Goal: Task Accomplishment & Management: Use online tool/utility

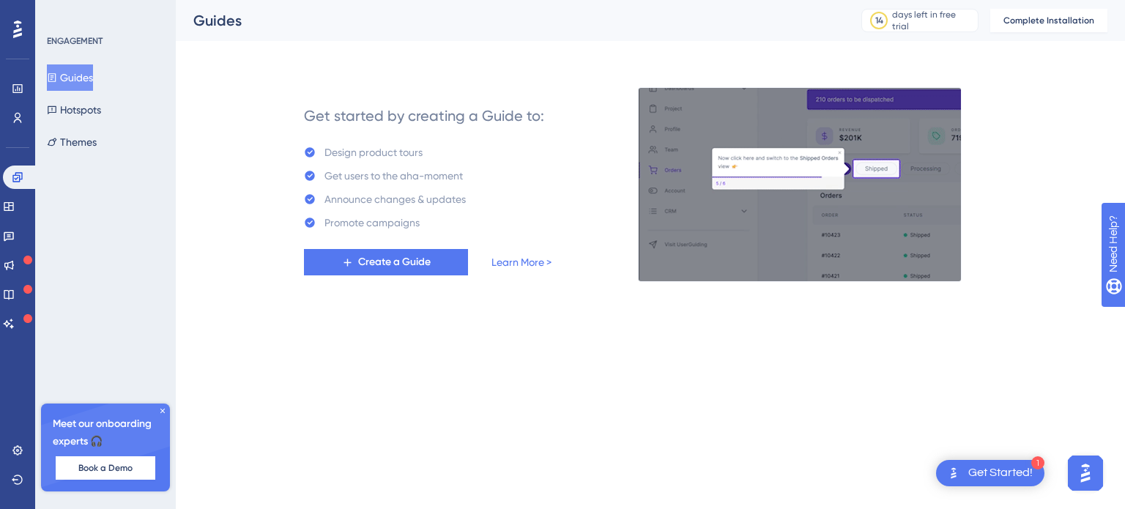
click at [973, 475] on div "Get Started!" at bounding box center [1000, 473] width 64 height 16
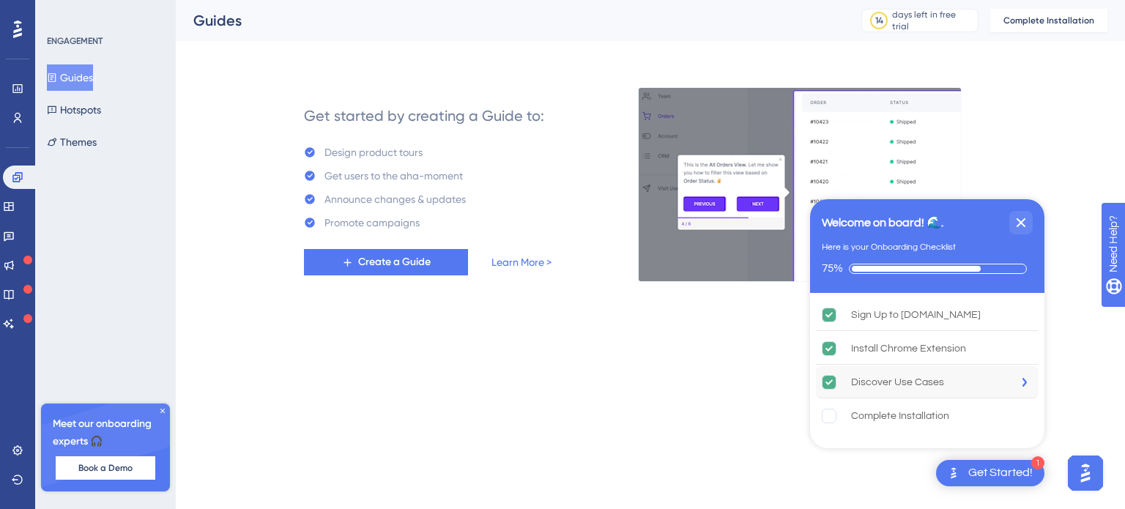
click at [892, 386] on div "Discover Use Cases" at bounding box center [897, 382] width 93 height 18
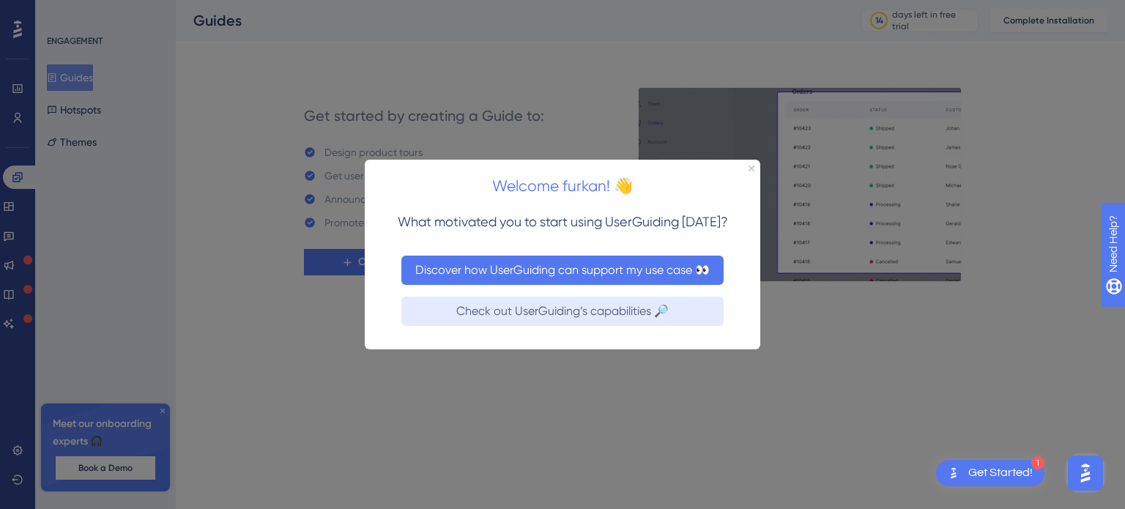
drag, startPoint x: 503, startPoint y: 283, endPoint x: 869, endPoint y: 447, distance: 400.6
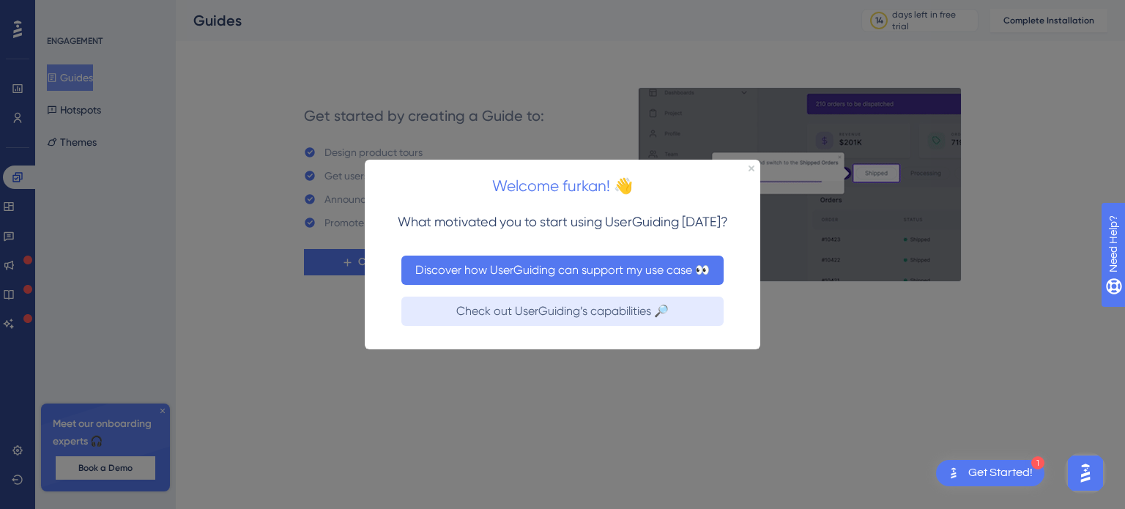
click at [503, 283] on button "Discover how UserGuiding can support my use case 👀" at bounding box center [562, 269] width 322 height 29
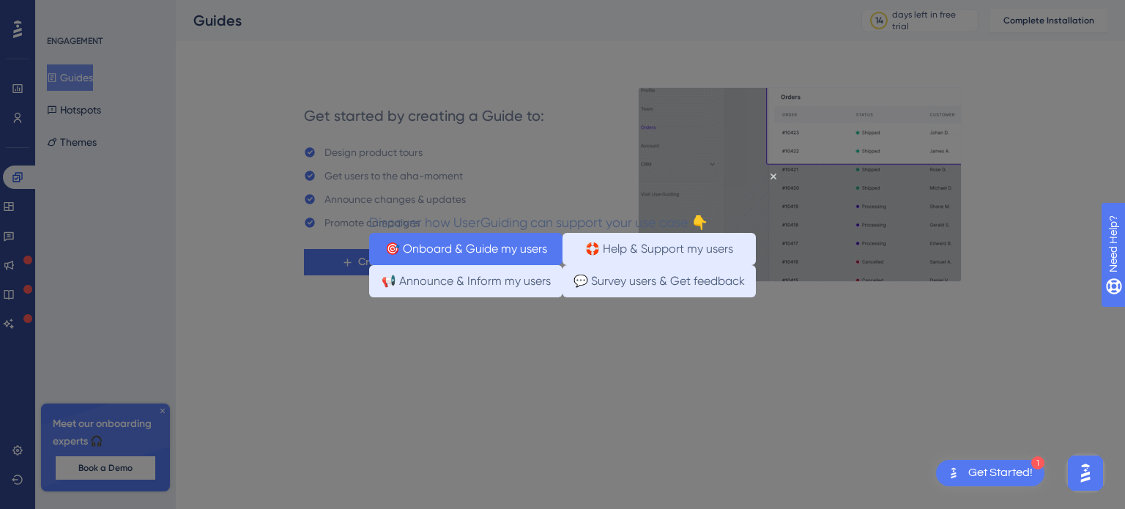
click at [462, 250] on button "🎯 Onboard & Guide my users" at bounding box center [465, 248] width 193 height 32
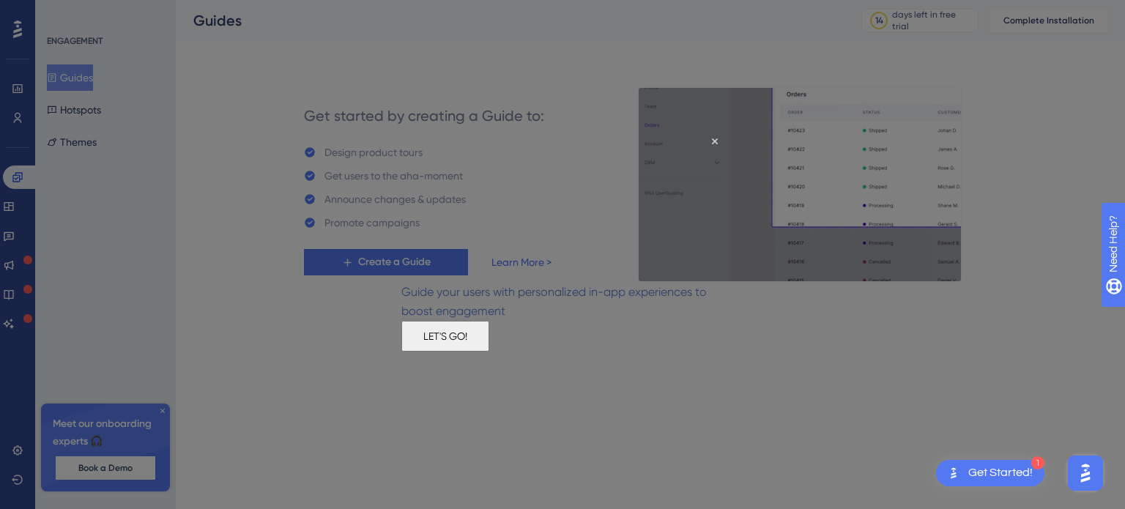
click at [489, 351] on button "LET'S GO!" at bounding box center [445, 335] width 88 height 31
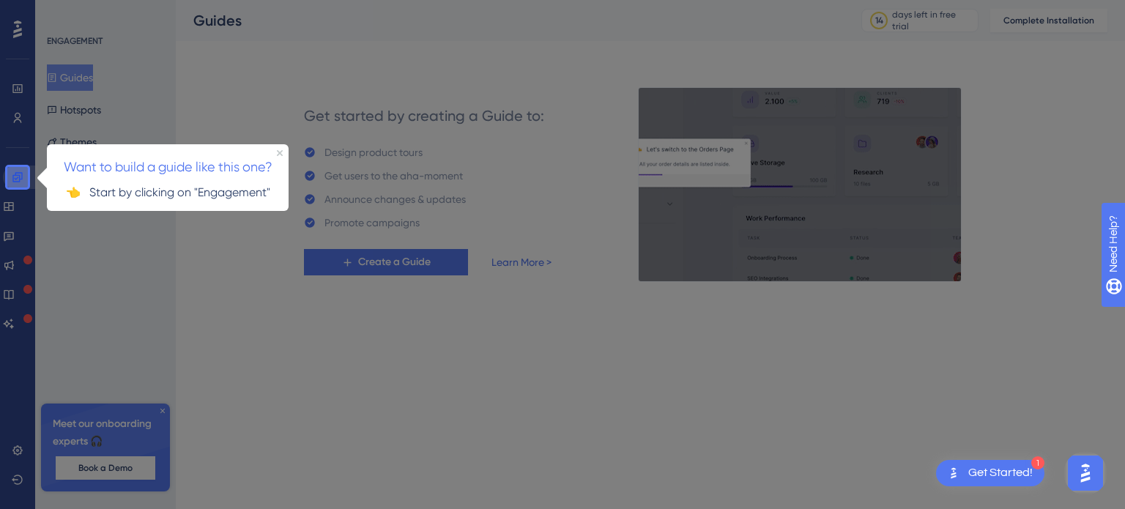
click at [18, 178] on icon at bounding box center [18, 177] width 12 height 12
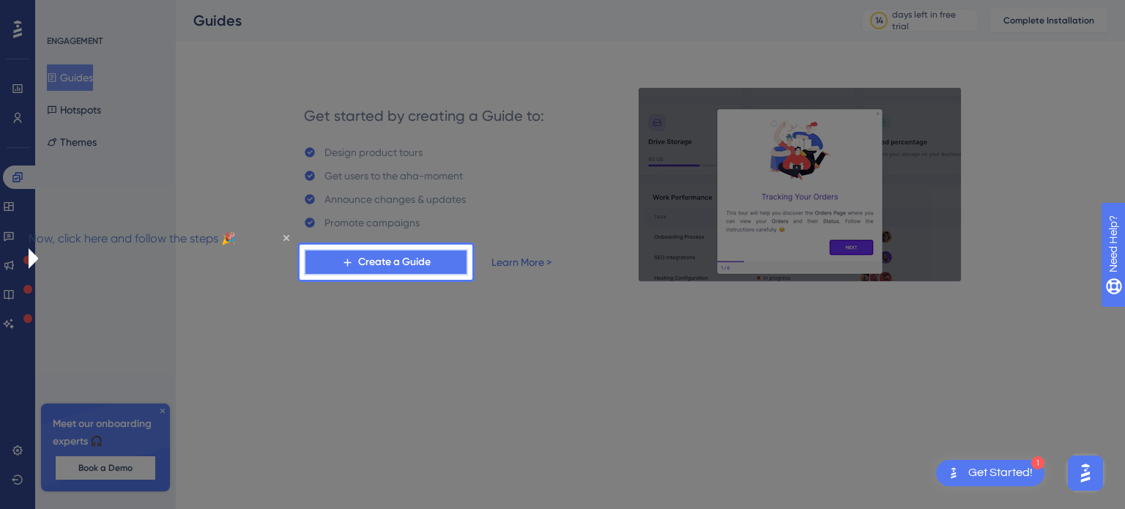
click at [395, 261] on span "Create a Guide" at bounding box center [394, 262] width 73 height 18
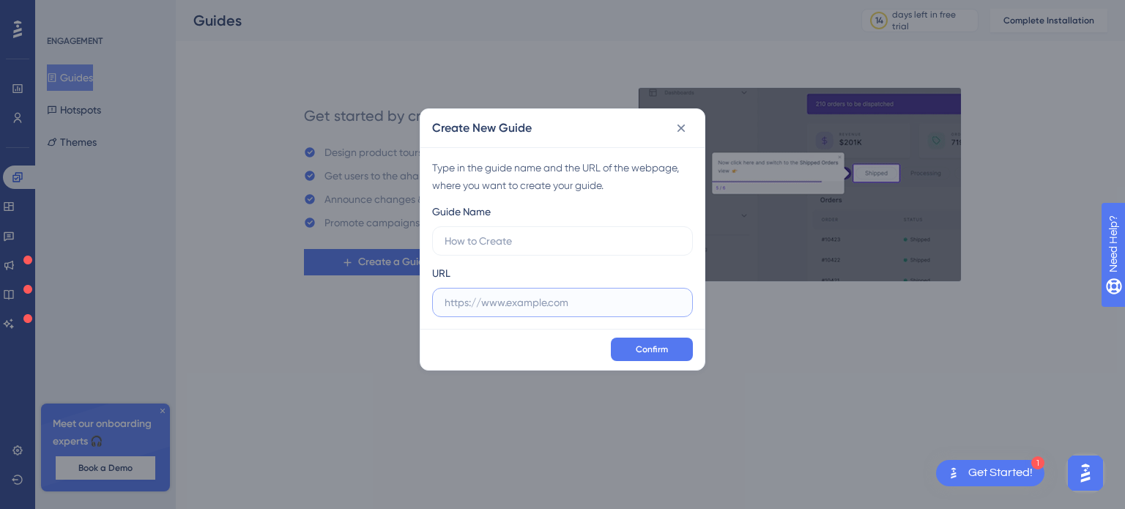
click at [505, 309] on input "text" at bounding box center [563, 302] width 236 height 16
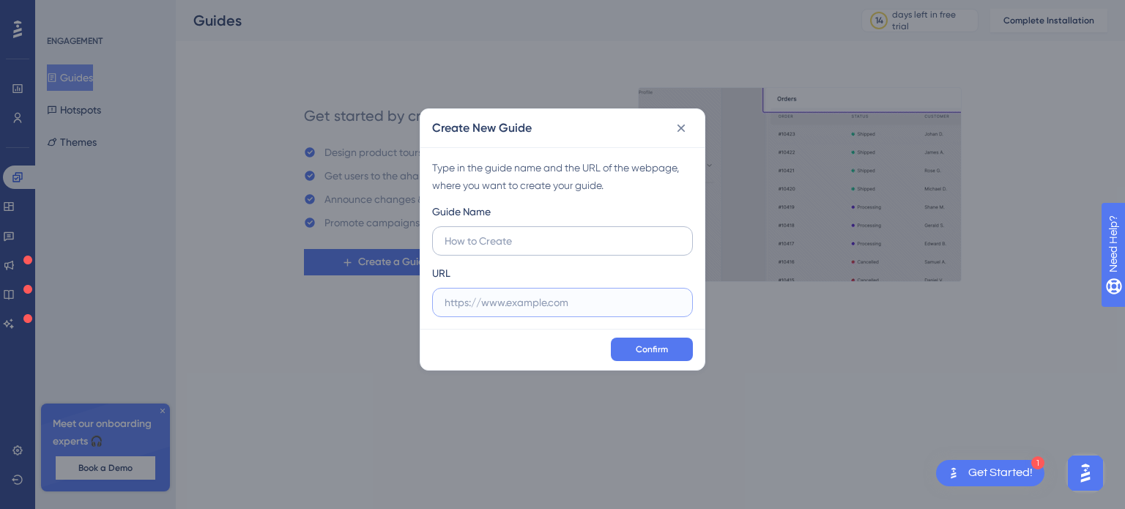
paste input "https://new.contabo.com/servers/vps"
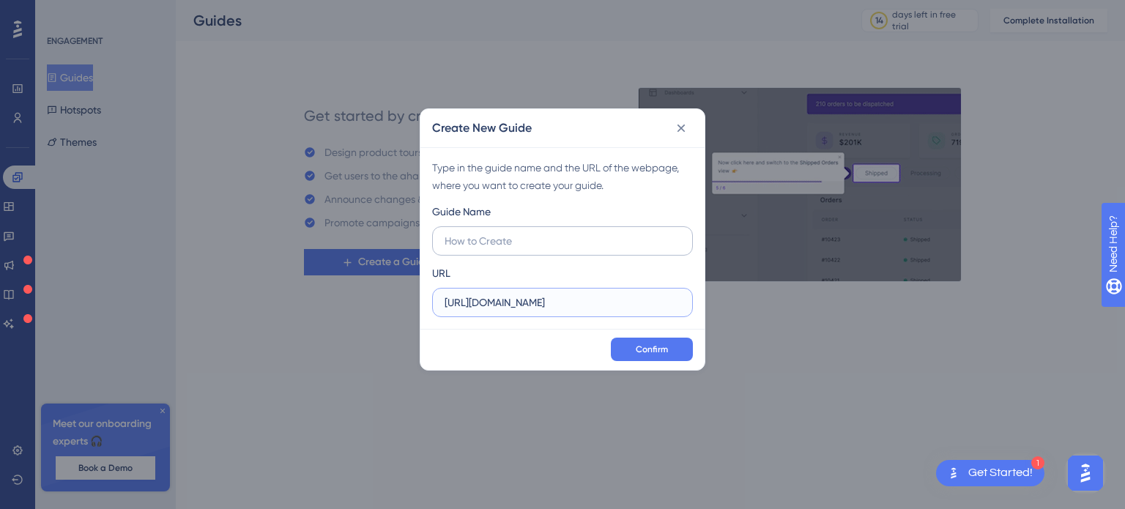
type input "https://new.contabo.com/servers/vps"
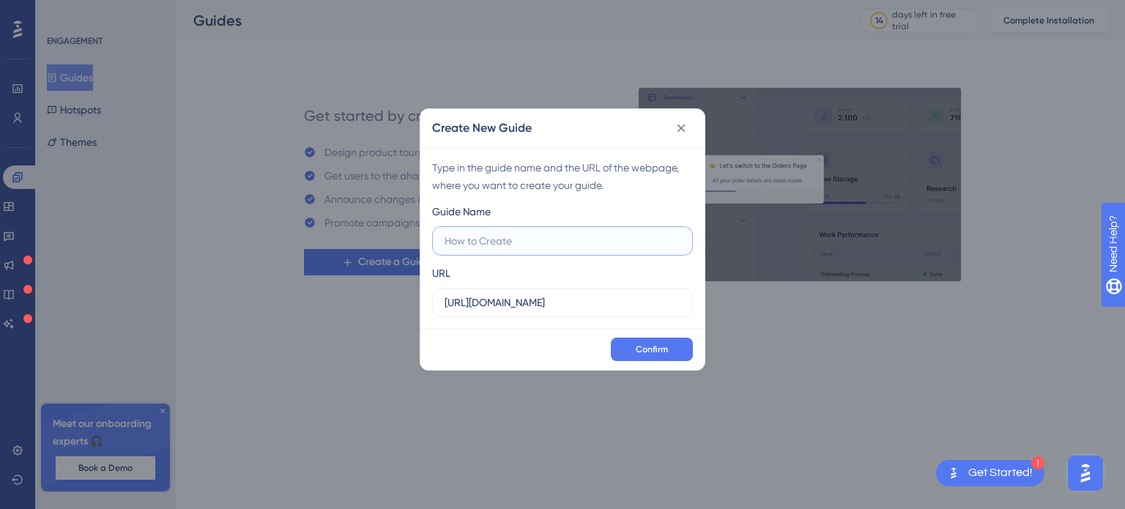
click at [497, 235] on input "text" at bounding box center [563, 241] width 236 height 16
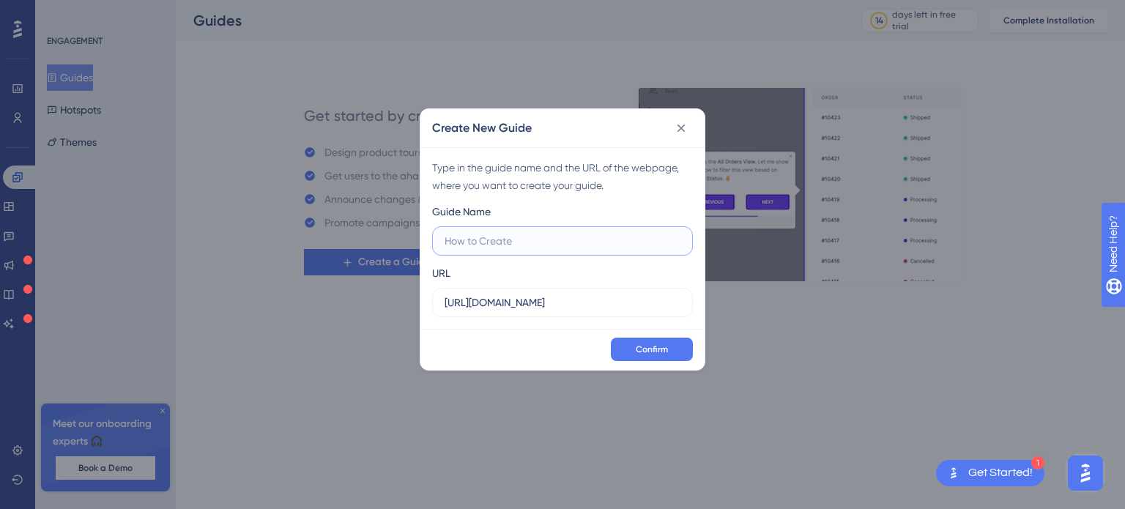
type input "c"
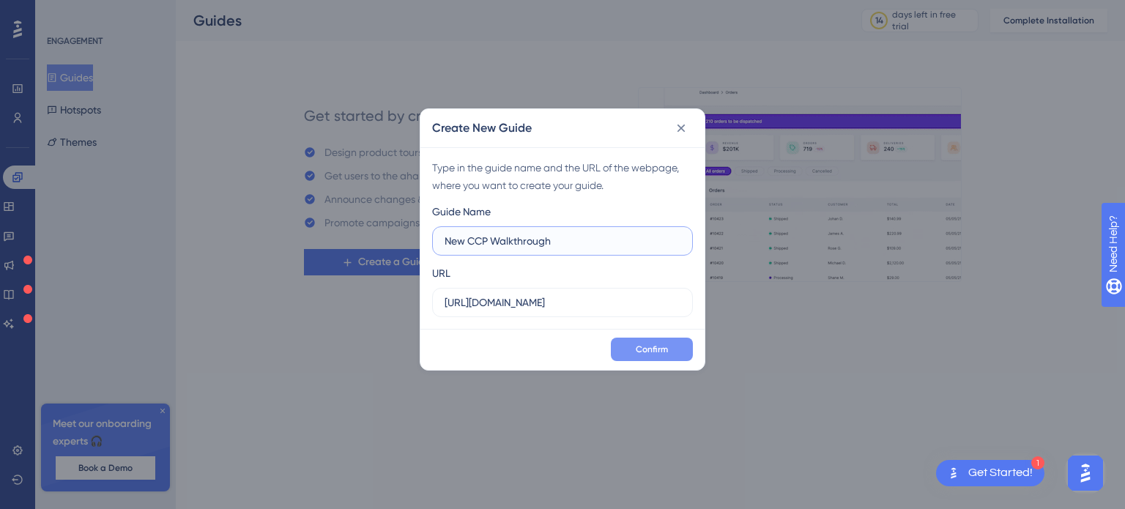
type input "New CCP Walkthrough"
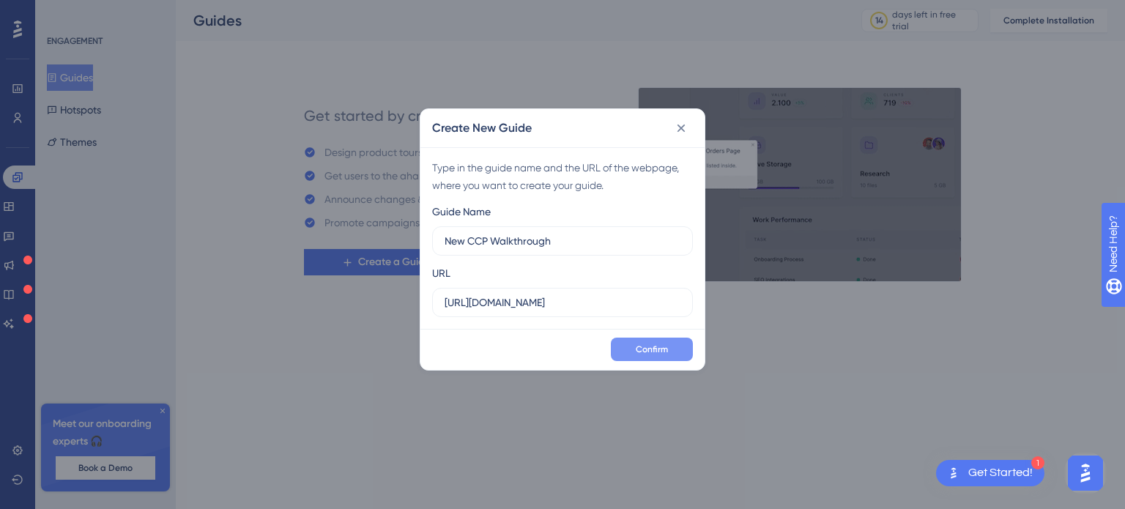
click at [641, 347] on span "Confirm" at bounding box center [652, 349] width 32 height 12
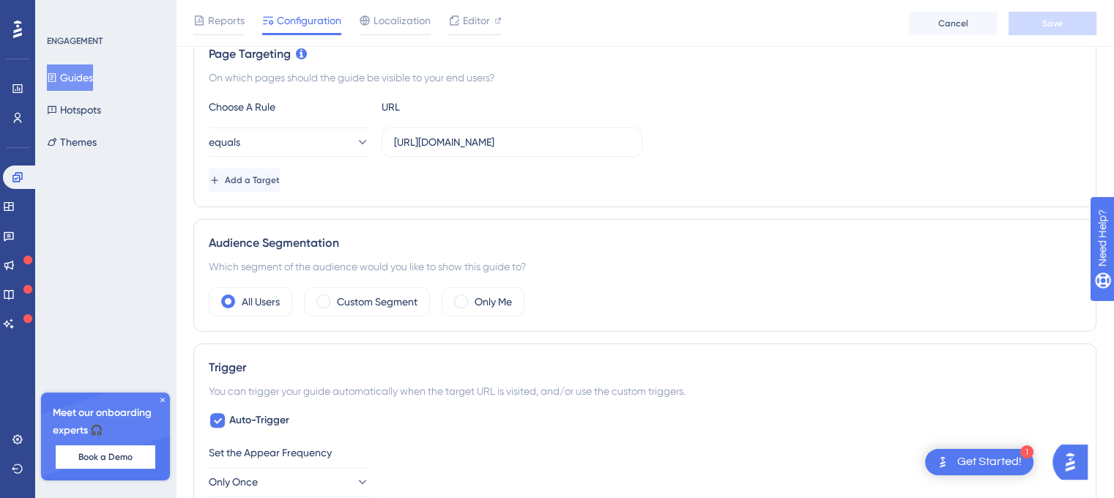
scroll to position [439, 0]
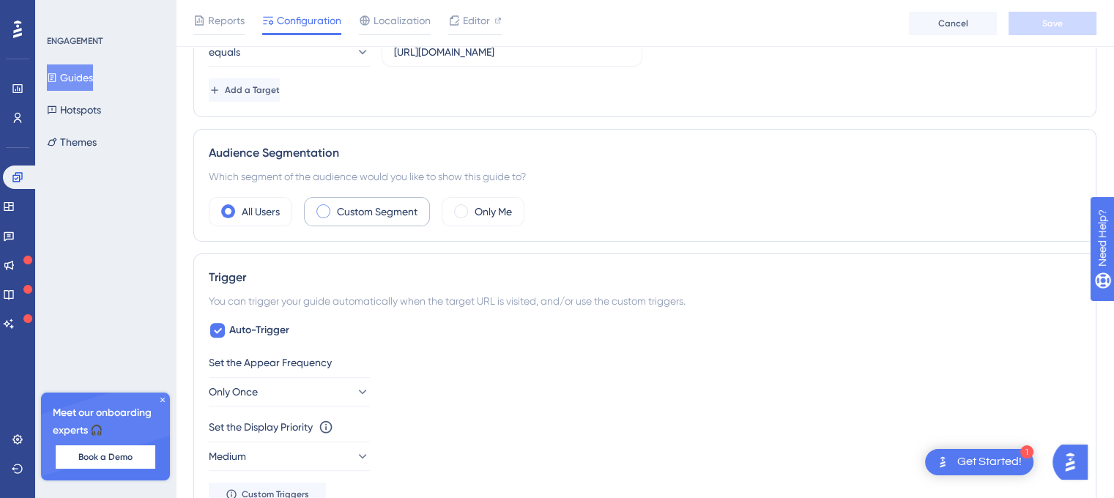
click at [356, 209] on label "Custom Segment" at bounding box center [377, 212] width 81 height 18
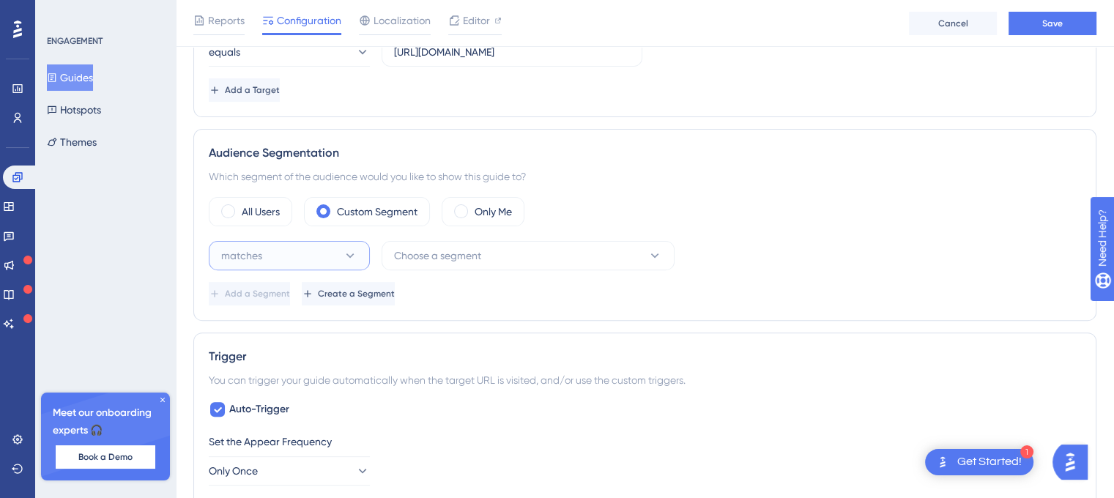
click at [305, 254] on button "matches" at bounding box center [289, 255] width 161 height 29
click at [290, 300] on div "matches matches" at bounding box center [289, 300] width 119 height 29
click at [524, 267] on button "Choose a segment" at bounding box center [528, 255] width 293 height 29
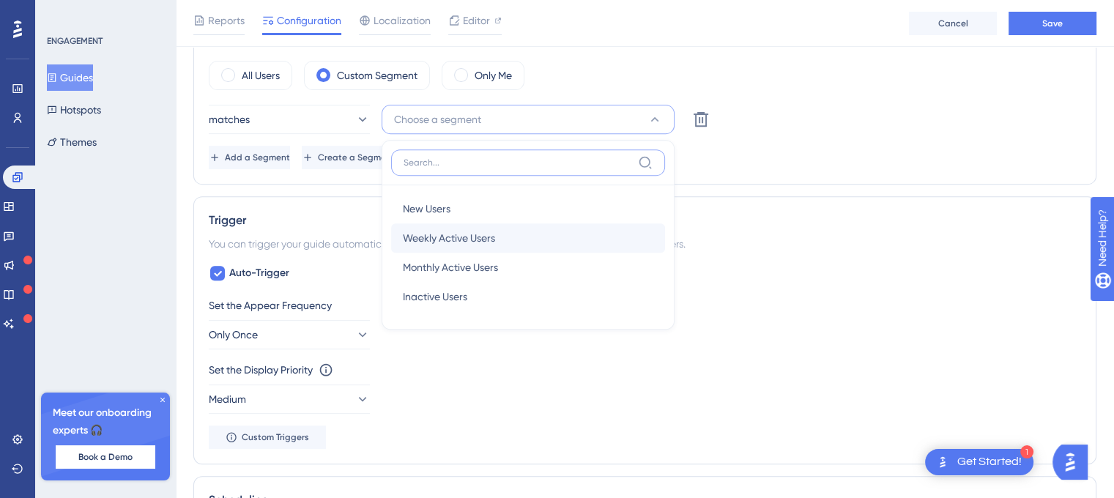
scroll to position [513, 0]
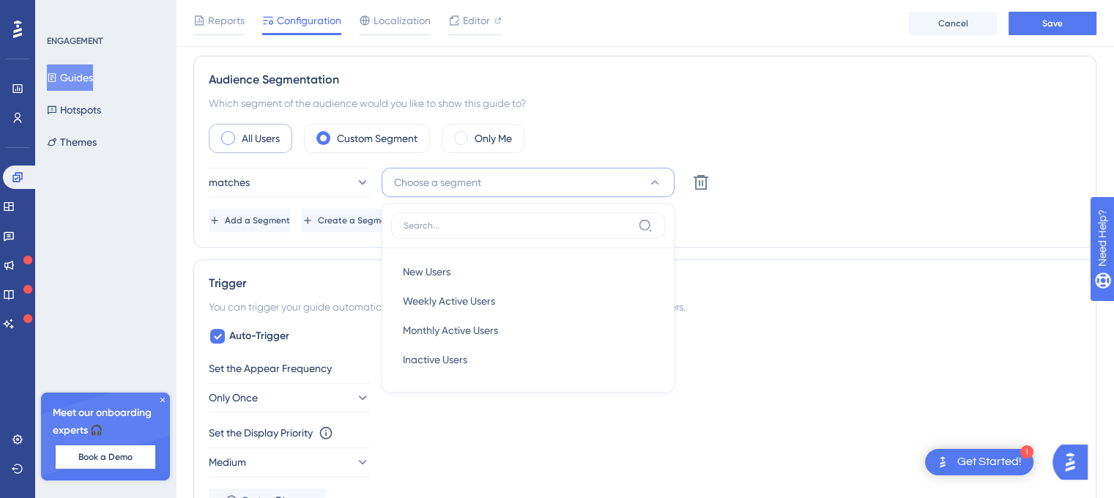
click at [269, 130] on label "All Users" at bounding box center [261, 139] width 38 height 18
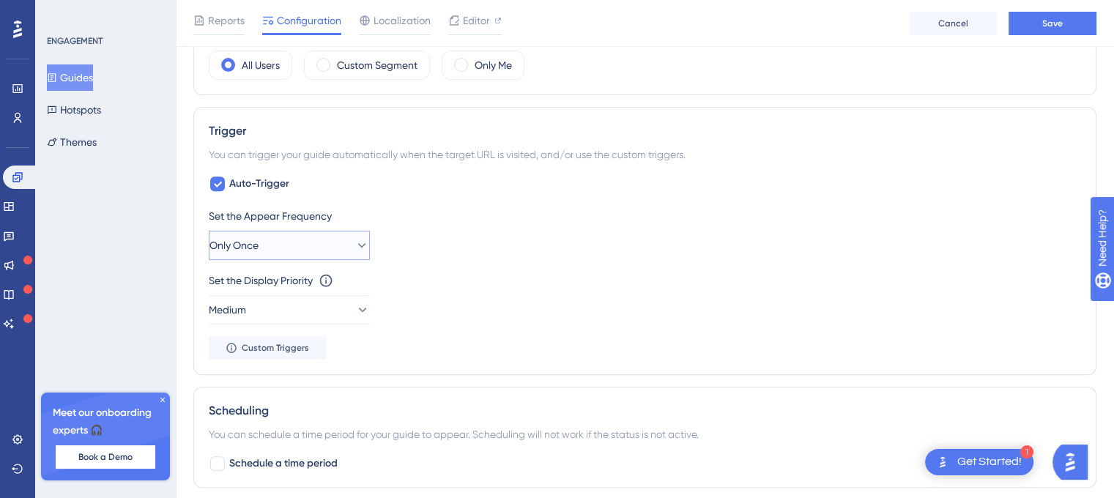
click at [331, 233] on button "Only Once" at bounding box center [289, 245] width 161 height 29
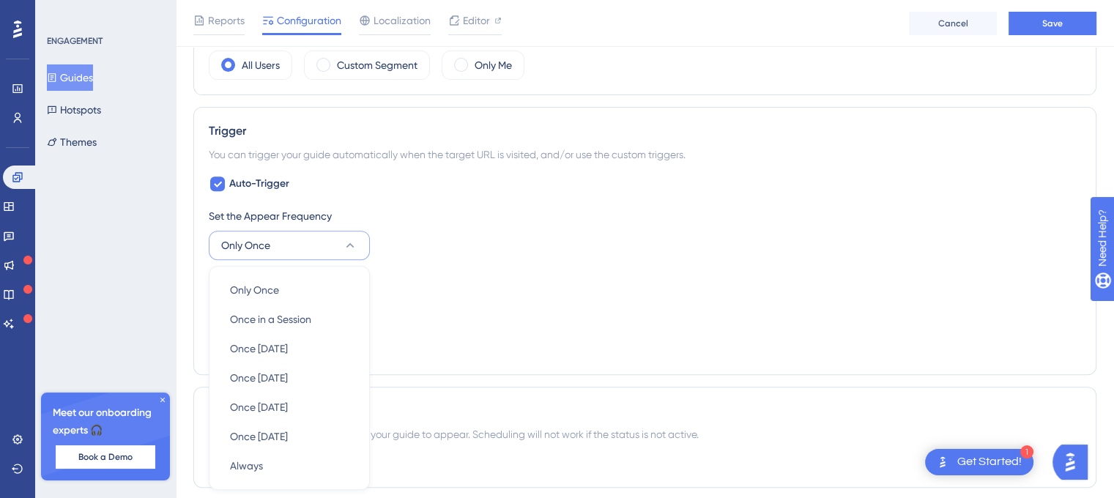
scroll to position [712, 0]
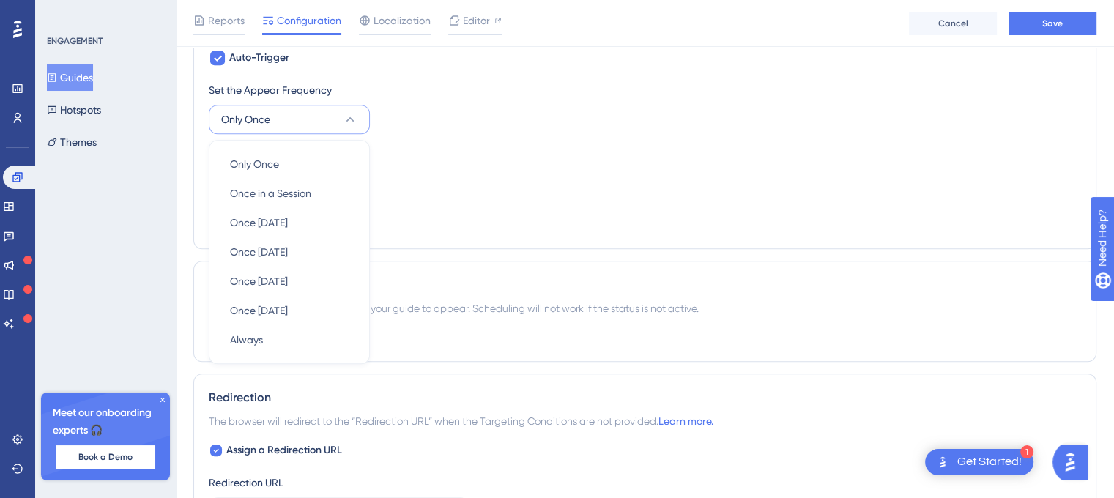
click at [466, 150] on div "Set the Display Priority This option will set the display priority between auto…" at bounding box center [645, 155] width 872 height 18
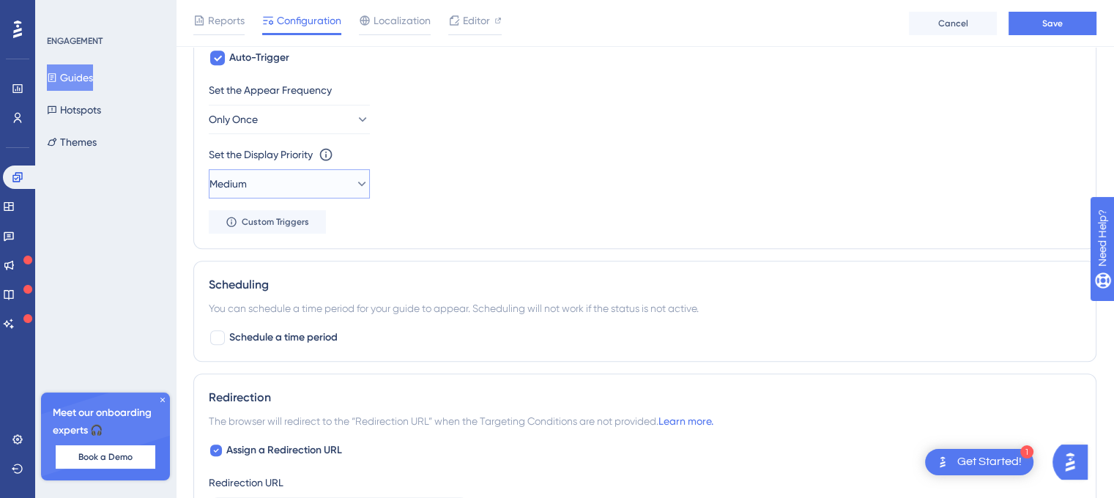
click at [325, 176] on button "Medium" at bounding box center [289, 183] width 161 height 29
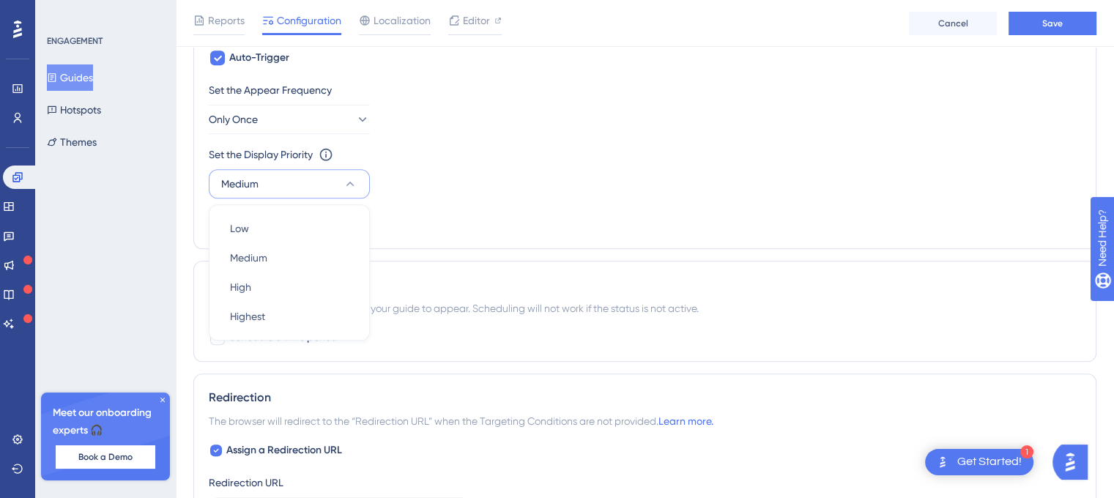
click at [475, 161] on div "Set the Display Priority This option will set the display priority between auto…" at bounding box center [645, 172] width 872 height 53
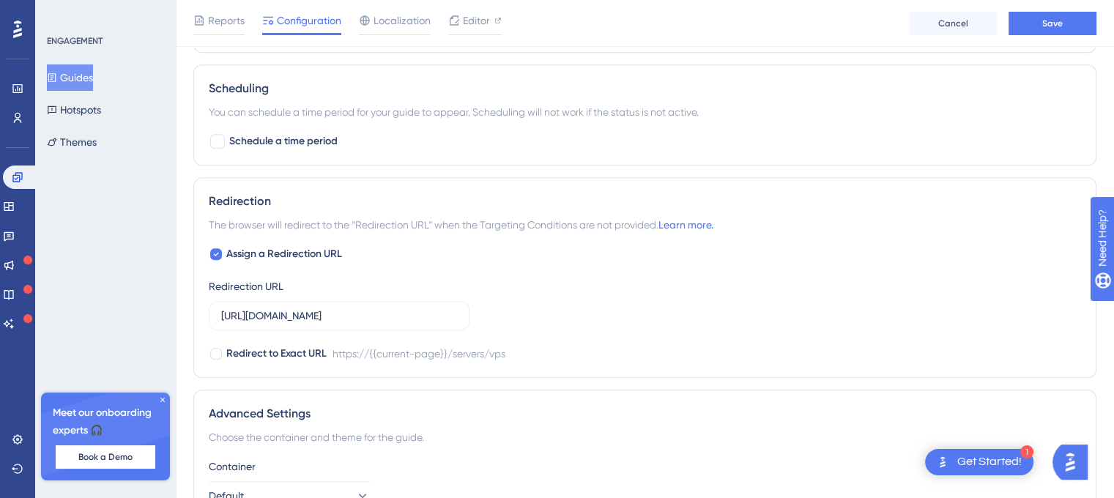
scroll to position [1059, 0]
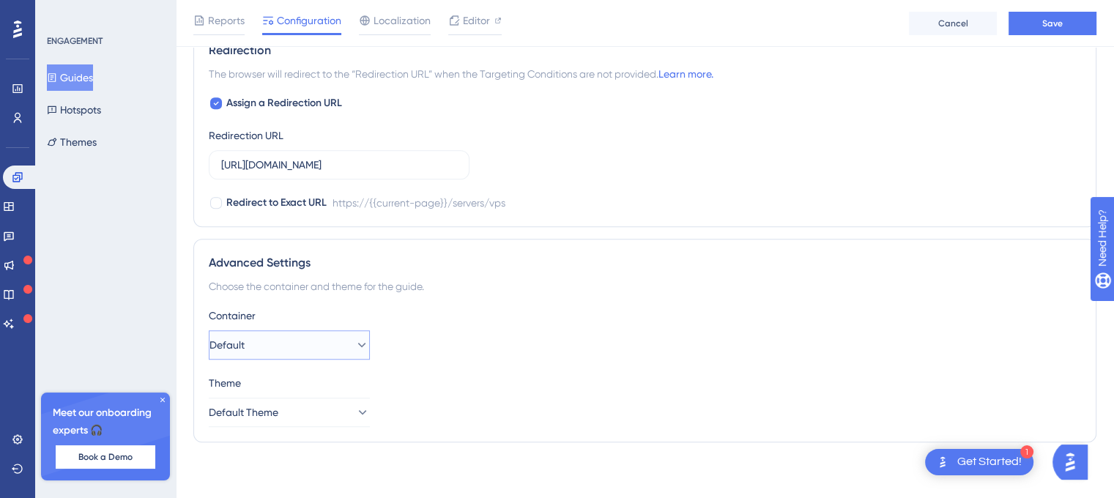
click at [308, 343] on button "Default" at bounding box center [289, 344] width 161 height 29
click at [311, 342] on button "Default" at bounding box center [289, 344] width 161 height 29
click at [279, 406] on span "Default Theme" at bounding box center [244, 413] width 70 height 18
click at [486, 379] on div "Theme" at bounding box center [645, 383] width 872 height 18
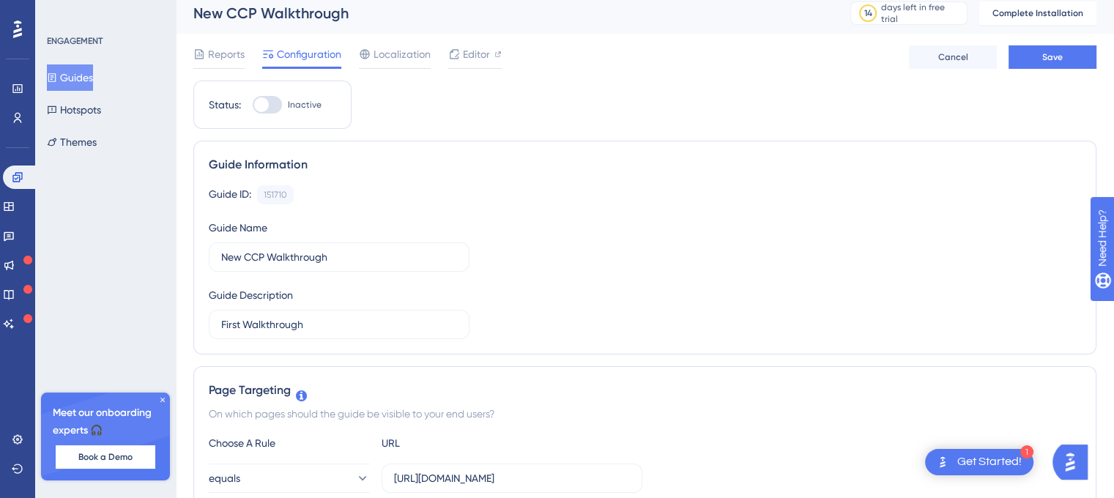
scroll to position [0, 0]
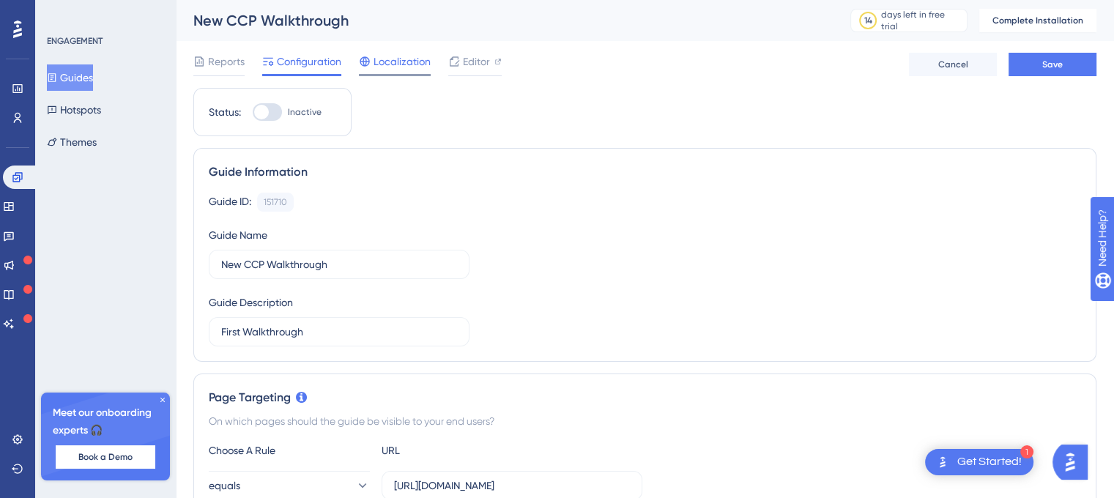
click at [383, 66] on span "Localization" at bounding box center [401, 62] width 57 height 18
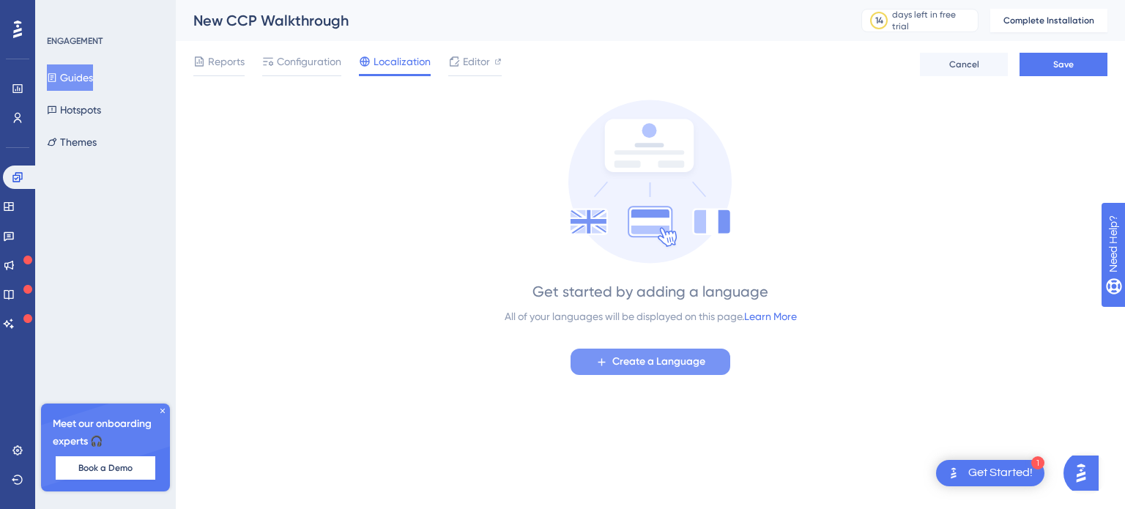
click at [644, 359] on span "Create a Language" at bounding box center [658, 362] width 93 height 18
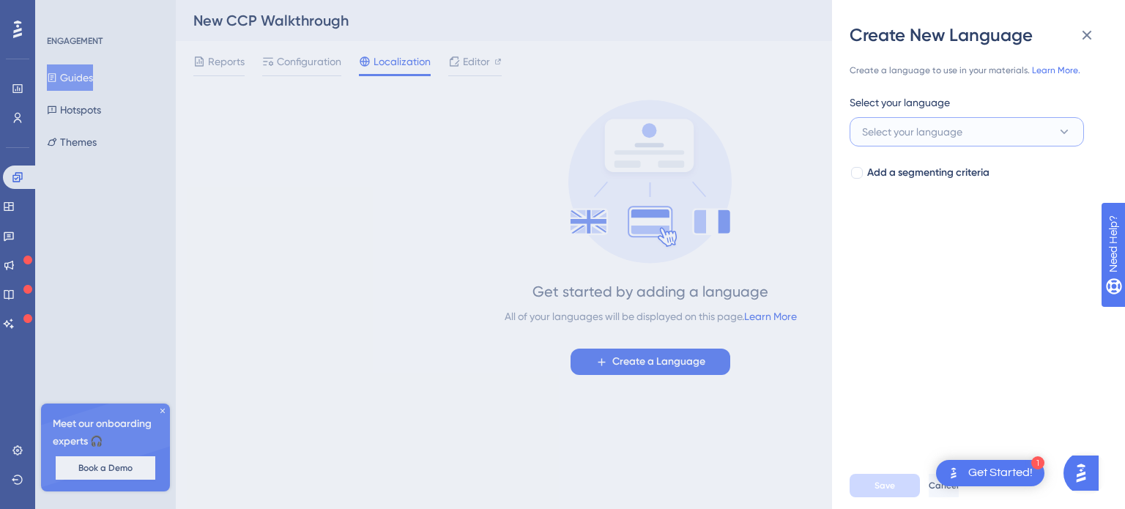
click at [953, 126] on span "Select your language" at bounding box center [912, 132] width 100 height 18
type input "eng"
click at [958, 283] on div "Create a language to use in your materials. Learn More. Select your language Se…" at bounding box center [984, 254] width 269 height 415
click at [858, 172] on div at bounding box center [857, 173] width 12 height 12
click at [859, 173] on icon at bounding box center [857, 173] width 6 height 12
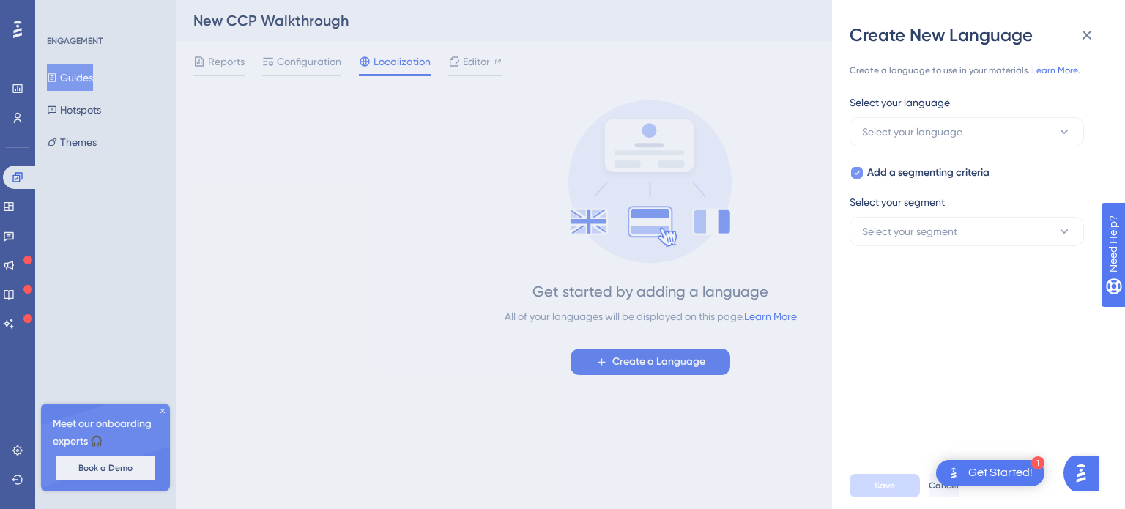
checkbox input "false"
click at [942, 127] on span "Select your language" at bounding box center [912, 132] width 100 height 18
type input "turkish"
click at [1098, 31] on button at bounding box center [1086, 35] width 29 height 29
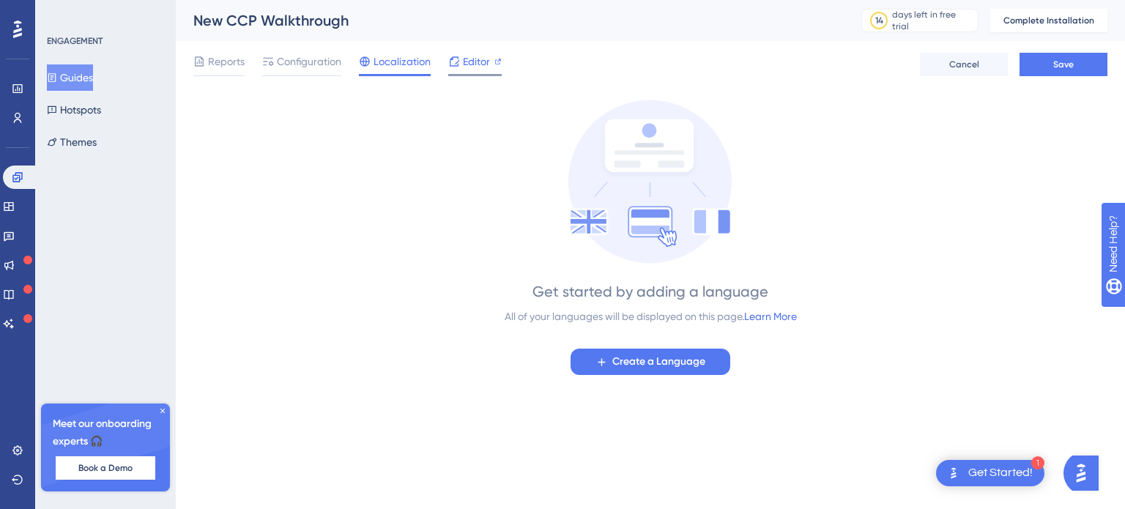
click at [472, 59] on span "Editor" at bounding box center [476, 62] width 27 height 18
click at [214, 52] on div "Reports Configuration Localization Editor Cancel Save" at bounding box center [650, 64] width 914 height 47
click at [226, 65] on span "Reports" at bounding box center [226, 62] width 37 height 18
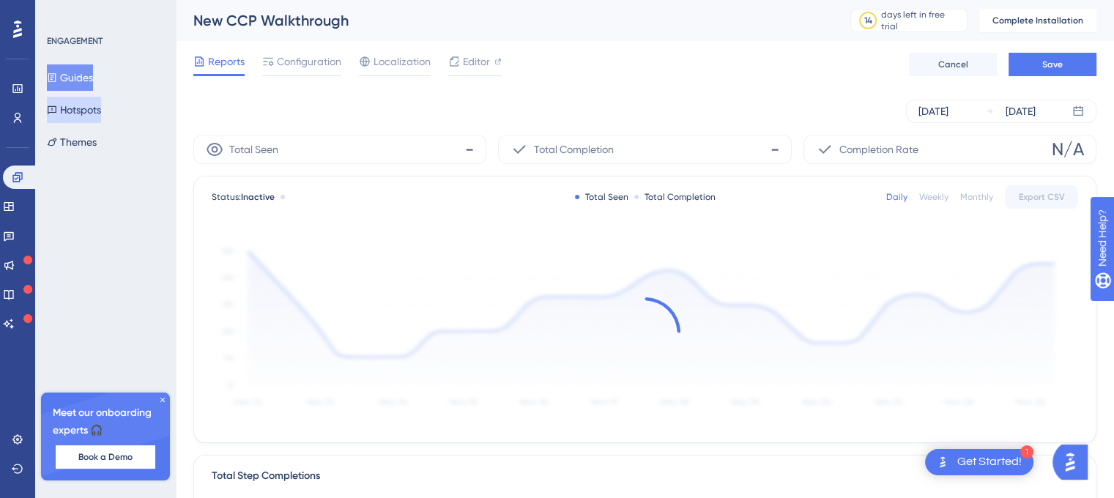
click at [93, 102] on button "Hotspots" at bounding box center [74, 110] width 54 height 26
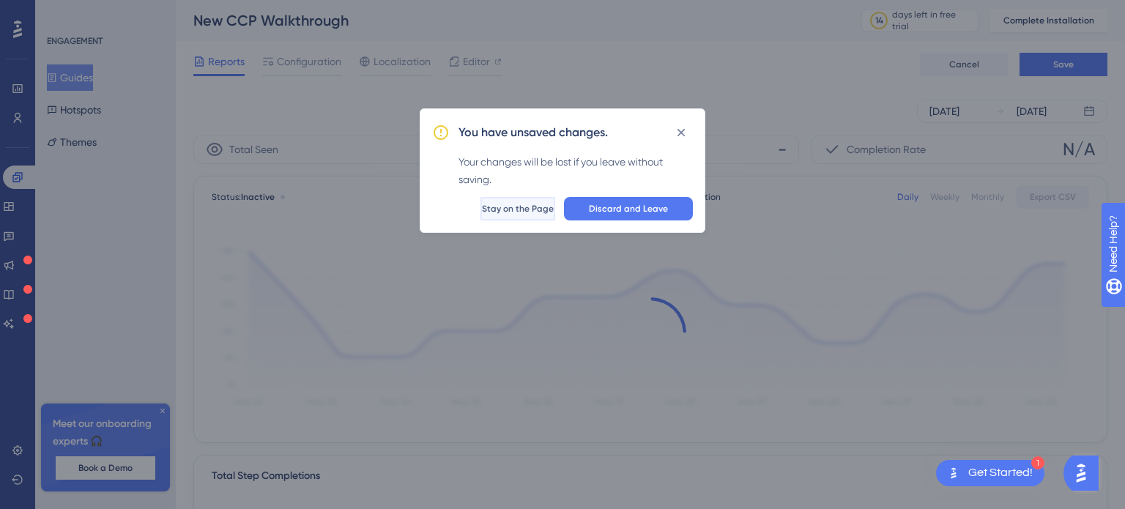
click at [511, 205] on span "Stay on the Page" at bounding box center [518, 209] width 72 height 12
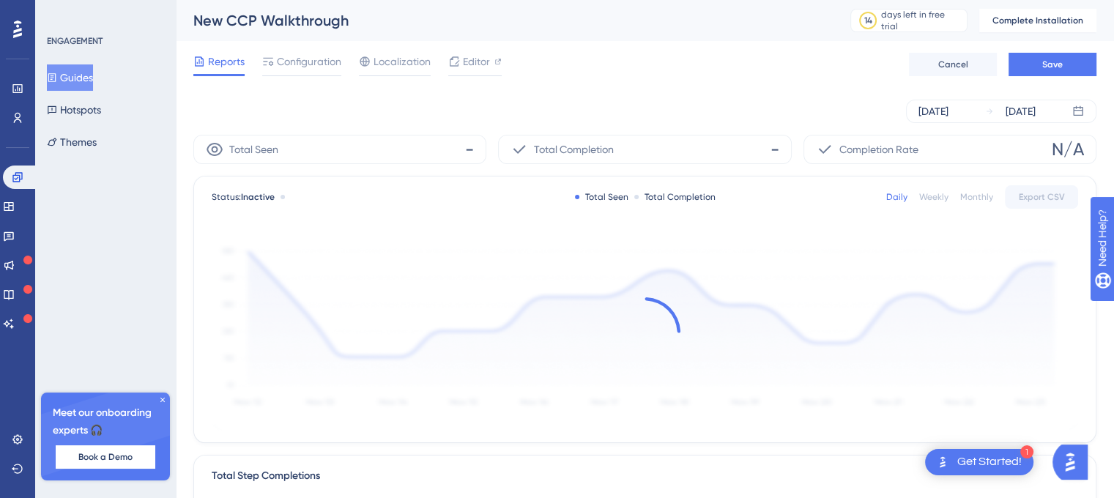
click at [1039, 78] on div "Reports Configuration Localization Editor Cancel Save" at bounding box center [644, 64] width 903 height 47
click at [1047, 65] on span "Save" at bounding box center [1052, 65] width 21 height 12
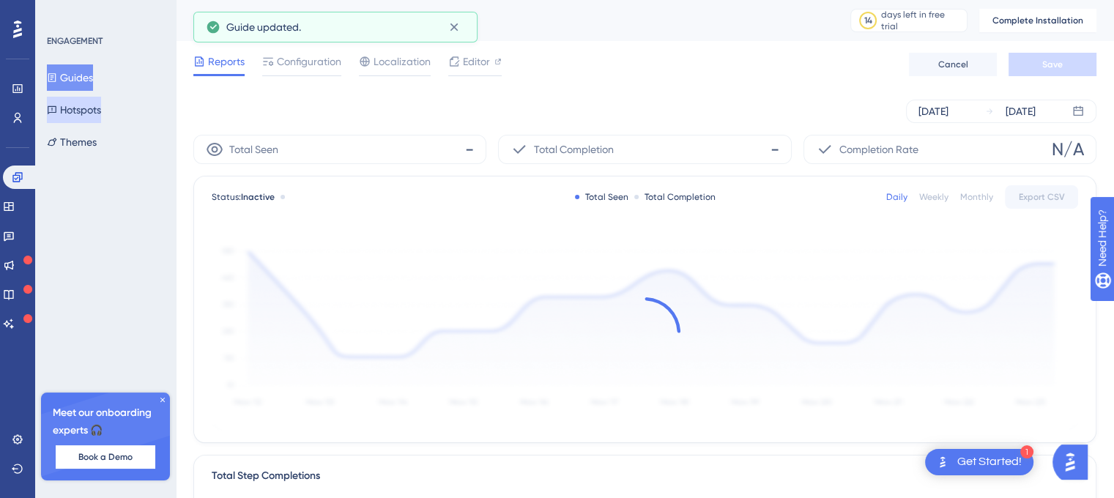
drag, startPoint x: 86, startPoint y: 111, endPoint x: 121, endPoint y: 126, distance: 37.4
click at [87, 112] on button "Hotspots" at bounding box center [74, 110] width 54 height 26
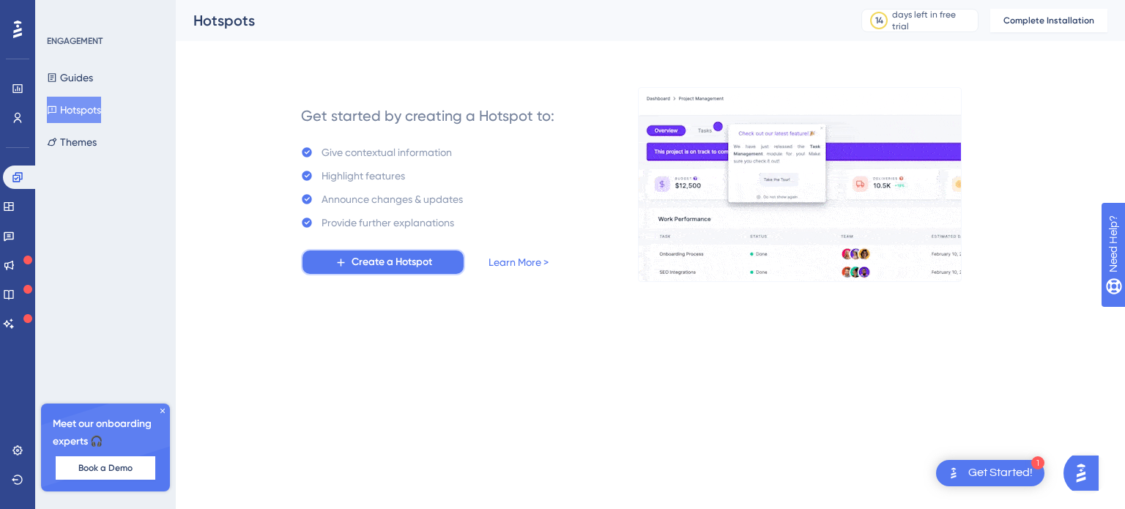
click at [410, 260] on span "Create a Hotspot" at bounding box center [392, 262] width 81 height 18
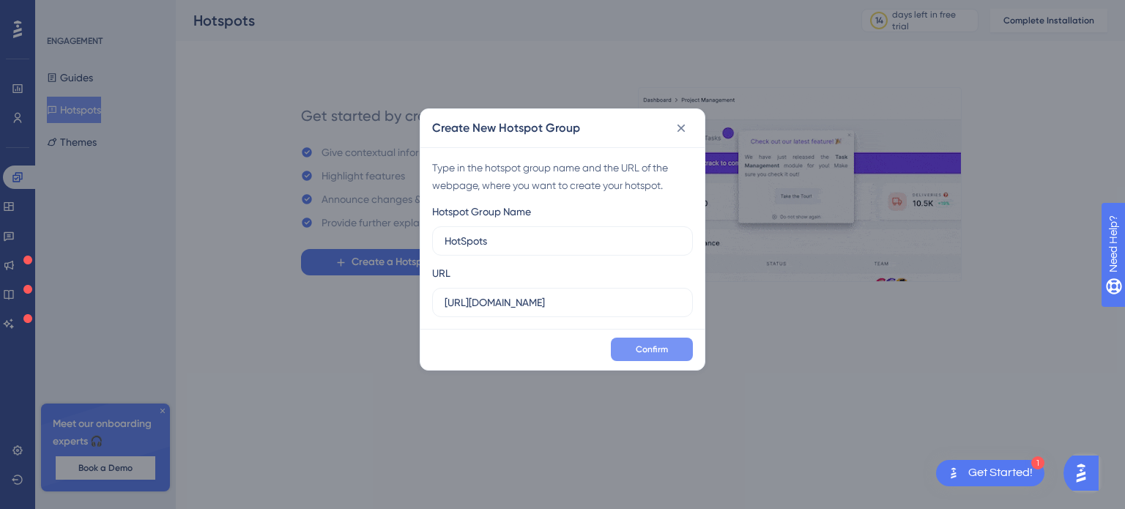
type input "HotSpots"
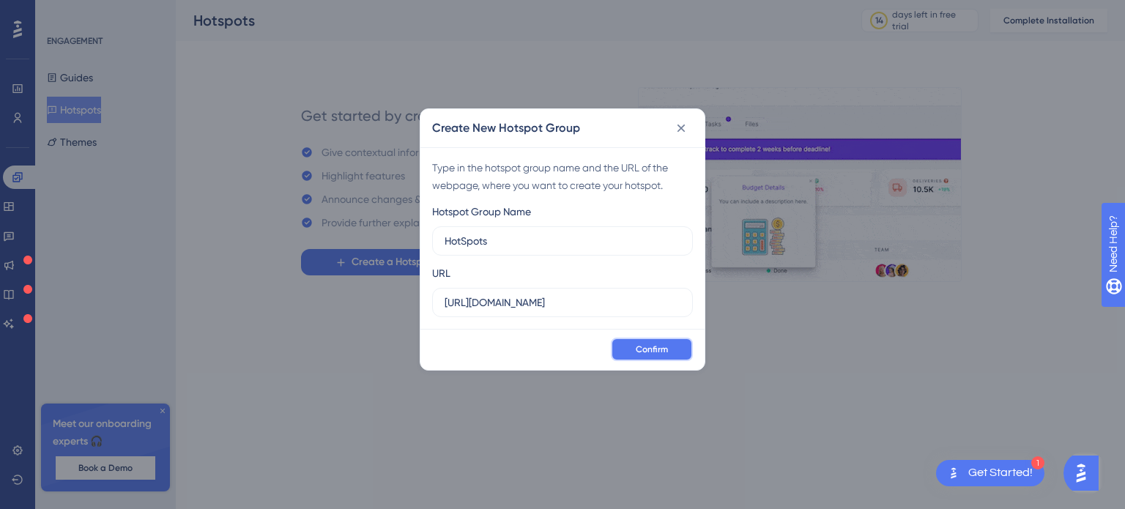
click at [654, 350] on span "Confirm" at bounding box center [652, 349] width 32 height 12
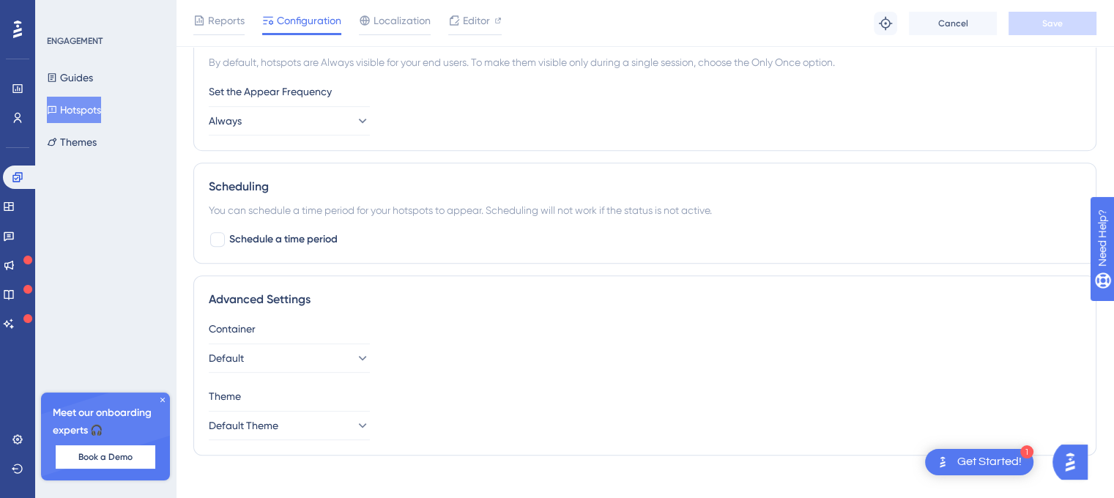
scroll to position [624, 0]
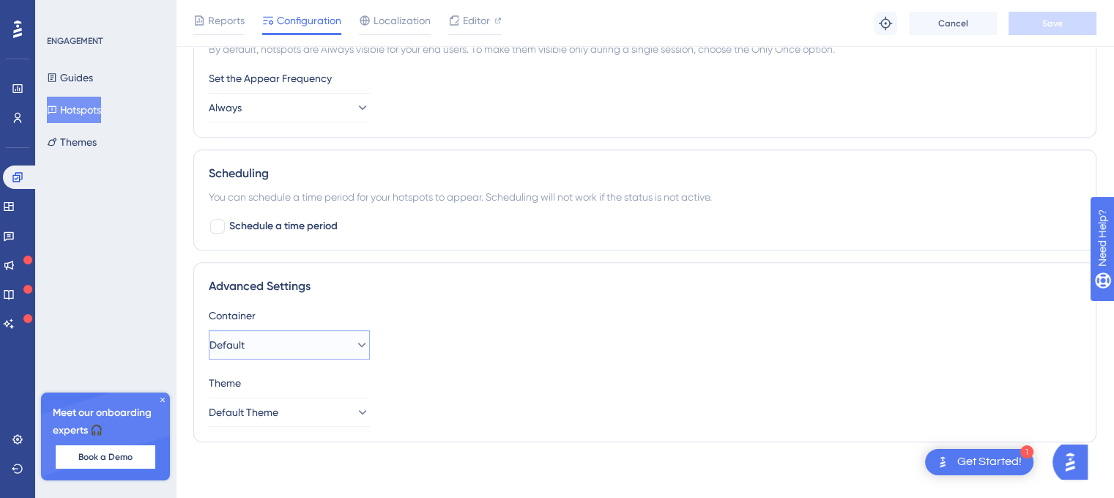
click at [354, 339] on icon at bounding box center [361, 345] width 15 height 15
click at [474, 324] on div "Container Default Default Default" at bounding box center [645, 333] width 872 height 53
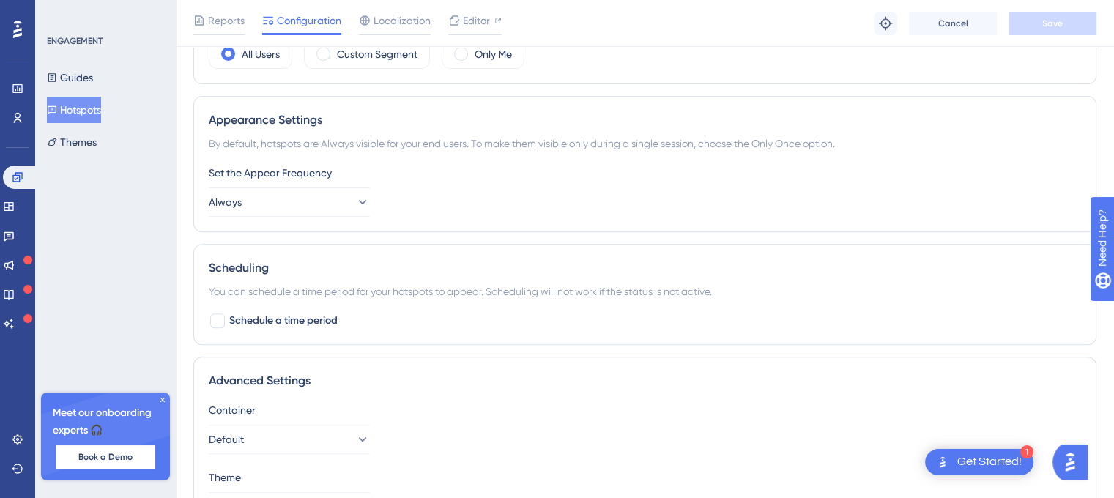
scroll to position [184, 0]
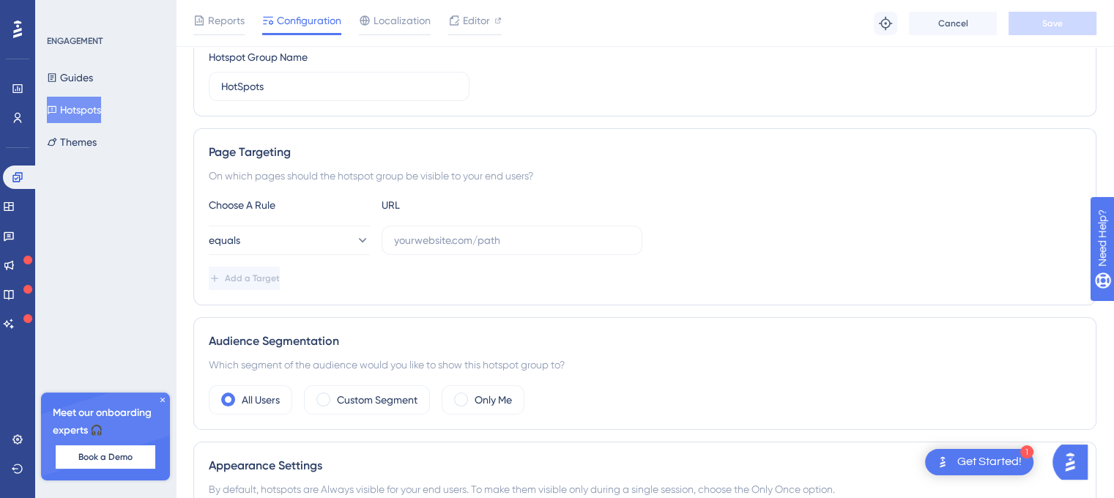
drag, startPoint x: 601, startPoint y: 269, endPoint x: 595, endPoint y: 93, distance: 176.6
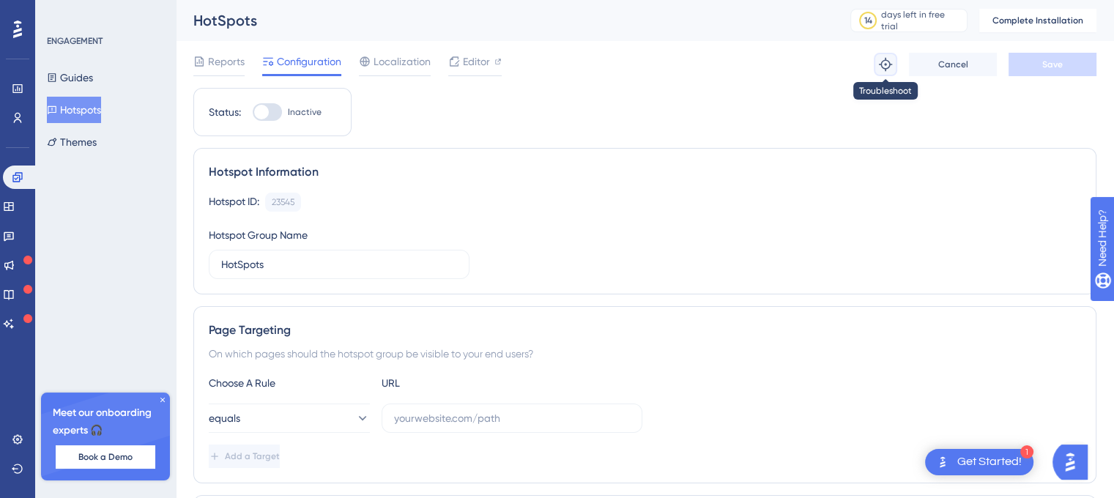
click at [874, 64] on button at bounding box center [885, 64] width 23 height 23
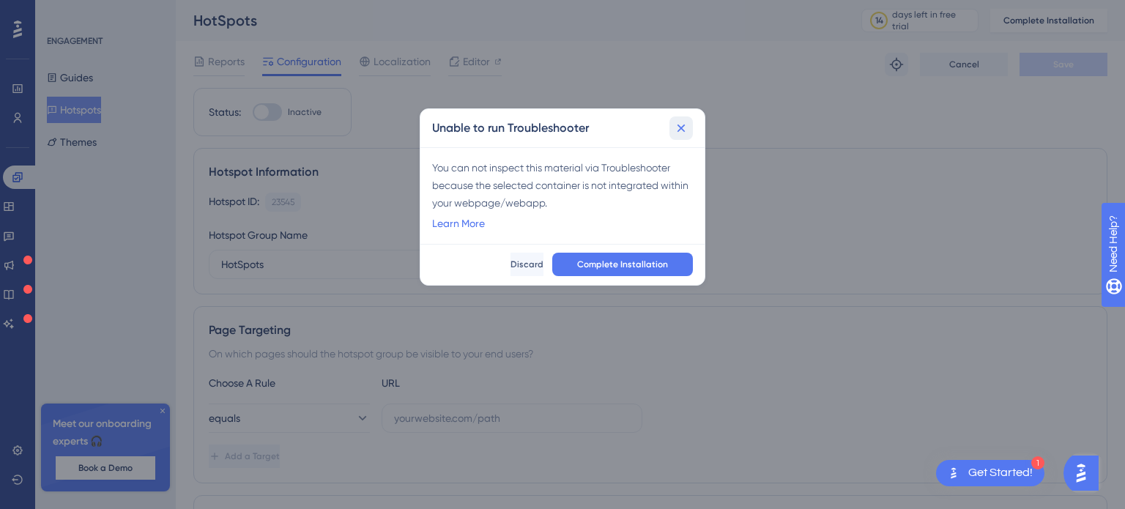
click at [685, 125] on icon at bounding box center [681, 128] width 15 height 15
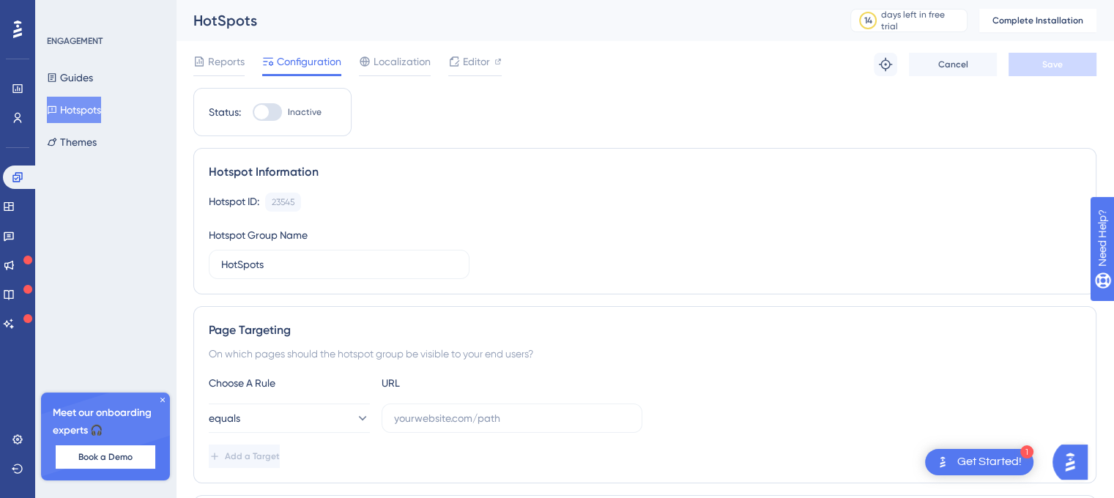
click at [399, 64] on span "Localization" at bounding box center [401, 62] width 57 height 18
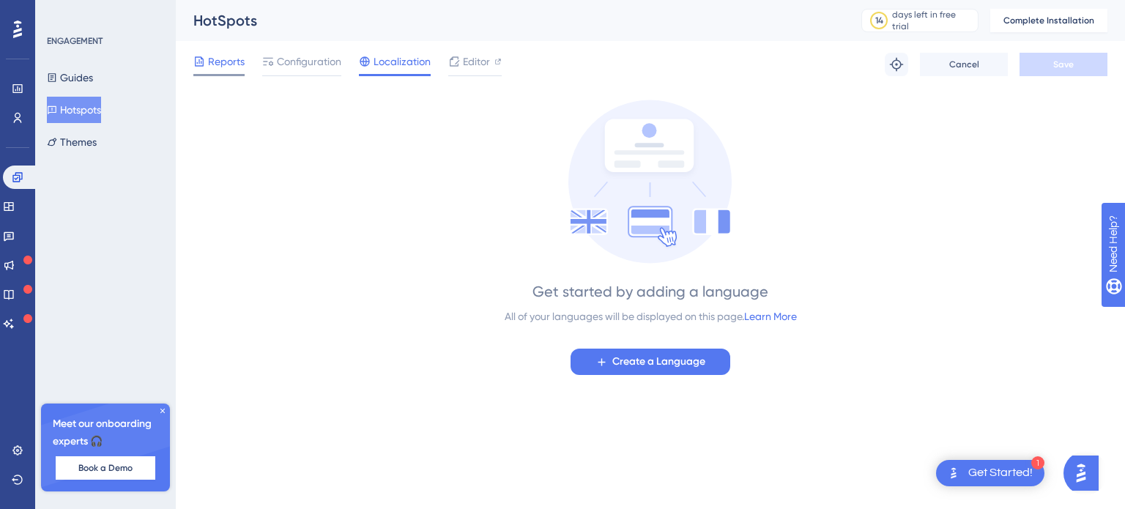
click at [220, 61] on span "Reports" at bounding box center [226, 62] width 37 height 18
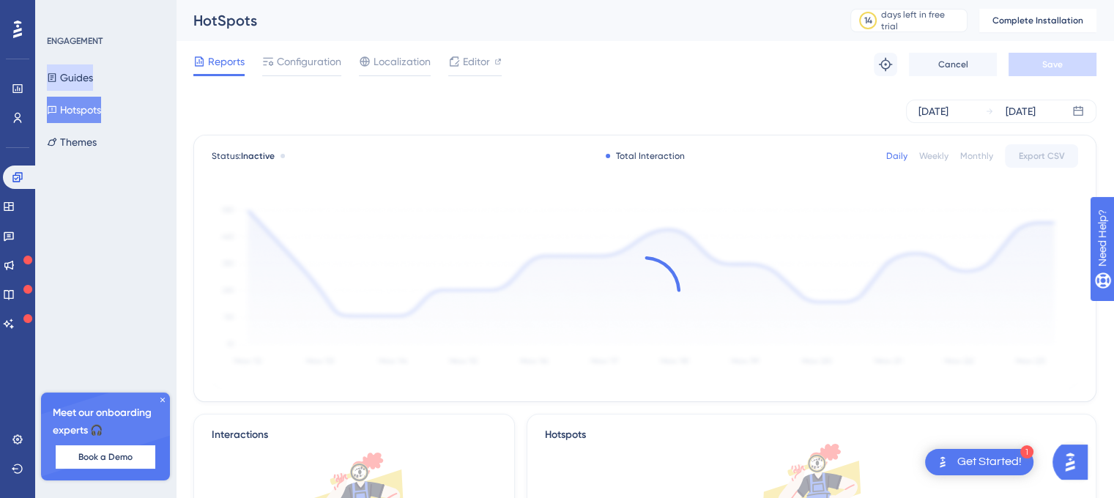
click at [79, 72] on button "Guides" at bounding box center [70, 77] width 46 height 26
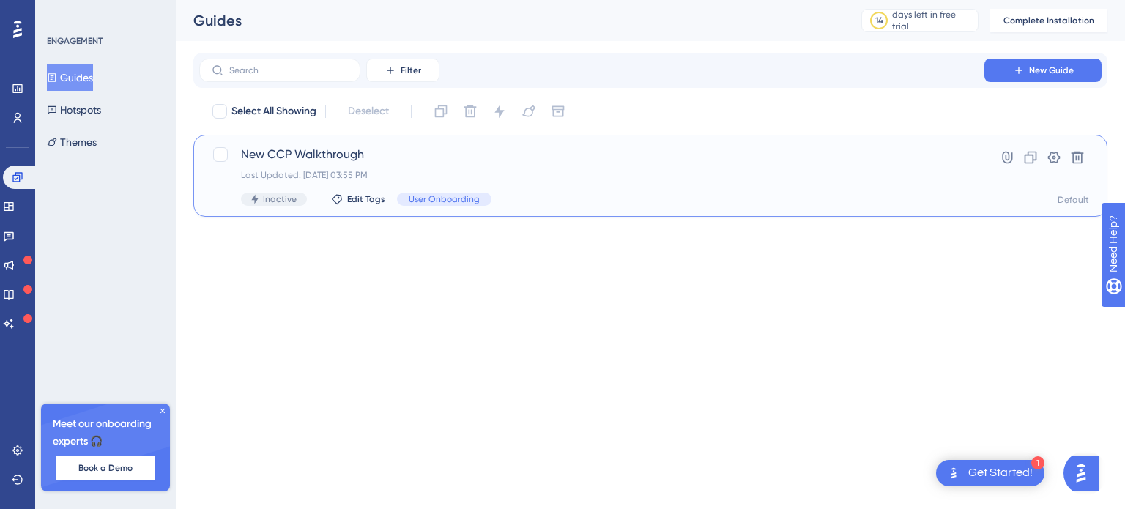
click at [337, 156] on span "New CCP Walkthrough" at bounding box center [592, 155] width 702 height 18
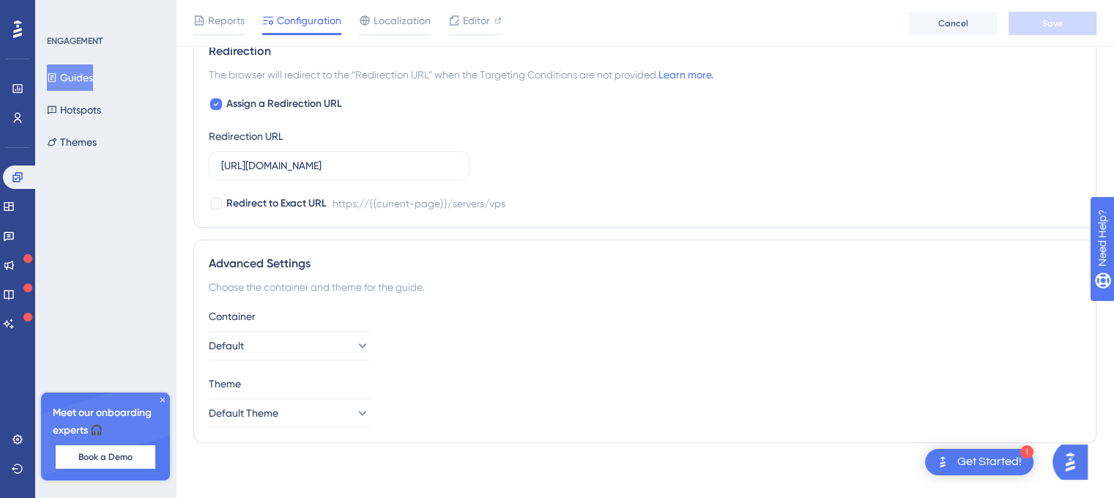
scroll to position [1059, 0]
click at [99, 103] on button "Hotspots" at bounding box center [74, 110] width 54 height 26
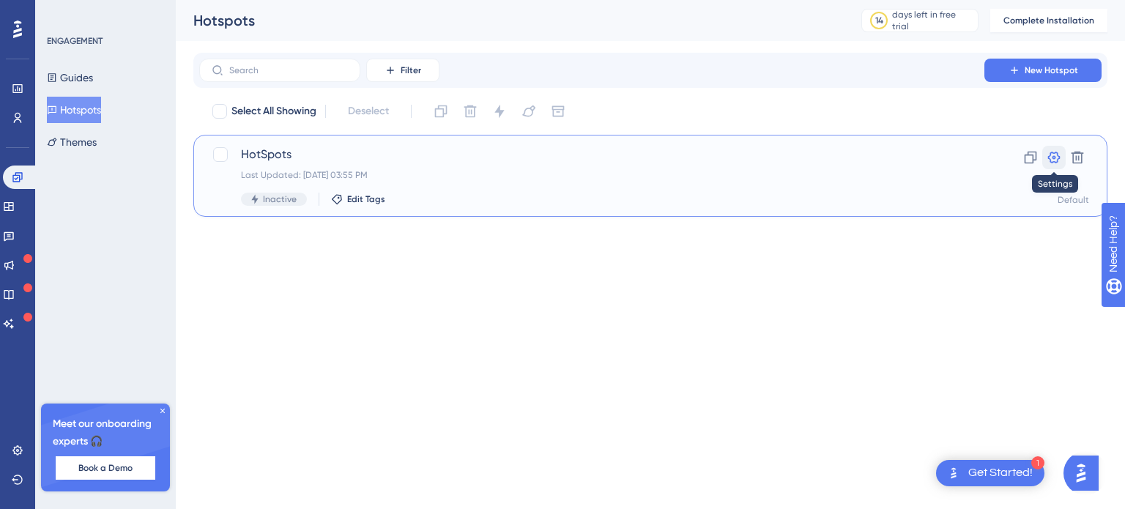
click at [1060, 155] on icon at bounding box center [1054, 157] width 15 height 15
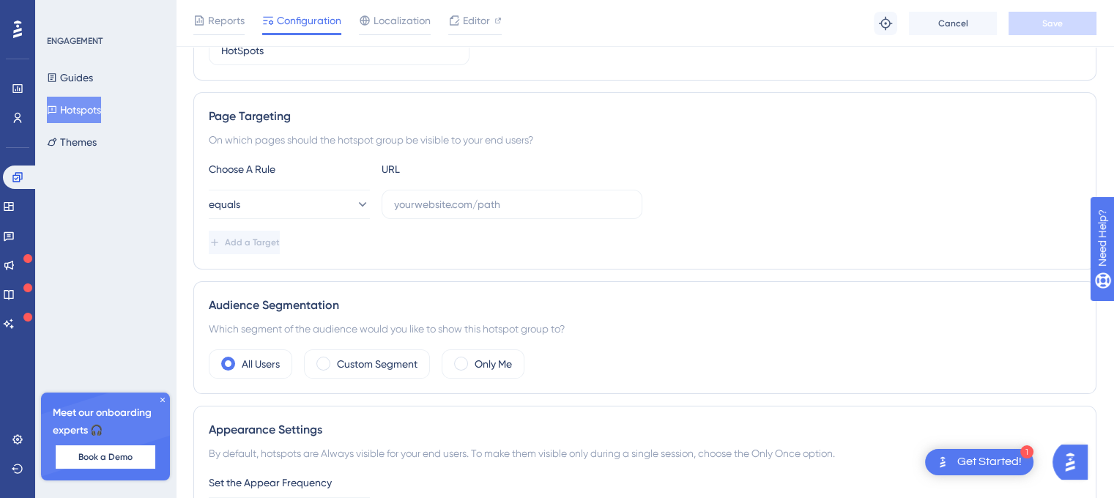
scroll to position [624, 0]
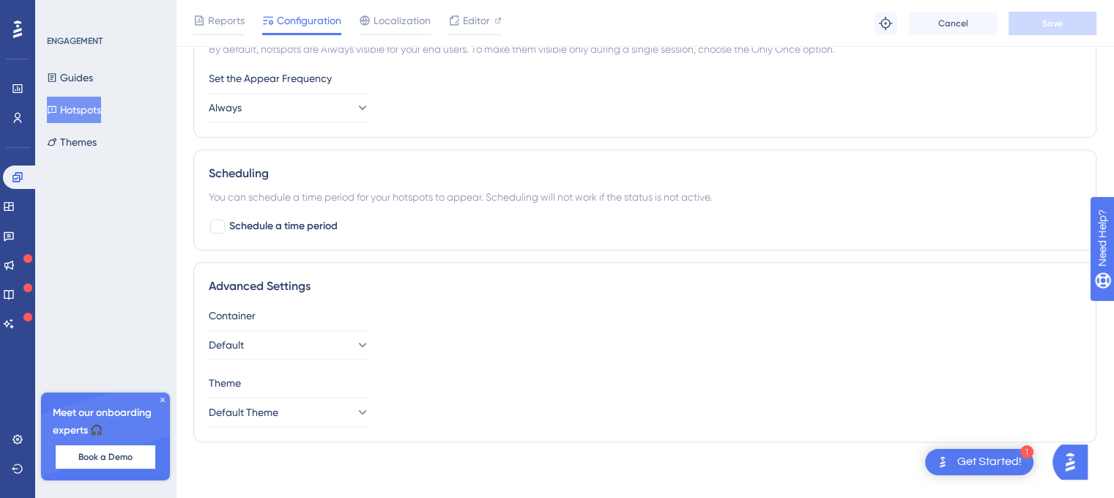
drag, startPoint x: 67, startPoint y: 105, endPoint x: 103, endPoint y: 122, distance: 39.3
click at [69, 105] on button "Hotspots" at bounding box center [74, 110] width 54 height 26
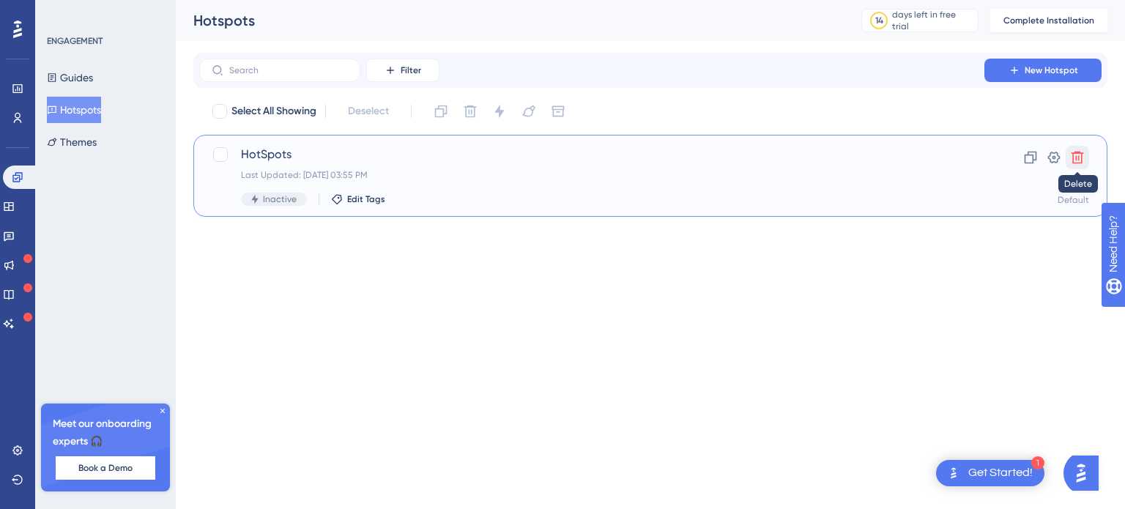
click at [1084, 155] on icon at bounding box center [1077, 157] width 15 height 15
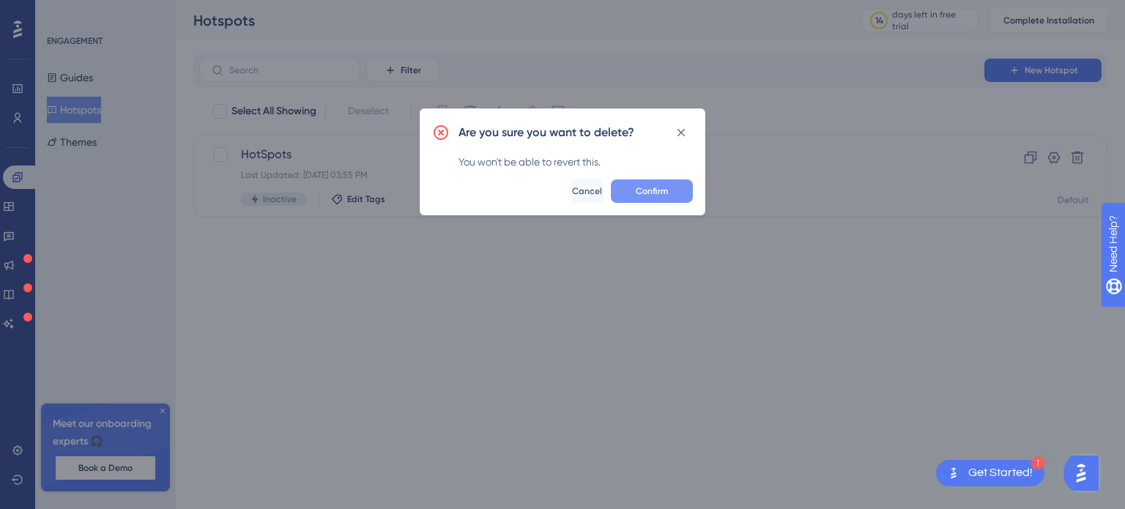
click at [647, 185] on span "Confirm" at bounding box center [652, 191] width 32 height 12
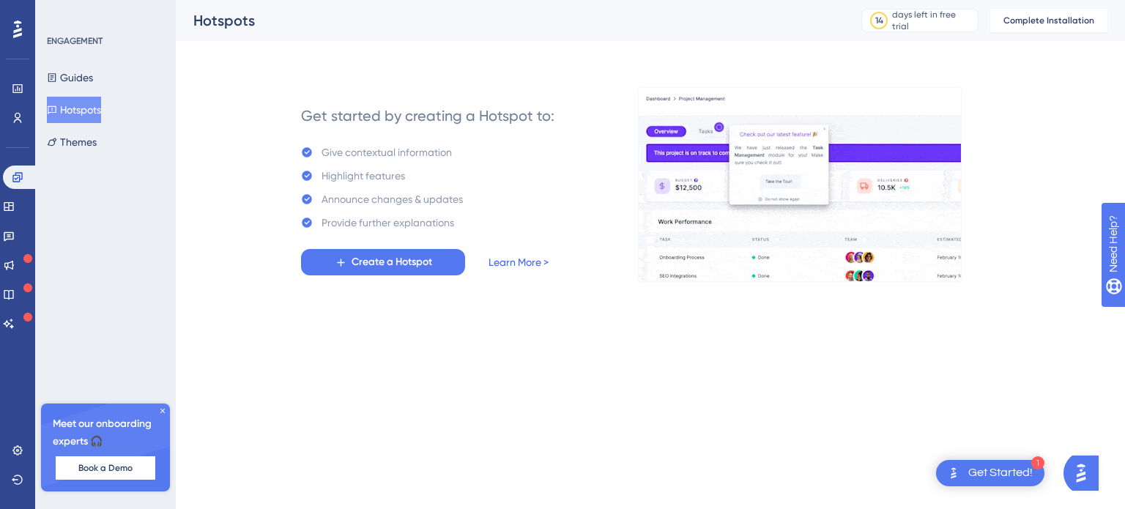
click at [535, 263] on link "Learn More >" at bounding box center [518, 262] width 60 height 18
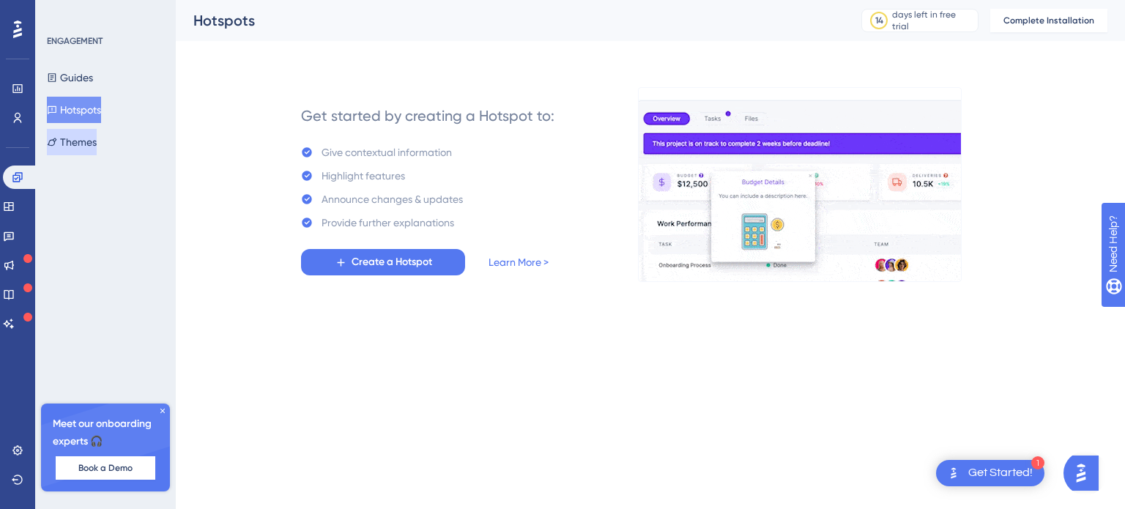
click at [97, 143] on button "Themes" at bounding box center [72, 142] width 50 height 26
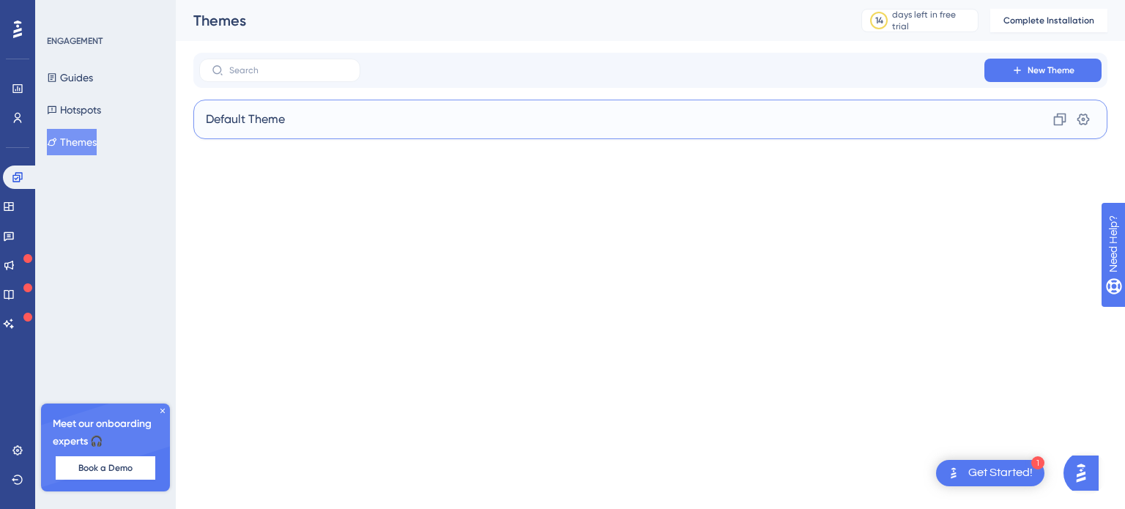
click at [937, 133] on div "Default Theme Clone Settings" at bounding box center [650, 120] width 914 height 40
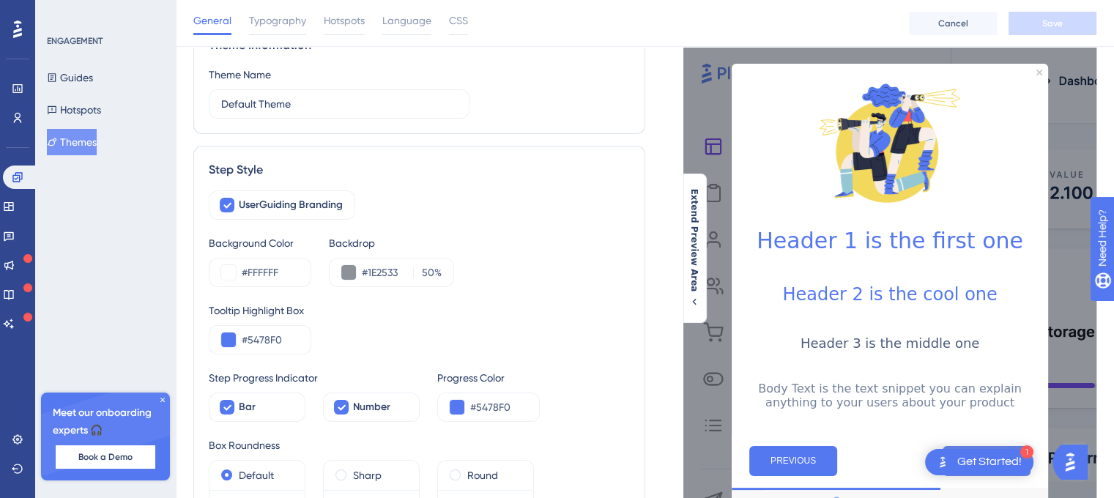
scroll to position [73, 0]
click at [280, 268] on input "#FFFFFF" at bounding box center [270, 272] width 57 height 18
click at [338, 269] on div "#1E2533 50 %" at bounding box center [391, 271] width 125 height 29
click at [348, 269] on button at bounding box center [348, 271] width 15 height 15
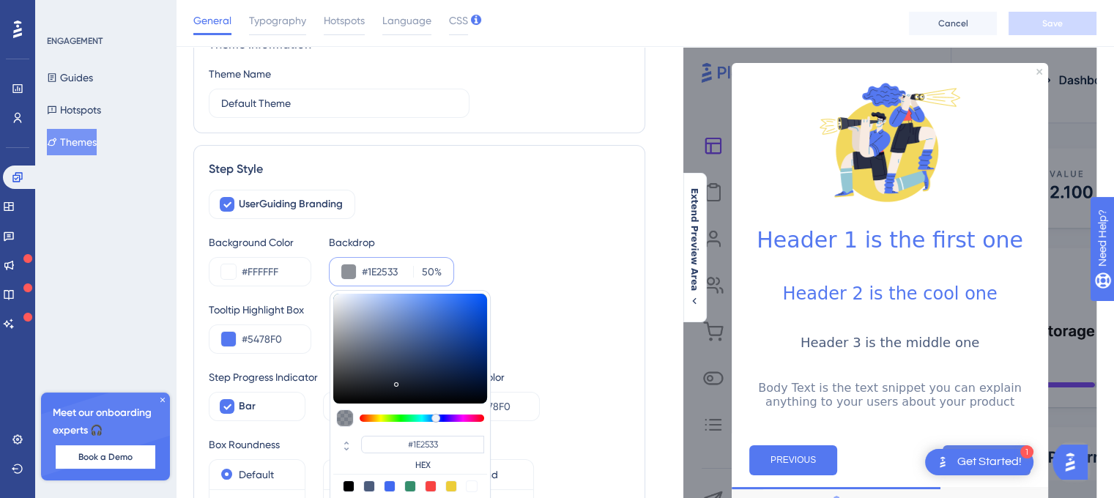
click at [542, 193] on div "UserGuiding Branding" at bounding box center [419, 204] width 421 height 29
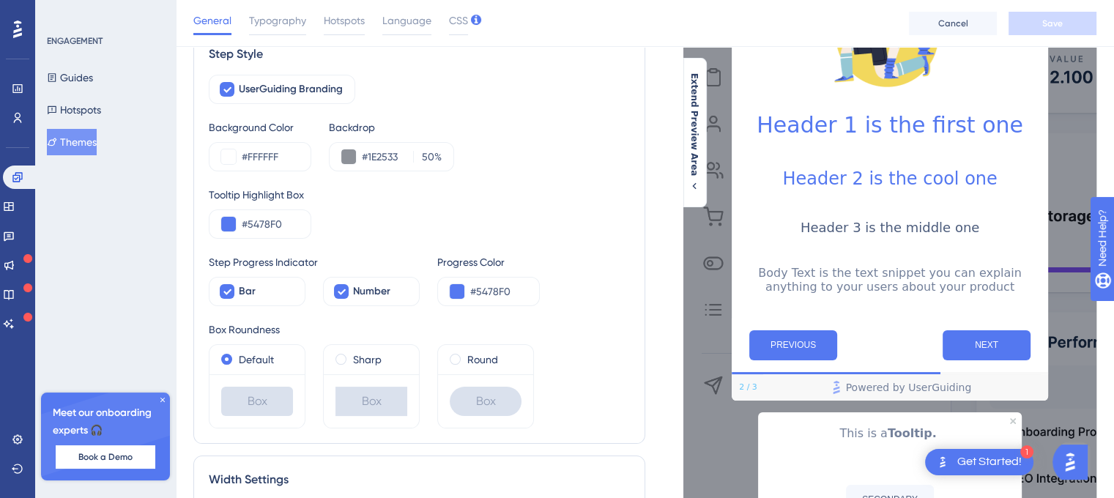
scroll to position [293, 0]
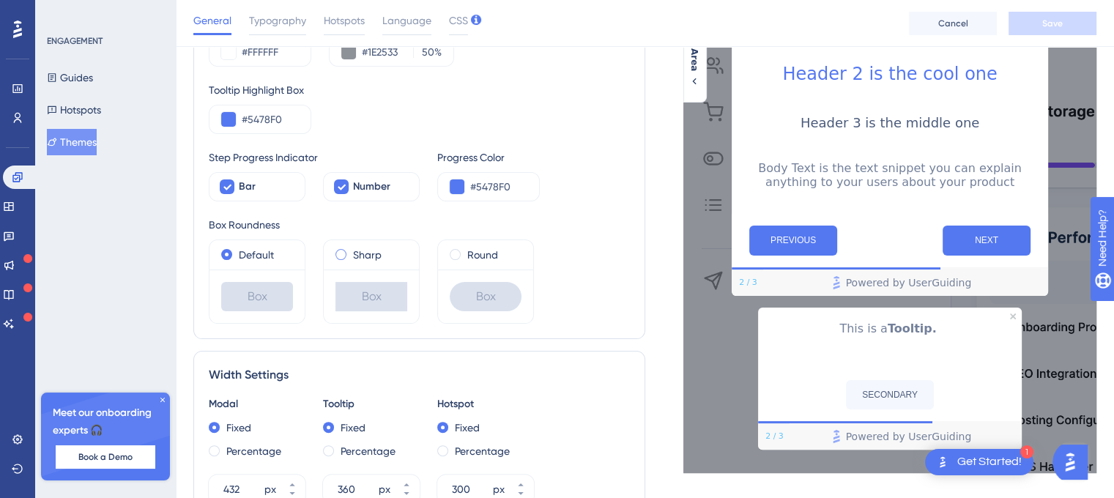
click at [376, 250] on label "Sharp" at bounding box center [367, 255] width 29 height 18
click at [478, 257] on label "Round" at bounding box center [482, 255] width 31 height 18
click at [255, 253] on label "Default" at bounding box center [256, 255] width 35 height 18
click at [491, 254] on label "Round" at bounding box center [482, 255] width 31 height 18
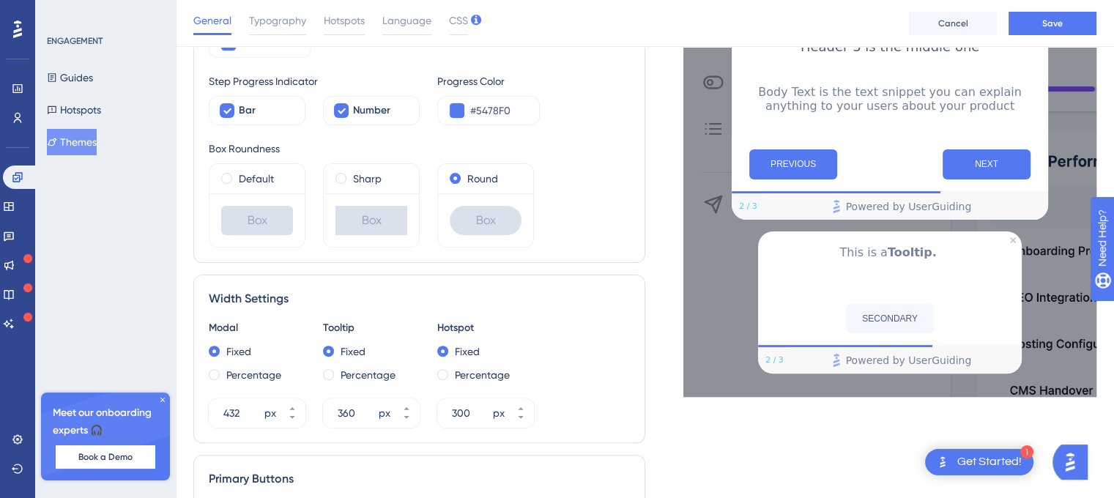
scroll to position [439, 0]
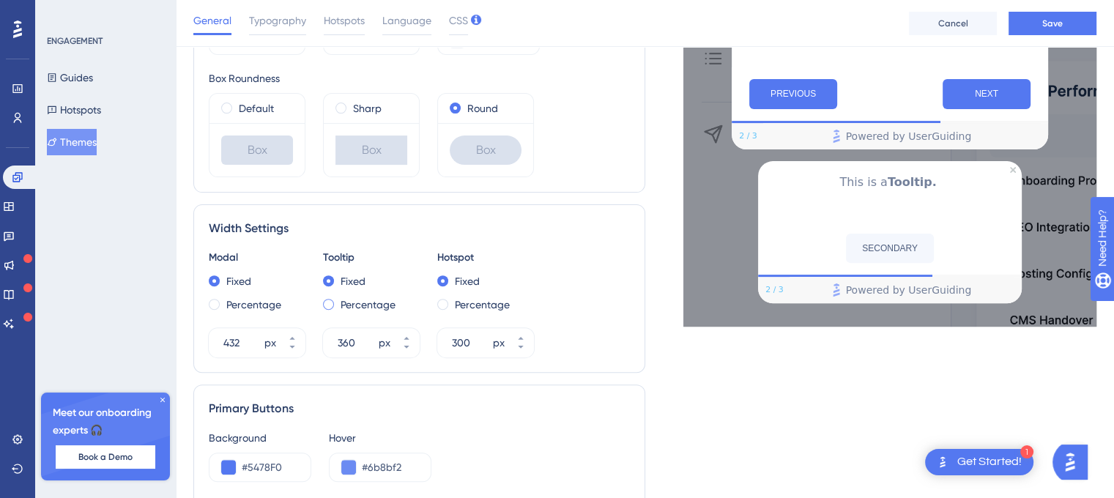
click at [350, 303] on label "Percentage" at bounding box center [368, 305] width 55 height 18
click at [354, 274] on label "Fixed" at bounding box center [353, 281] width 25 height 18
type input "360"
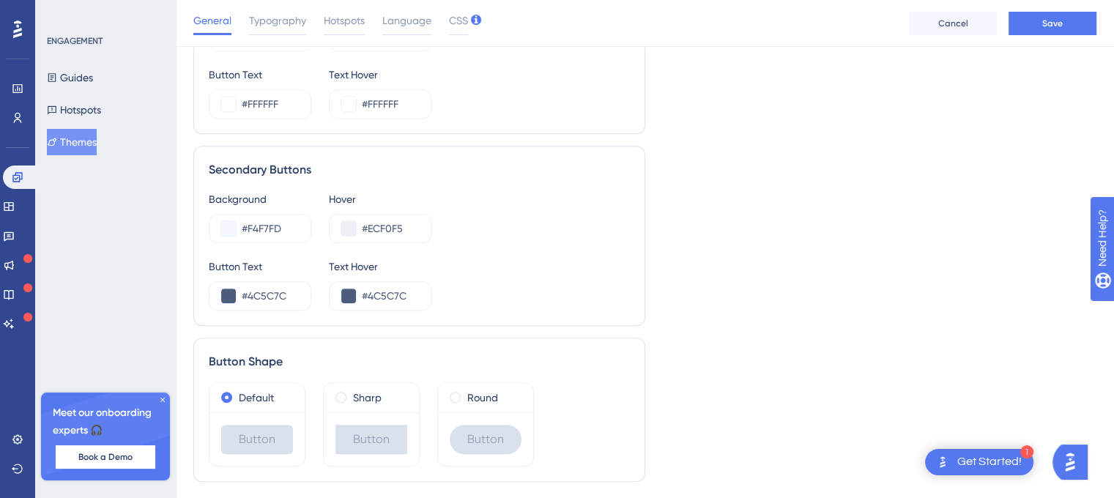
scroll to position [124, 0]
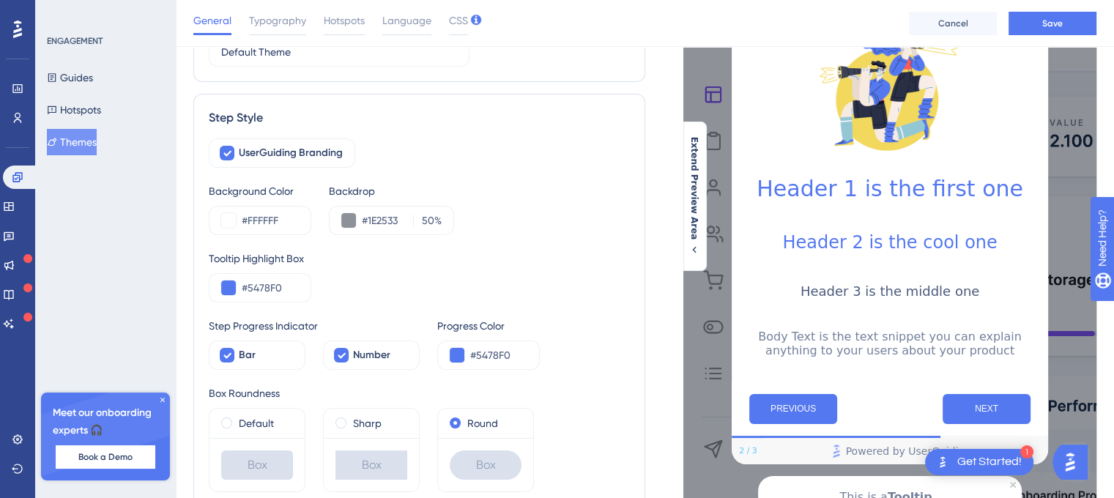
drag, startPoint x: 643, startPoint y: 395, endPoint x: 610, endPoint y: 204, distance: 193.2
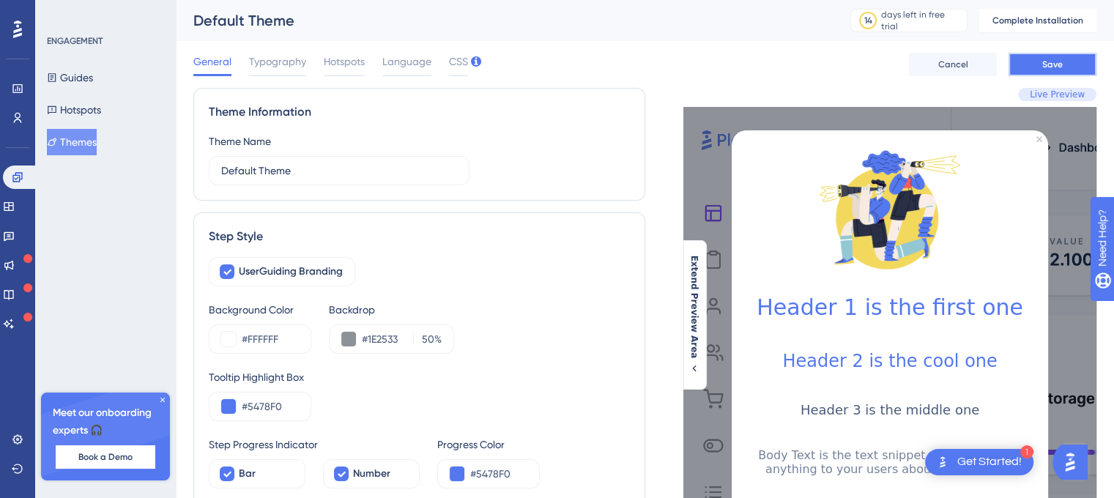
click at [1057, 57] on button "Save" at bounding box center [1052, 64] width 88 height 23
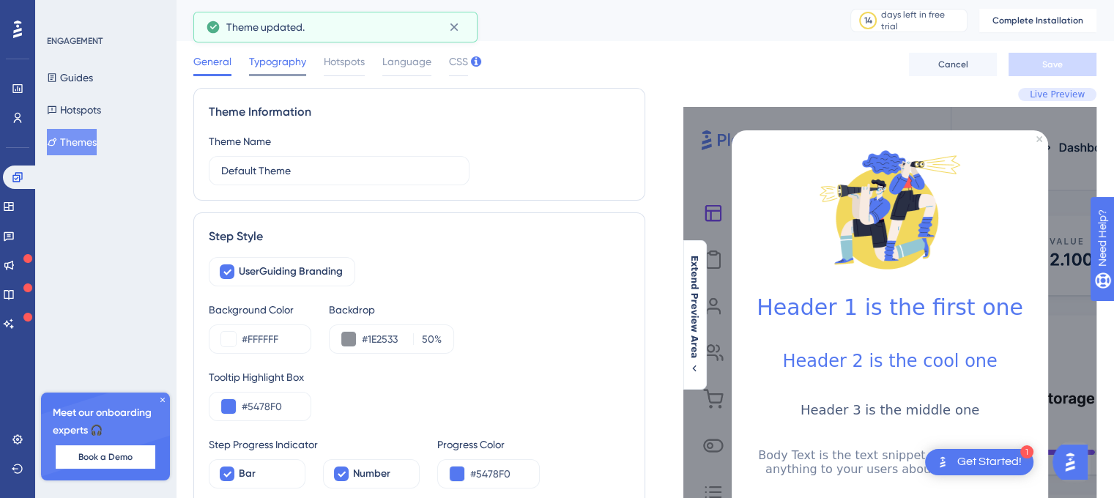
click at [284, 63] on span "Typography" at bounding box center [277, 62] width 57 height 18
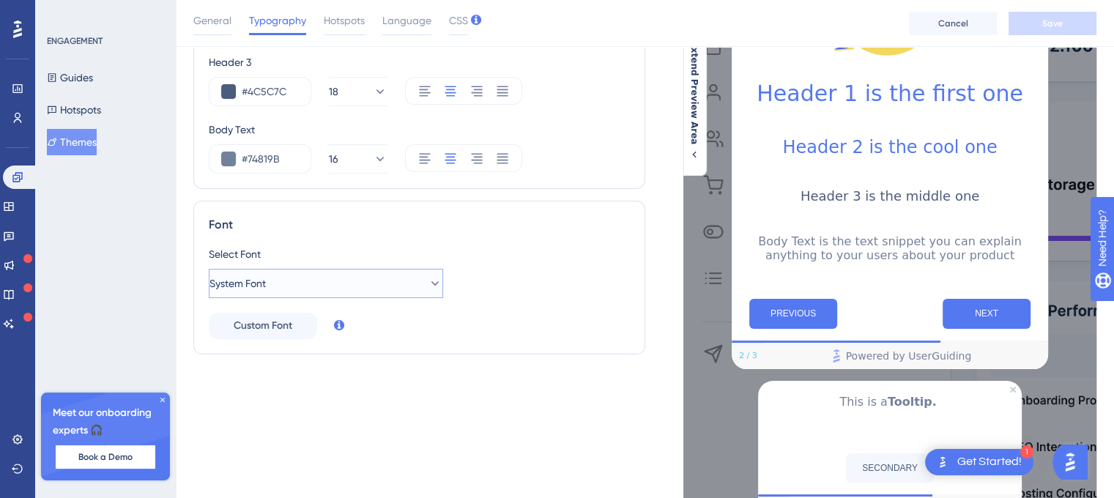
click at [342, 284] on button "System Font" at bounding box center [326, 283] width 234 height 29
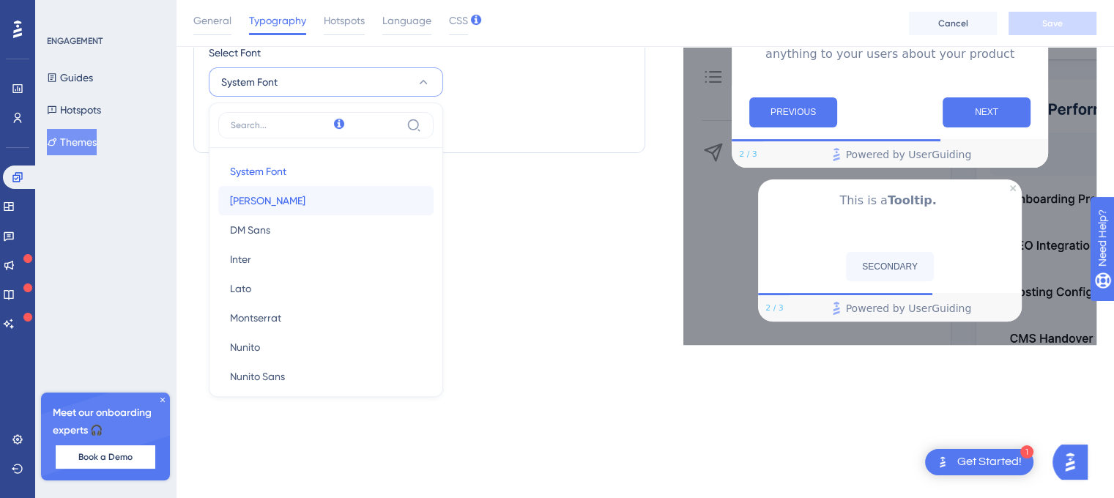
click at [313, 200] on button "Barlow Barlow" at bounding box center [325, 200] width 215 height 29
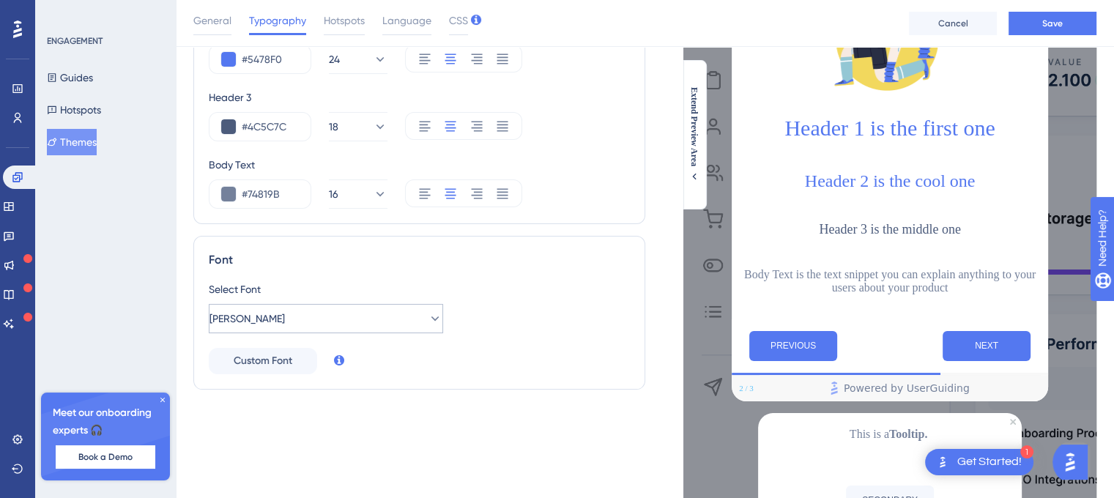
scroll to position [166, 0]
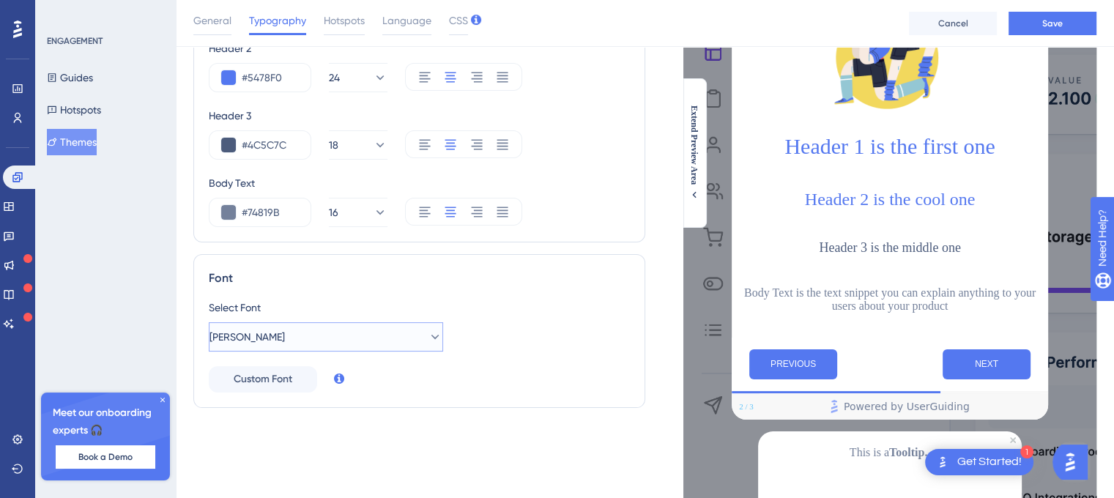
click at [338, 330] on button "Barlow" at bounding box center [326, 336] width 234 height 29
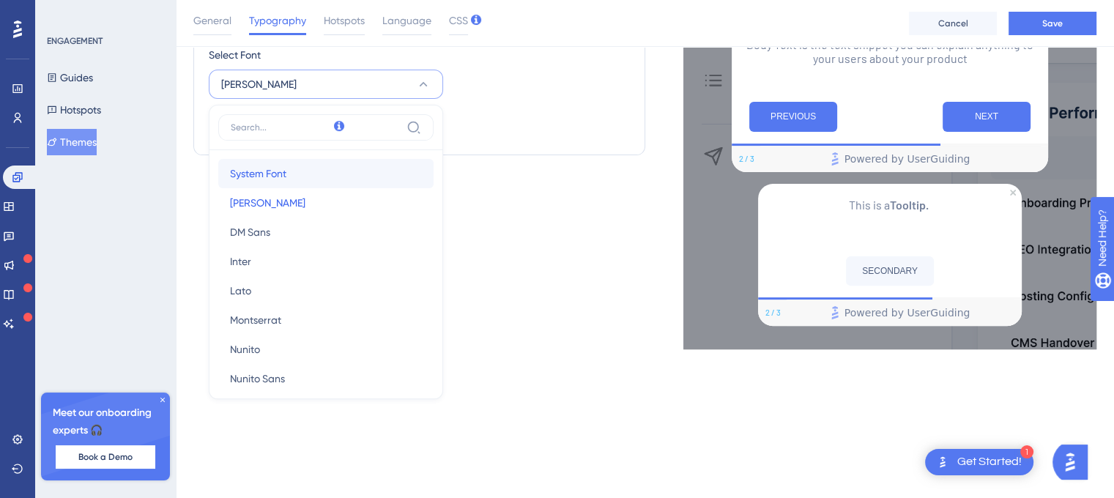
click at [316, 175] on button "System Font System Font" at bounding box center [325, 173] width 215 height 29
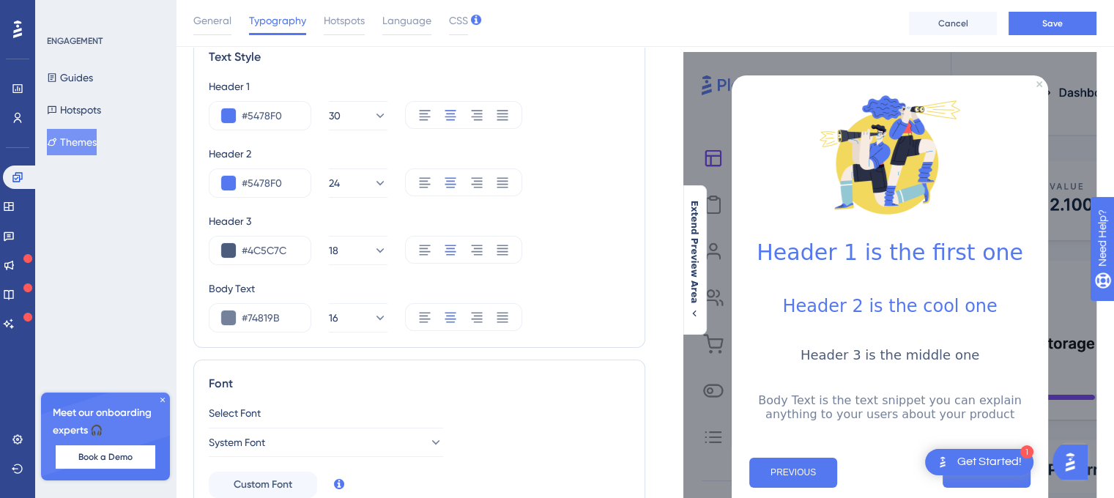
scroll to position [0, 0]
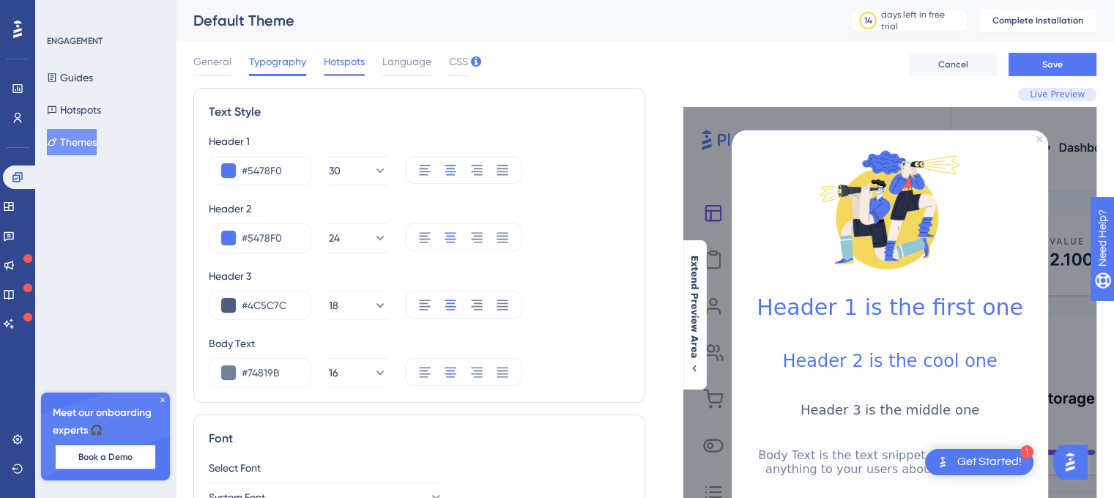
click at [348, 56] on span "Hotspots" at bounding box center [344, 62] width 41 height 18
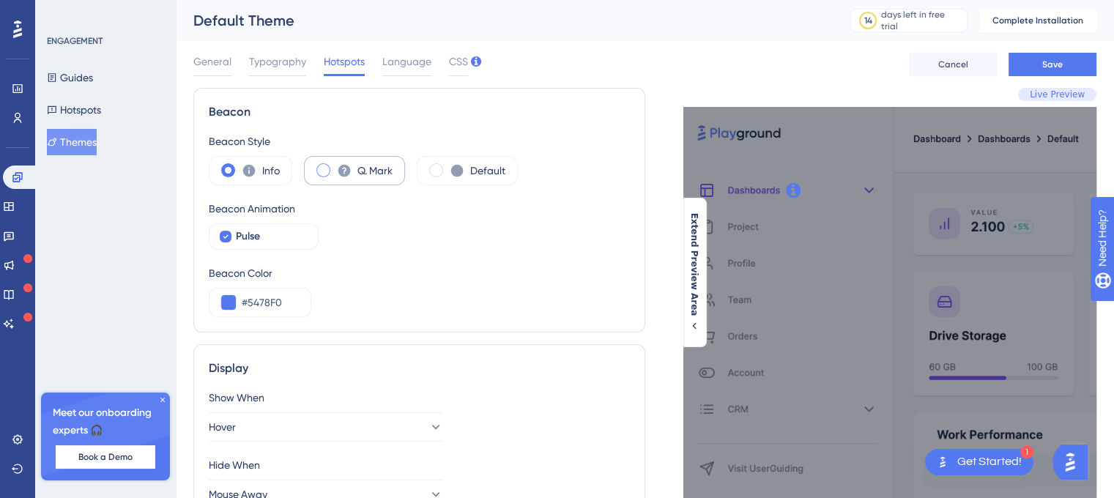
click at [357, 174] on label "Q. Mark" at bounding box center [374, 171] width 35 height 18
click at [480, 176] on label "Default" at bounding box center [487, 171] width 35 height 18
click at [239, 182] on div "Info" at bounding box center [250, 170] width 83 height 29
click at [257, 234] on span "Pulse" at bounding box center [248, 237] width 24 height 18
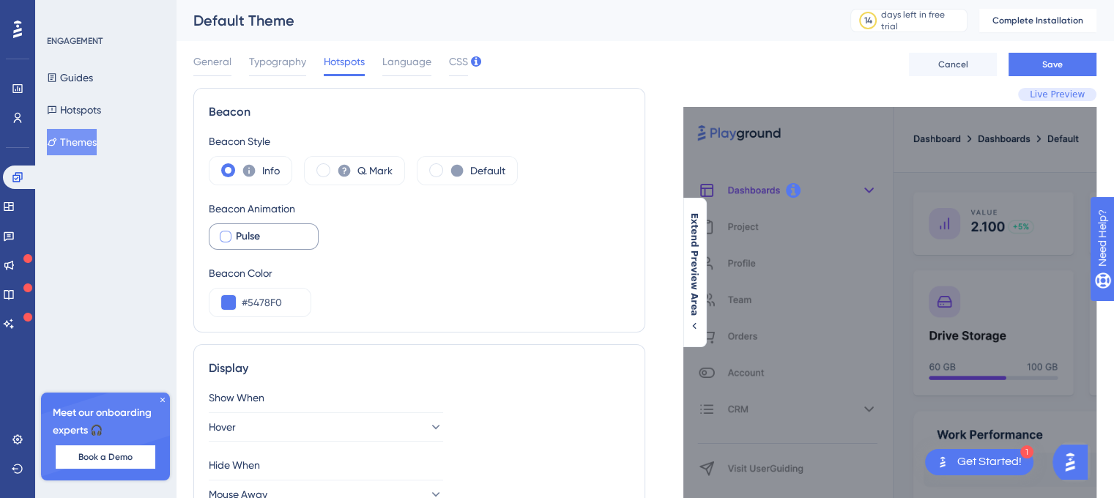
checkbox input "true"
click at [404, 70] on span "Language" at bounding box center [406, 62] width 49 height 18
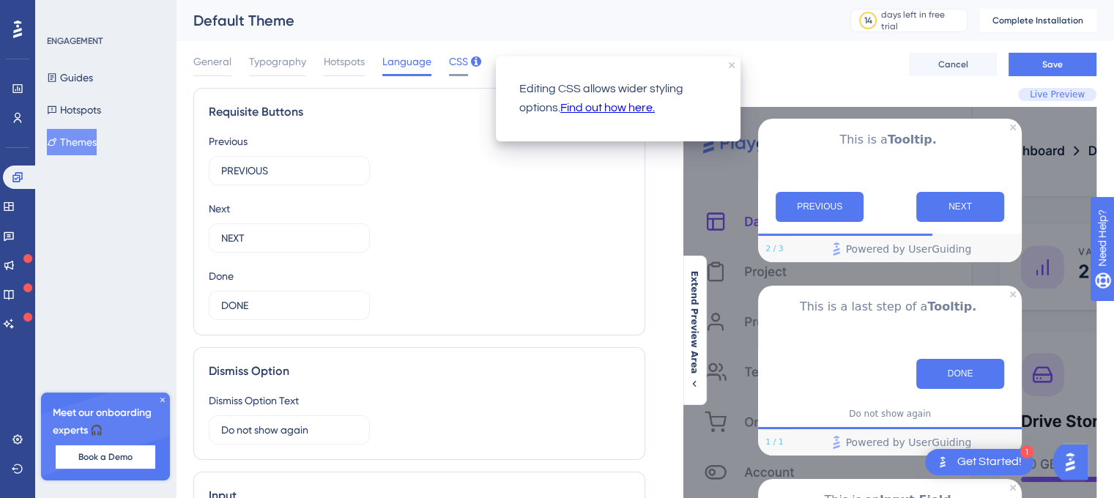
click at [451, 62] on span "CSS" at bounding box center [458, 62] width 19 height 18
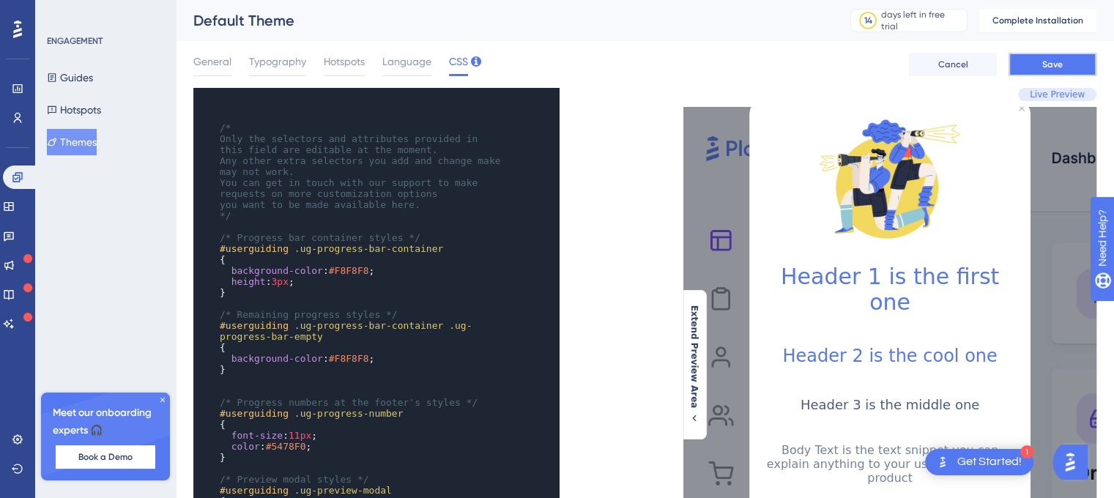
click at [1053, 62] on span "Save" at bounding box center [1052, 65] width 21 height 12
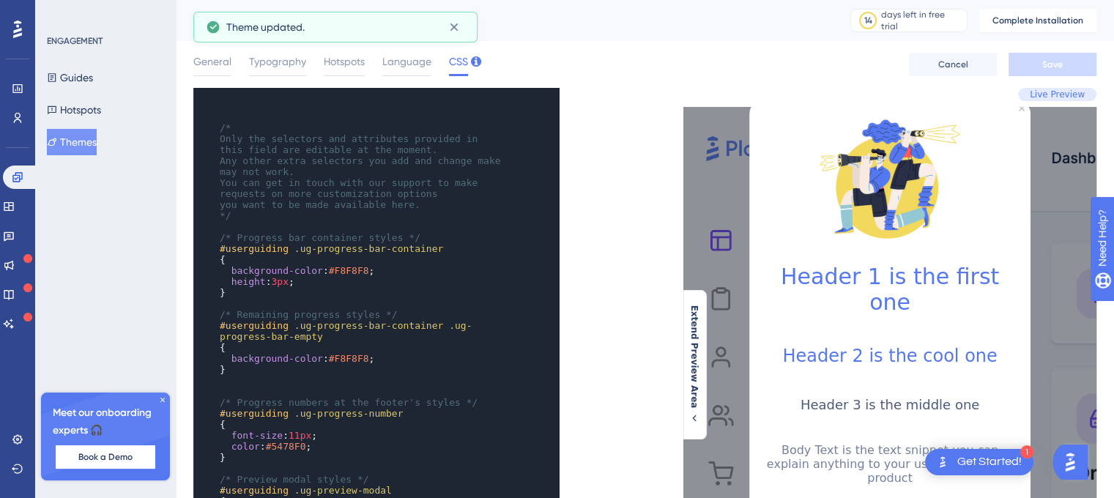
click at [73, 137] on button "Themes" at bounding box center [72, 142] width 50 height 26
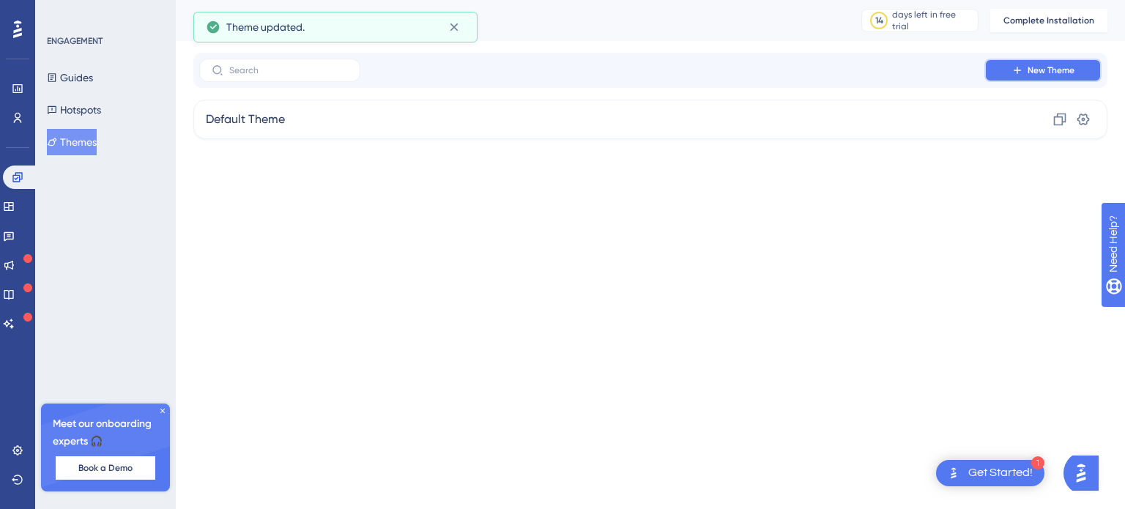
click at [1055, 81] on button "New Theme" at bounding box center [1042, 70] width 117 height 23
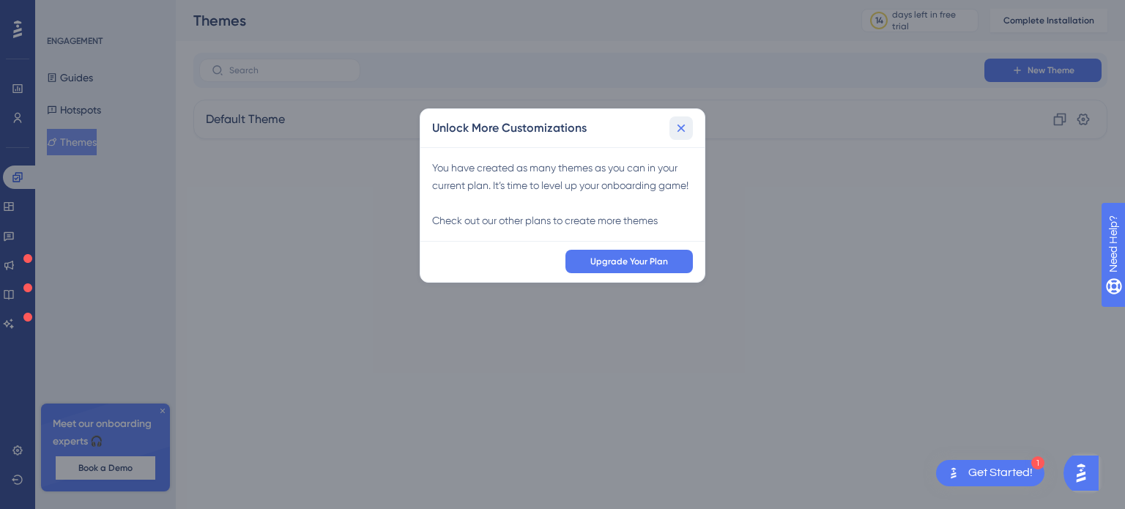
click at [685, 122] on icon at bounding box center [681, 128] width 15 height 15
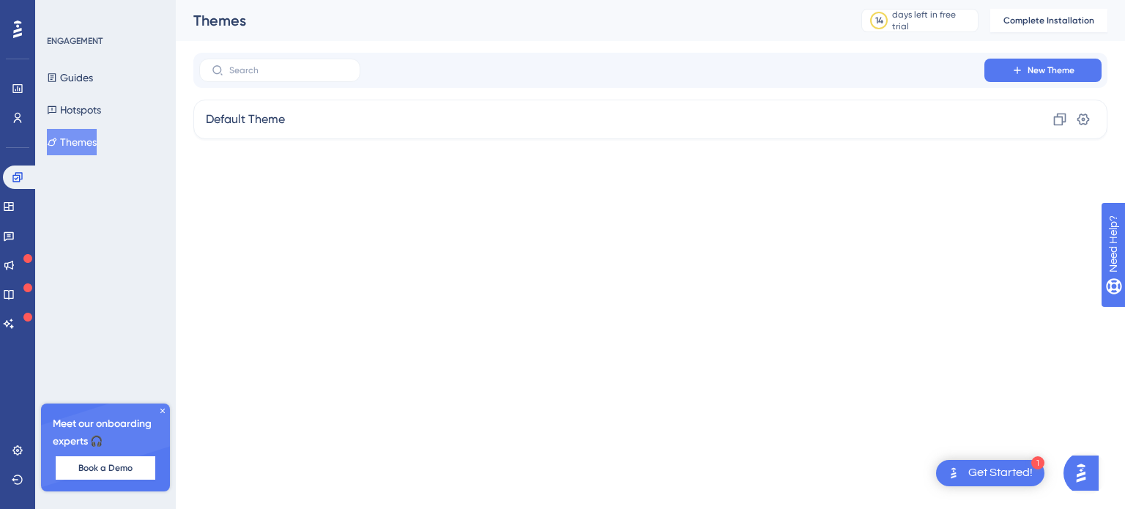
click at [669, 0] on html "1 Get Started! Performance Users Engagement Widgets Feedback Product Updates Kn…" at bounding box center [562, 0] width 1125 height 0
click at [13, 210] on icon at bounding box center [9, 206] width 10 height 9
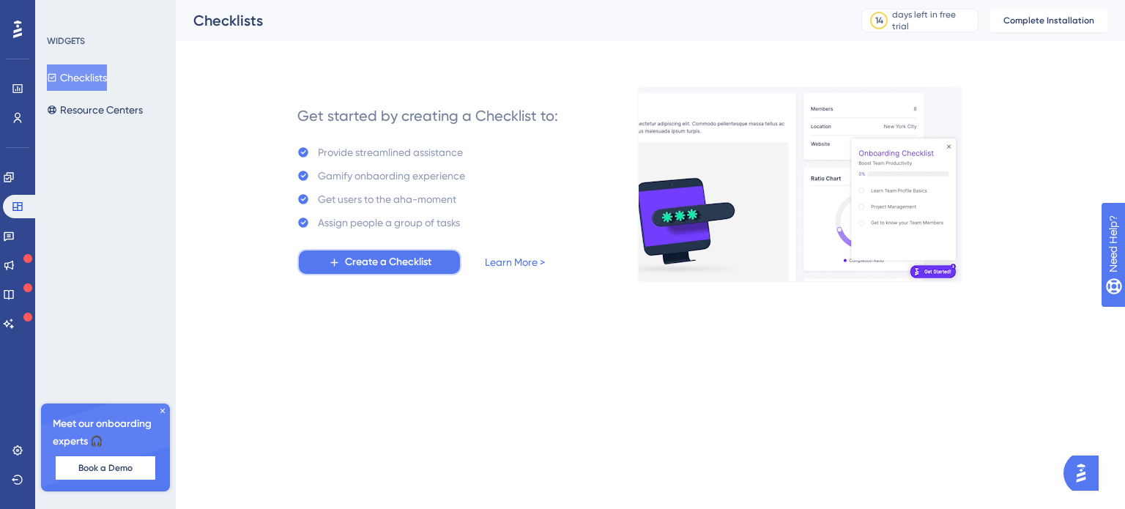
click at [427, 261] on span "Create a Checklist" at bounding box center [388, 262] width 86 height 18
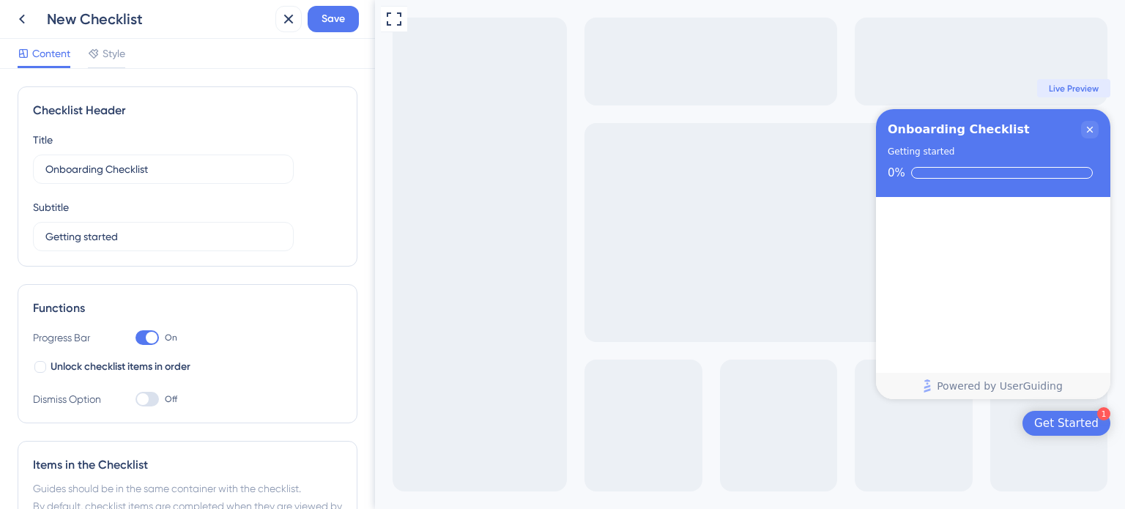
click at [945, 289] on div "Checklist items" at bounding box center [993, 284] width 234 height 174
click at [157, 239] on input "Getting started" at bounding box center [163, 236] width 236 height 16
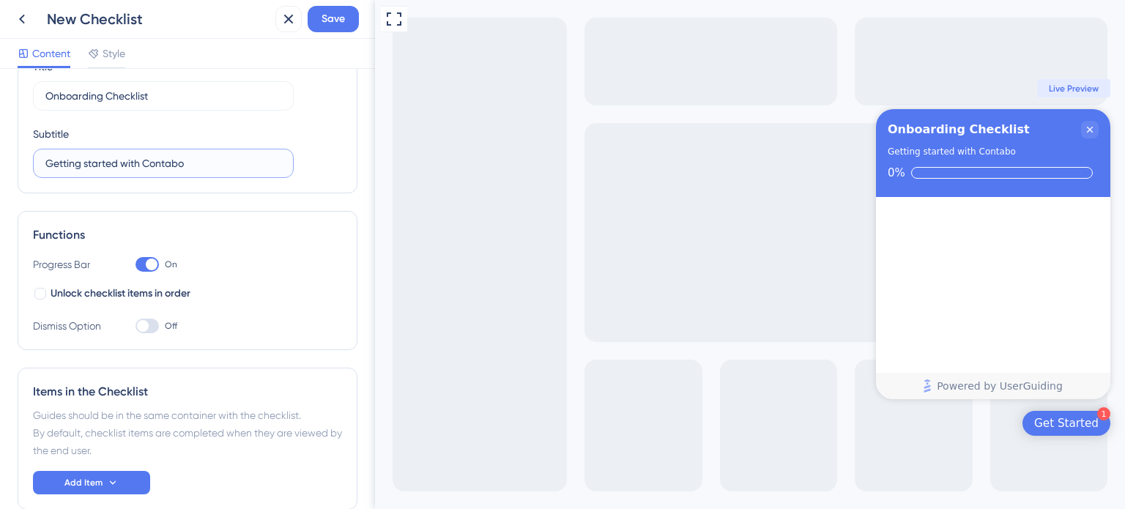
type input "Getting started with Contabo"
click at [155, 321] on div at bounding box center [146, 326] width 23 height 15
click at [135, 326] on input "Off" at bounding box center [135, 326] width 1 height 1
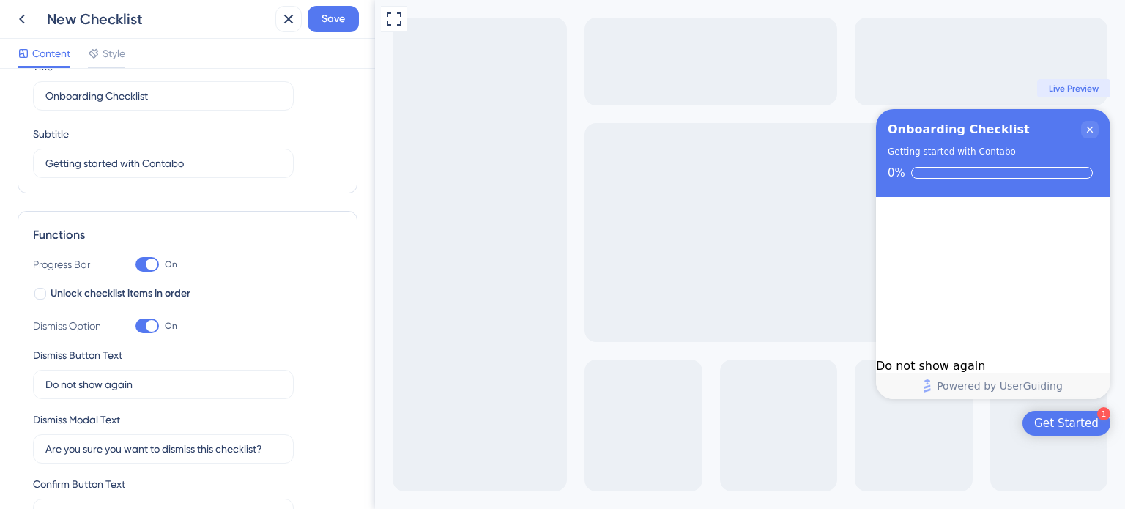
click at [155, 321] on div at bounding box center [152, 326] width 12 height 12
click at [135, 326] on input "On" at bounding box center [135, 326] width 1 height 1
checkbox input "false"
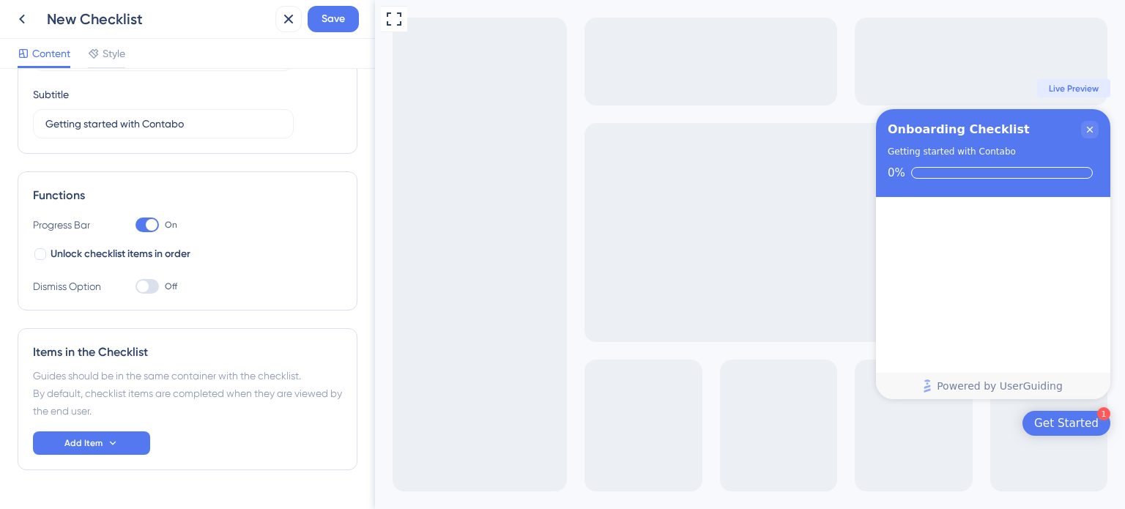
scroll to position [149, 0]
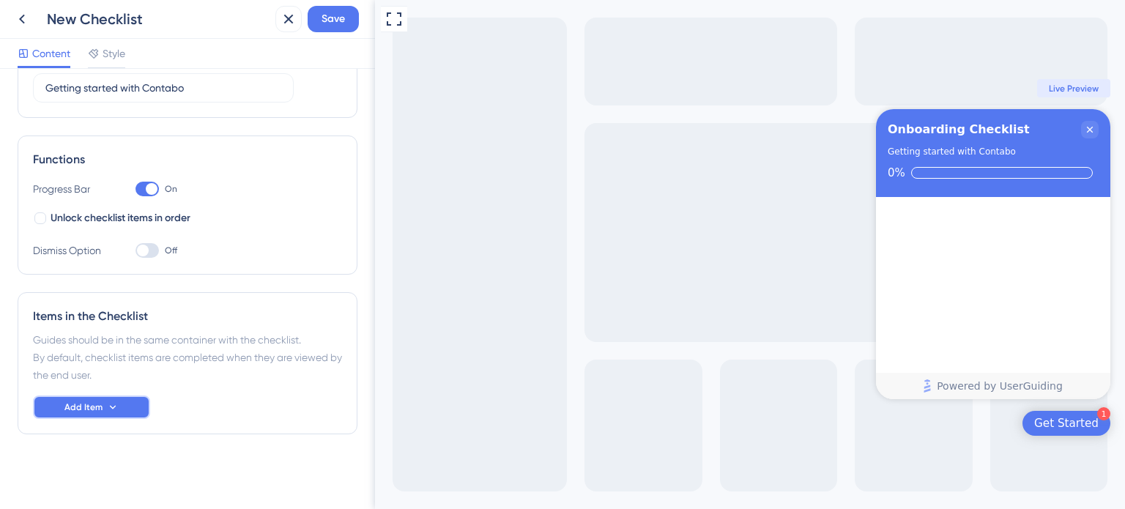
click at [108, 404] on icon at bounding box center [113, 407] width 12 height 12
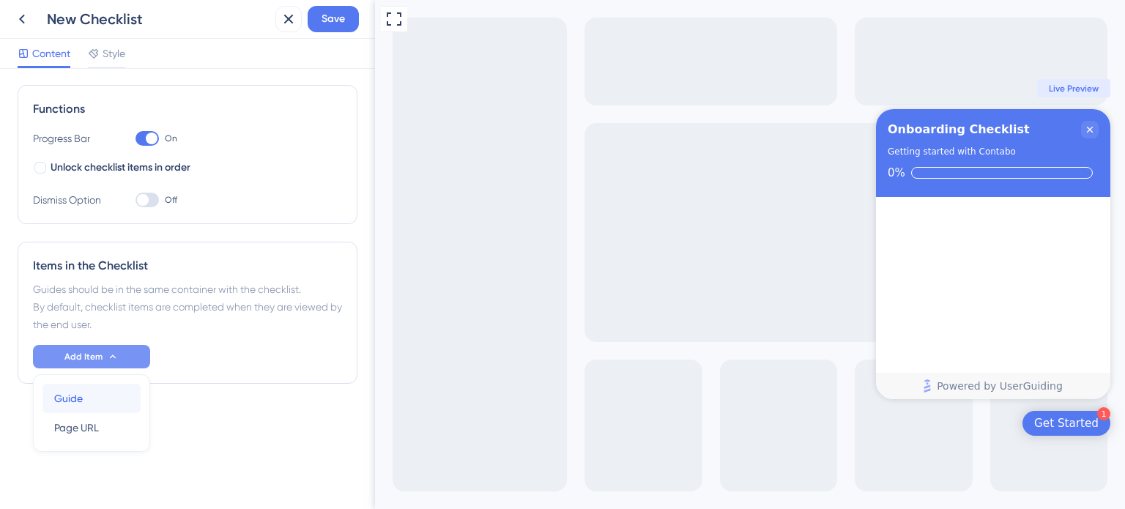
click at [105, 403] on div "Guide Guide" at bounding box center [91, 398] width 75 height 29
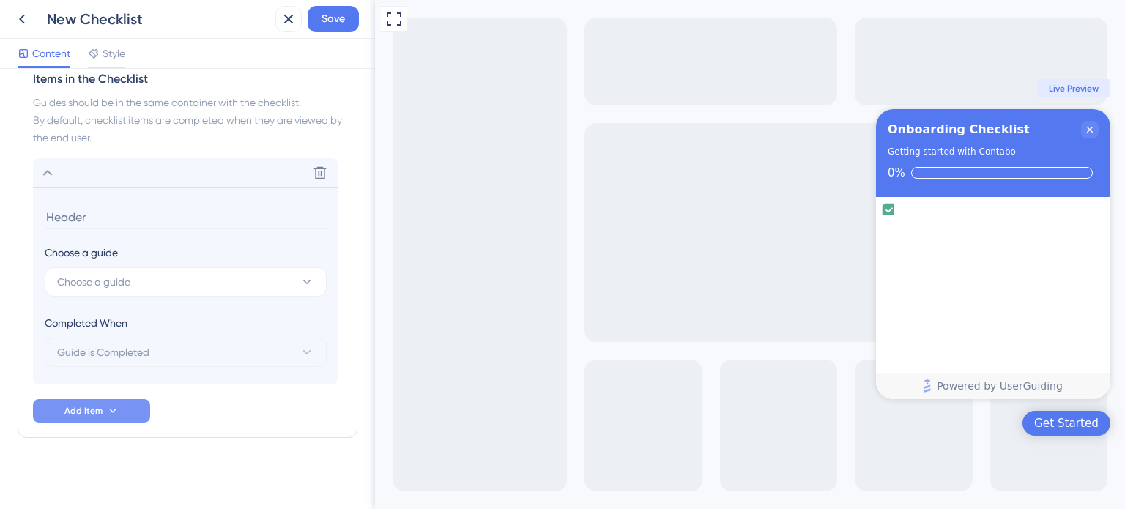
scroll to position [390, 0]
click at [168, 295] on section "Choose a guide Choose a guide Completed When Guide is Completed" at bounding box center [185, 282] width 305 height 197
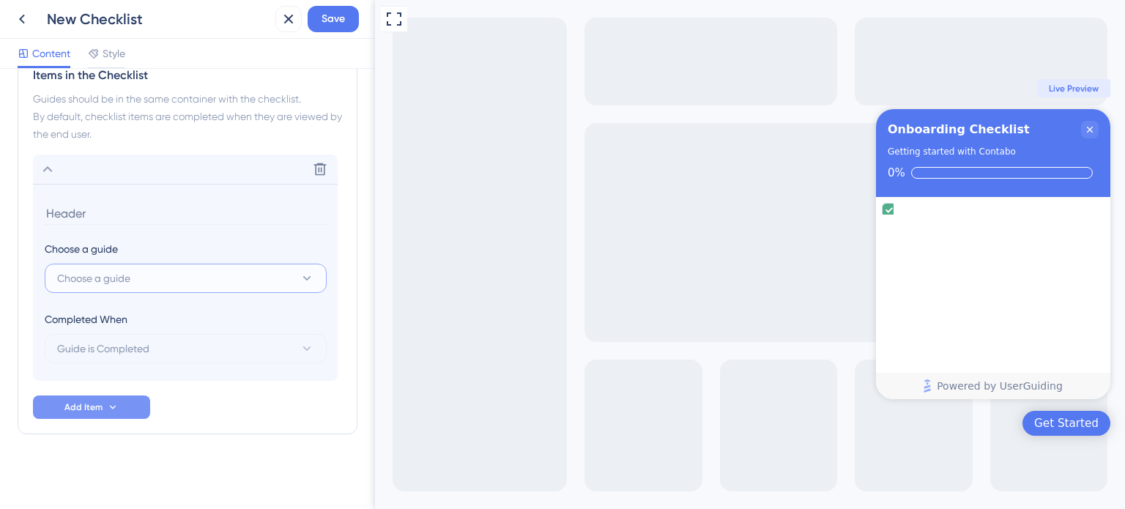
click at [187, 278] on button "Choose a guide" at bounding box center [186, 278] width 282 height 29
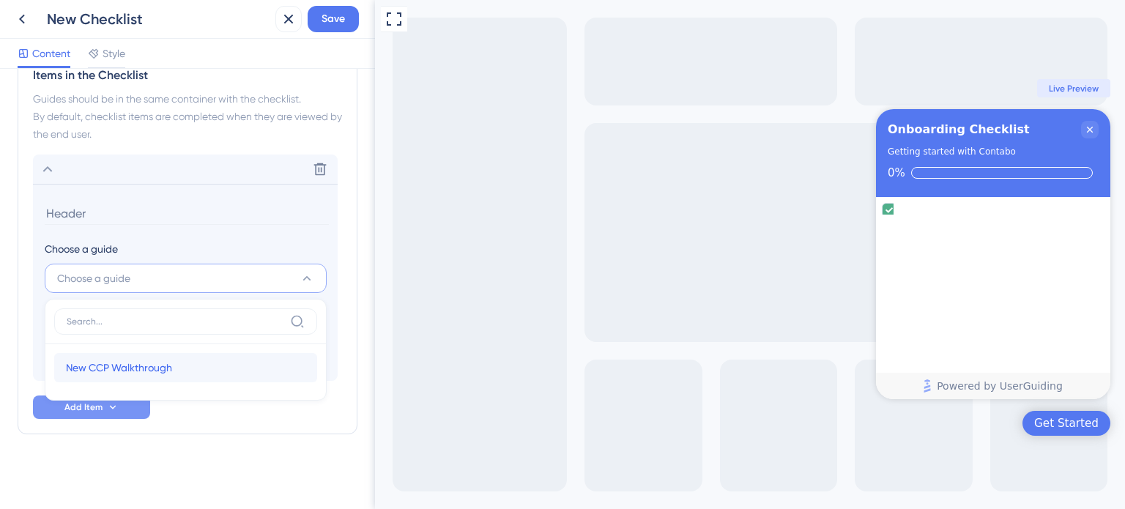
click at [159, 368] on span "New CCP Walkthrough" at bounding box center [119, 368] width 106 height 18
type input "New CCP Walkthrough"
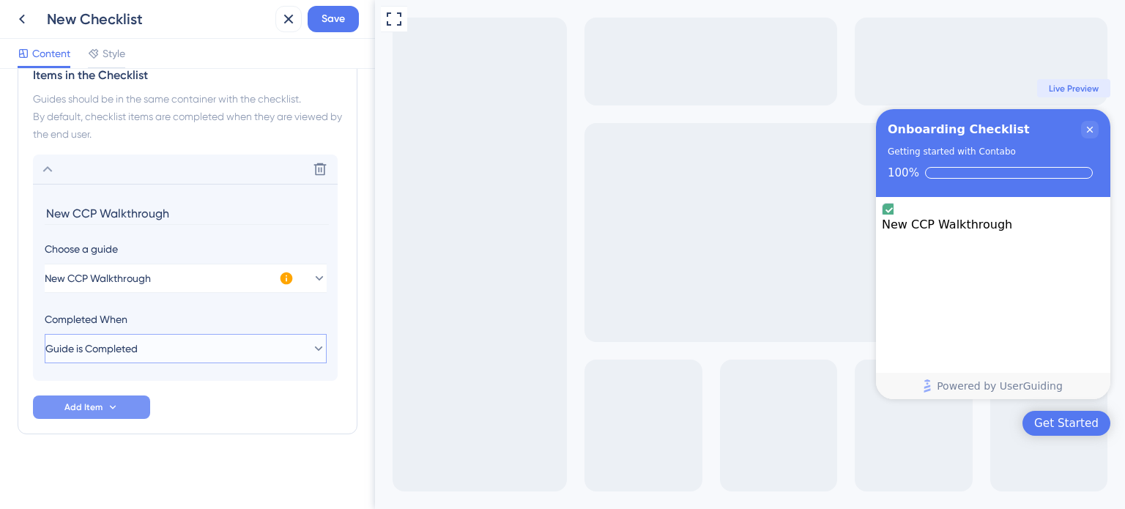
click at [166, 348] on button "Guide is Completed" at bounding box center [186, 348] width 282 height 29
click at [156, 414] on div "Goal is Reached Goal is Reached" at bounding box center [185, 422] width 239 height 29
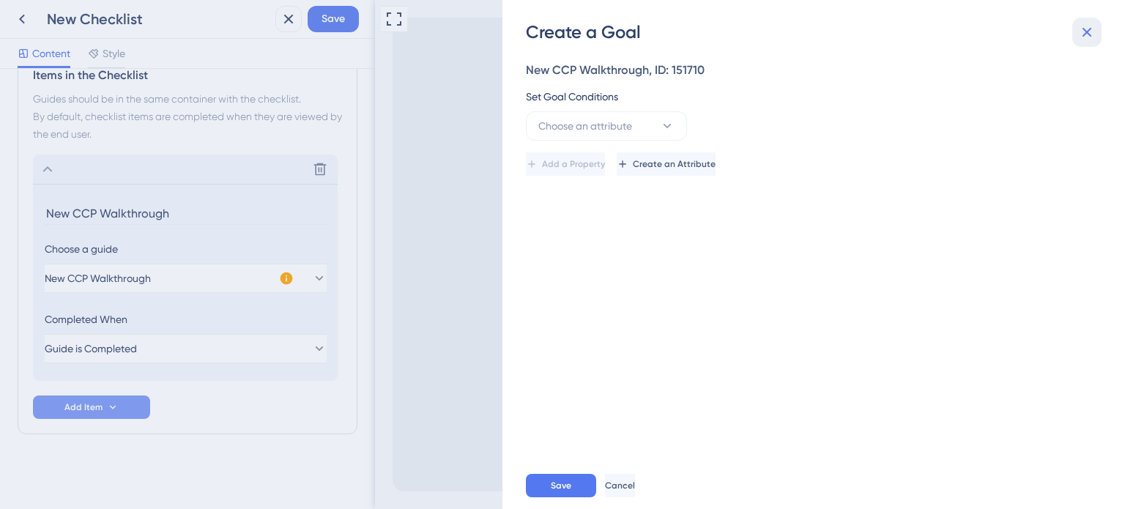
click at [1094, 32] on icon at bounding box center [1087, 32] width 18 height 18
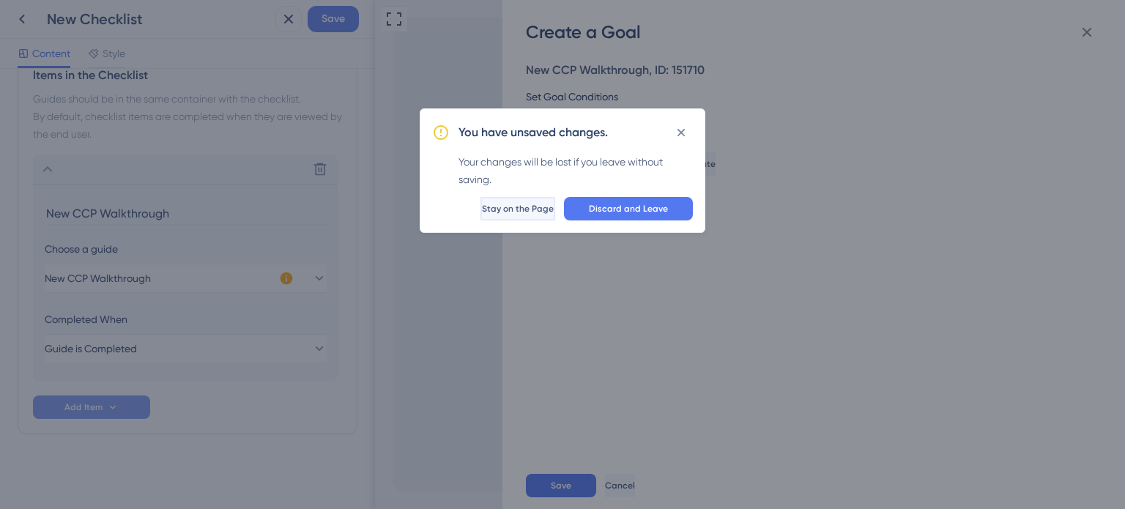
click at [536, 212] on button "Stay on the Page" at bounding box center [517, 208] width 75 height 23
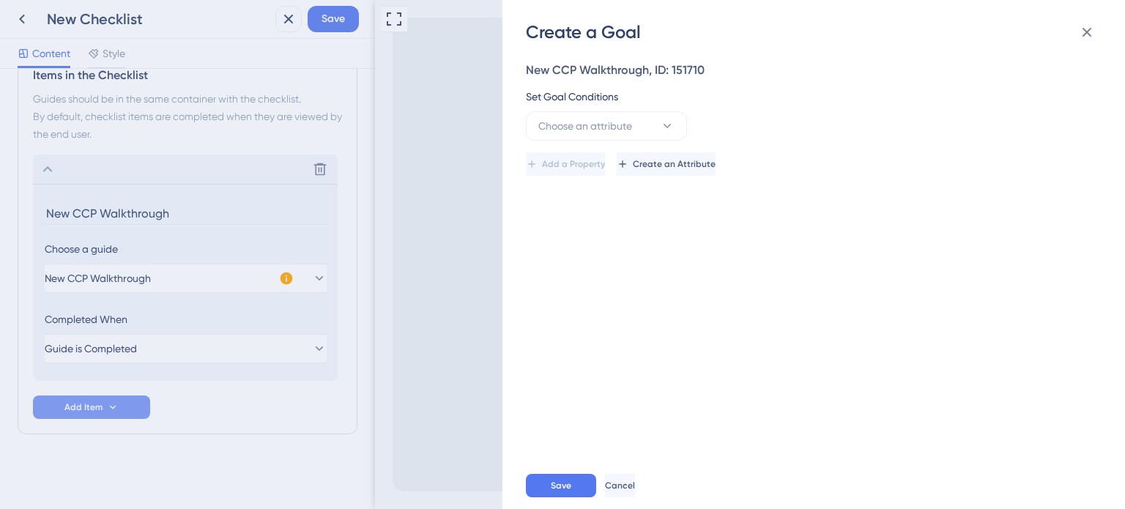
click at [220, 354] on div "Create a Goal New CCP Walkthrough, ID: 151710 Set Goal Conditions Choose an att…" at bounding box center [562, 254] width 1125 height 509
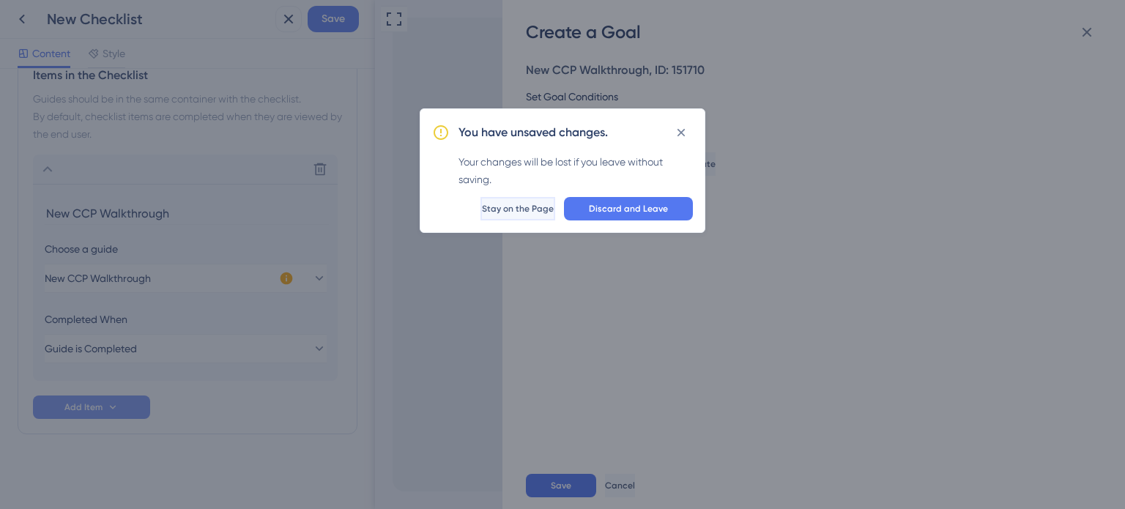
click at [533, 207] on span "Stay on the Page" at bounding box center [518, 209] width 72 height 12
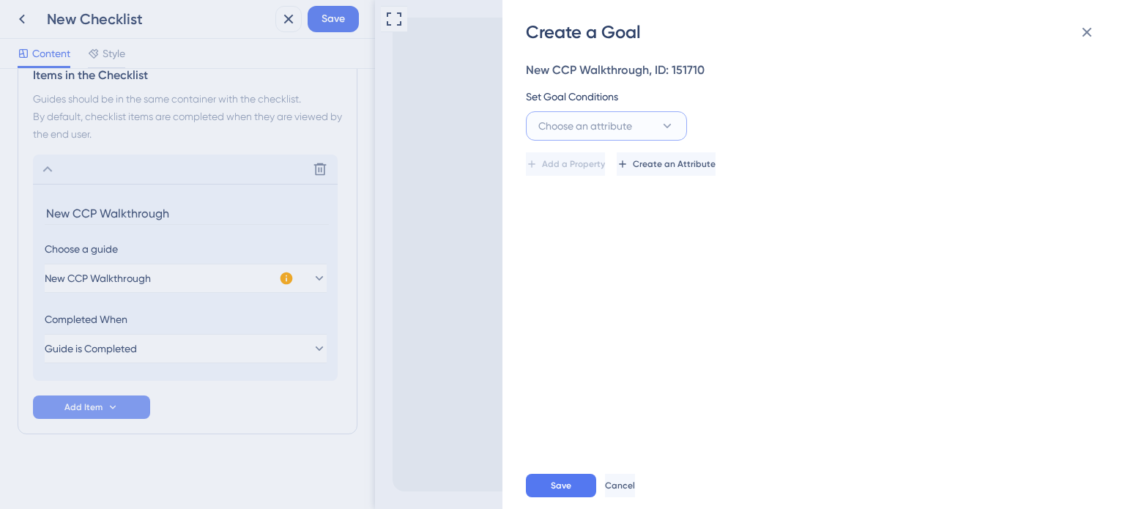
click at [624, 130] on span "Choose an attribute" at bounding box center [585, 126] width 94 height 18
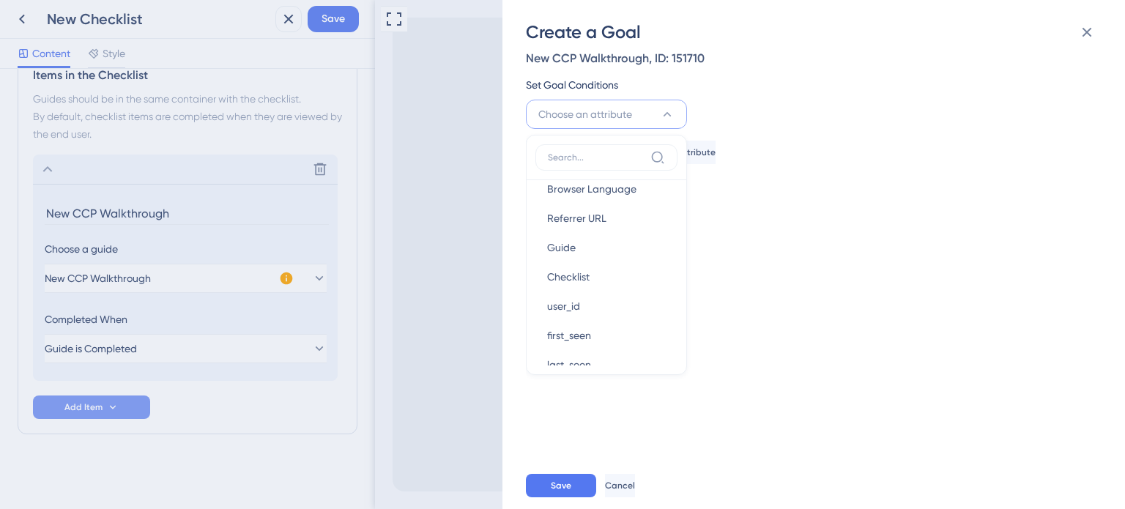
scroll to position [73, 0]
click at [818, 237] on div "New CCP Walkthrough, ID: 151710 Set Goal Conditions Choose an attribute Visited…" at bounding box center [821, 253] width 590 height 418
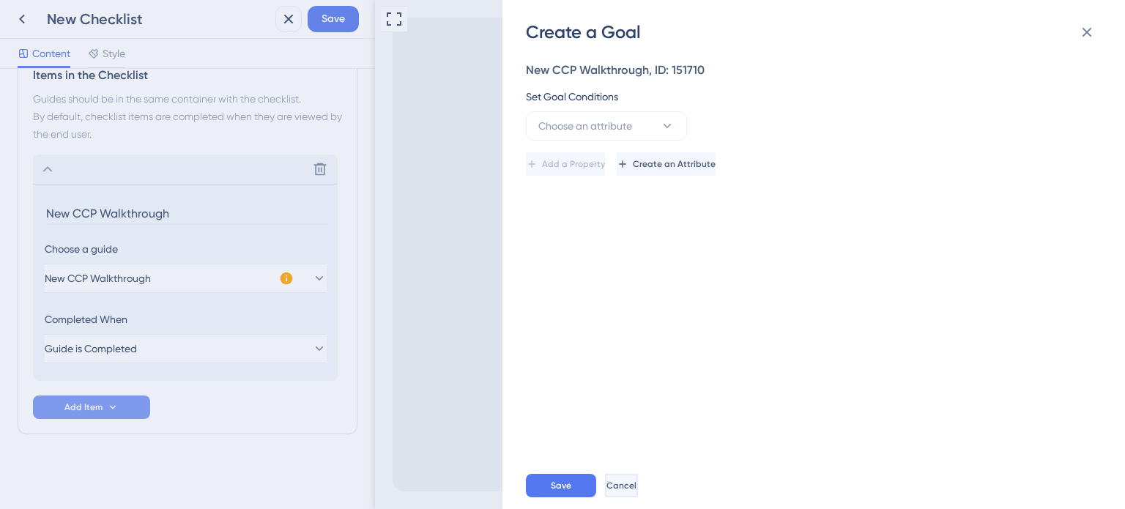
click at [636, 487] on span "Cancel" at bounding box center [621, 486] width 30 height 12
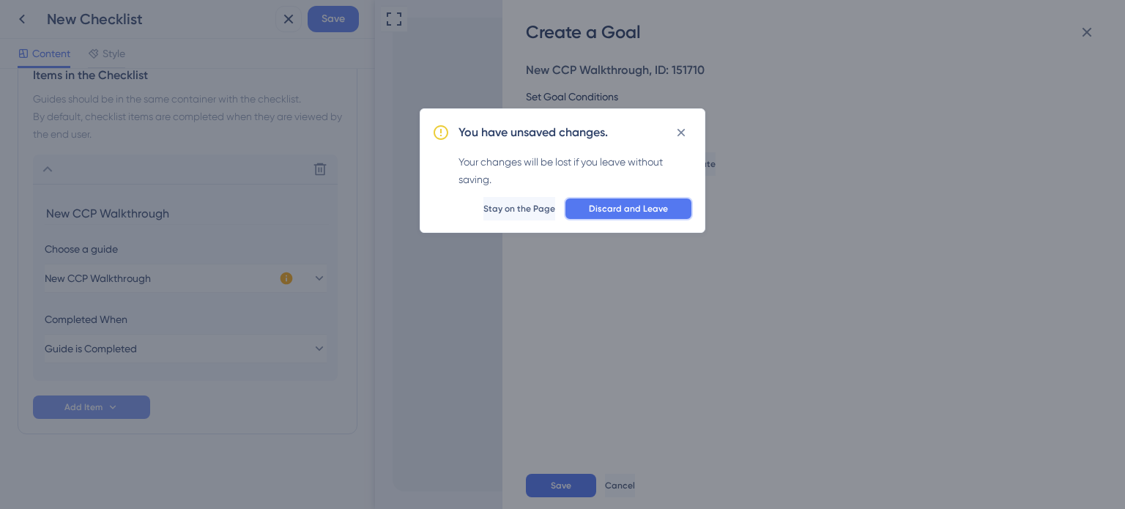
click at [617, 204] on span "Discard and Leave" at bounding box center [628, 209] width 79 height 12
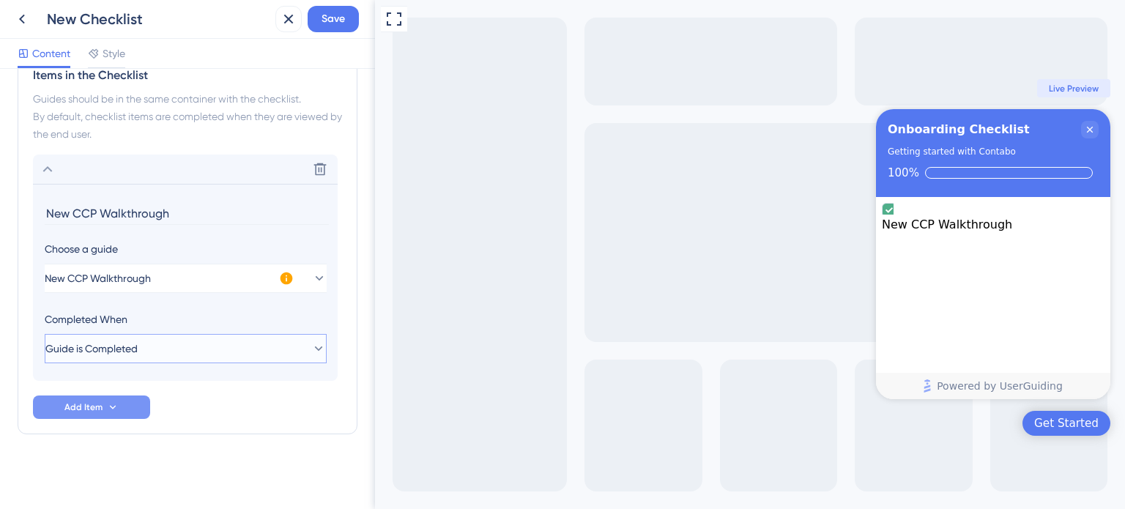
click at [220, 348] on button "Guide is Completed" at bounding box center [186, 348] width 282 height 29
click at [205, 345] on button "Guide is Completed" at bounding box center [186, 348] width 282 height 29
click at [102, 409] on button "Add Item" at bounding box center [91, 406] width 117 height 23
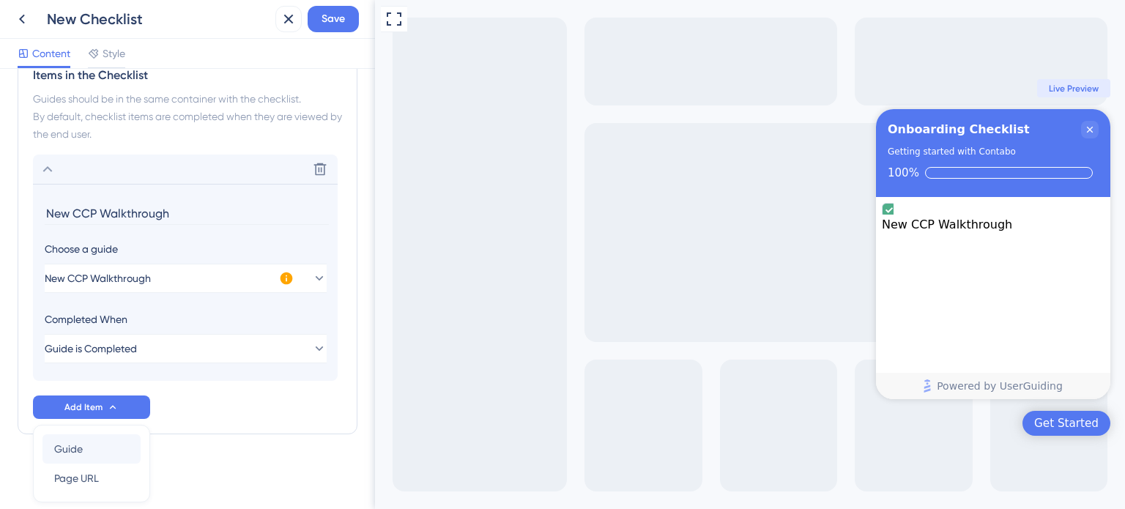
scroll to position [439, 0]
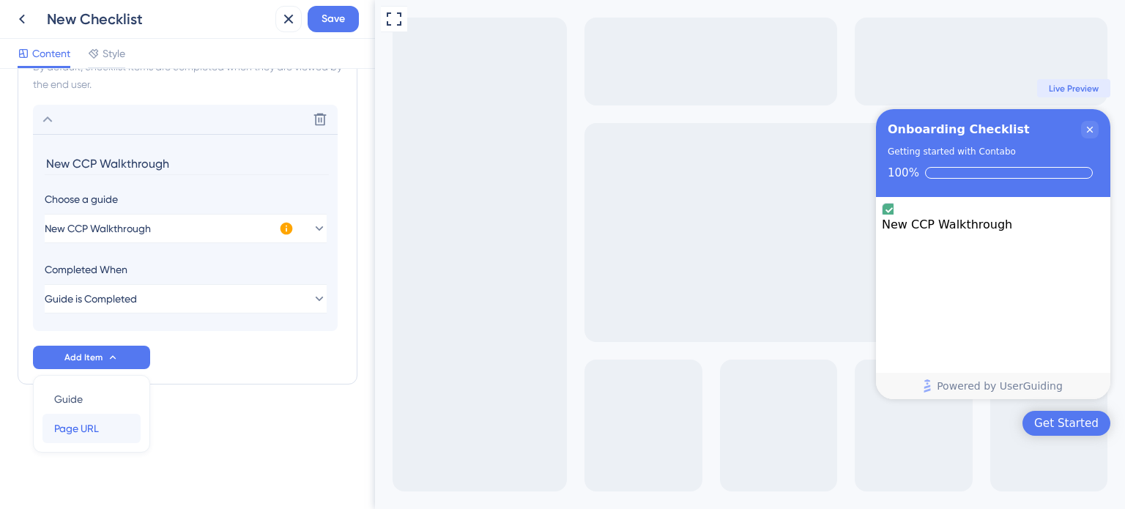
click at [96, 427] on span "Page URL" at bounding box center [76, 429] width 45 height 18
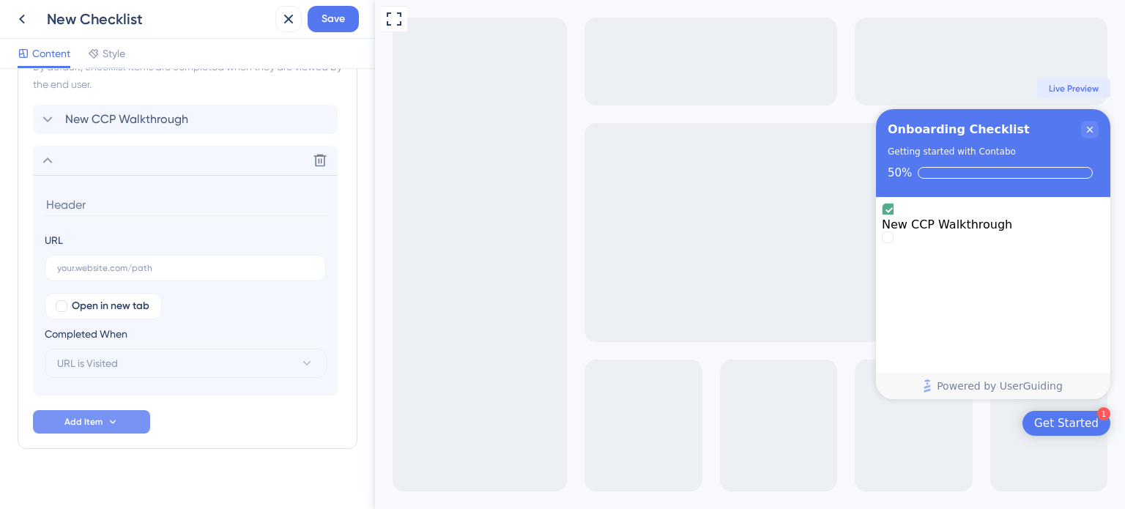
scroll to position [454, 0]
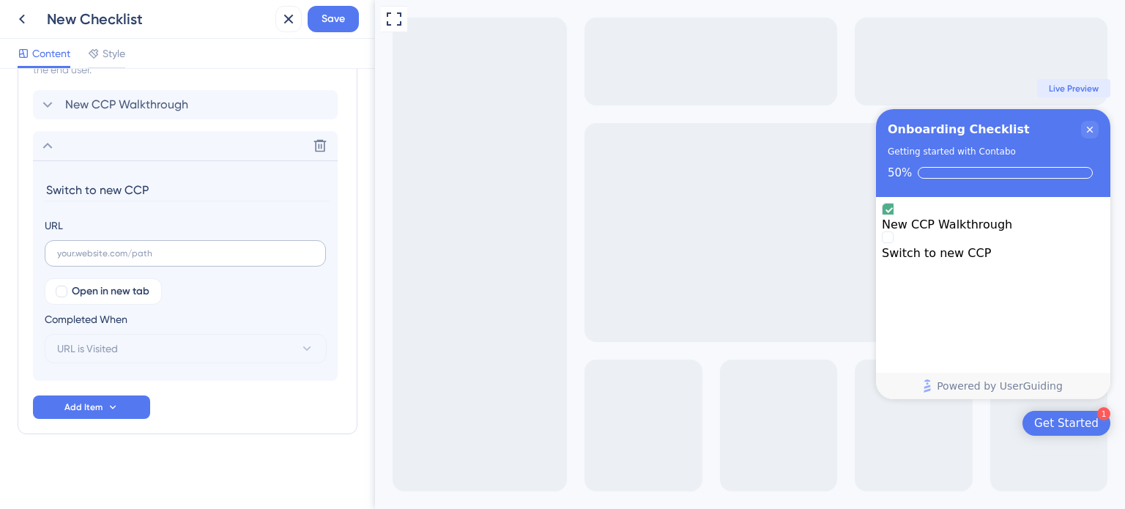
type input "Switch to new CCP"
click at [155, 256] on input "text" at bounding box center [185, 253] width 256 height 10
paste input "https://new.contabo.com/servers/vps"
type input "https://new.contabo.com/servers/vps"
click at [188, 456] on div "Checklist Header Title Onboarding Checklist Subtitle Getting started with Conta…" at bounding box center [188, 62] width 340 height 860
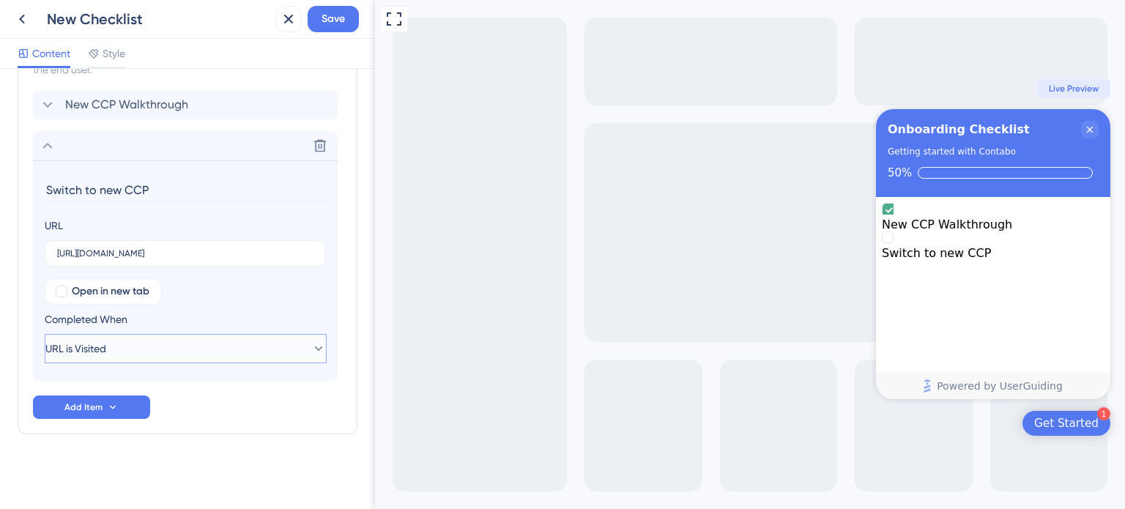
click at [187, 342] on button "URL is Visited" at bounding box center [186, 348] width 282 height 29
click at [56, 290] on div at bounding box center [62, 292] width 12 height 12
checkbox input "true"
click at [134, 349] on button "URL is Visited" at bounding box center [186, 348] width 282 height 29
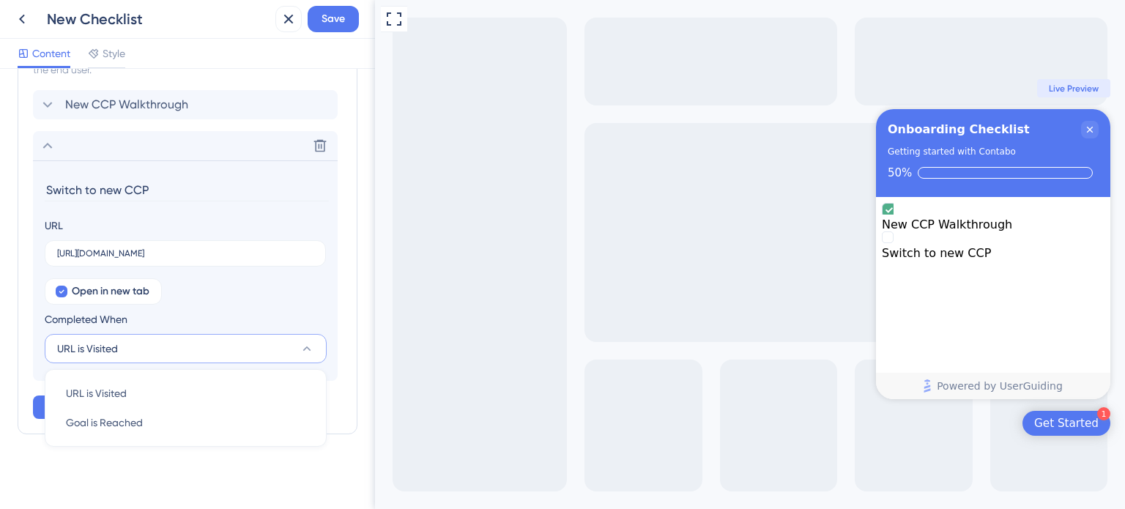
click at [135, 350] on button "URL is Visited" at bounding box center [186, 348] width 282 height 29
click at [100, 404] on span "Add Item" at bounding box center [83, 407] width 38 height 12
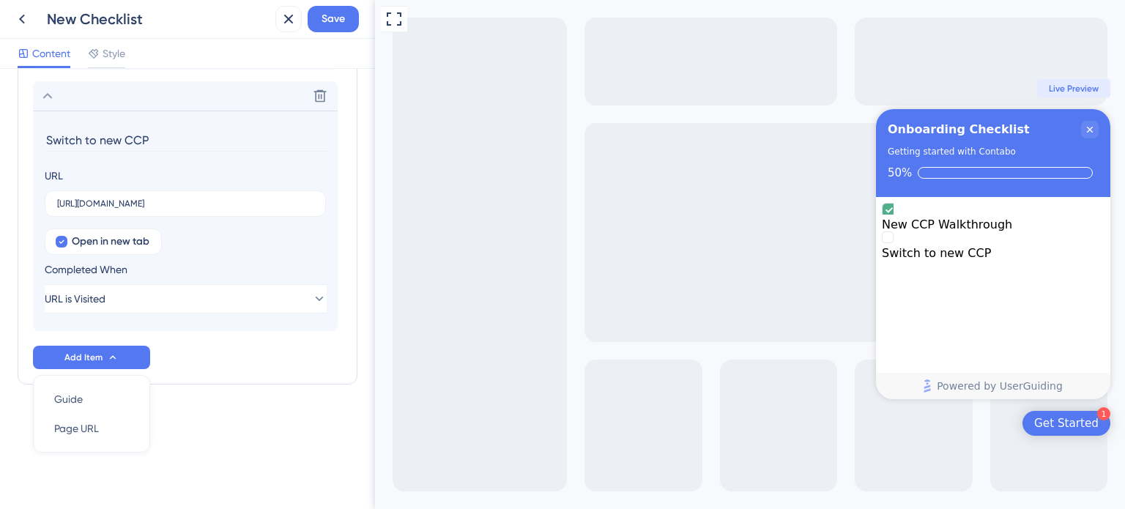
click at [237, 421] on div "Checklist Header Title Onboarding Checklist Subtitle Getting started with Conta…" at bounding box center [188, 13] width 340 height 860
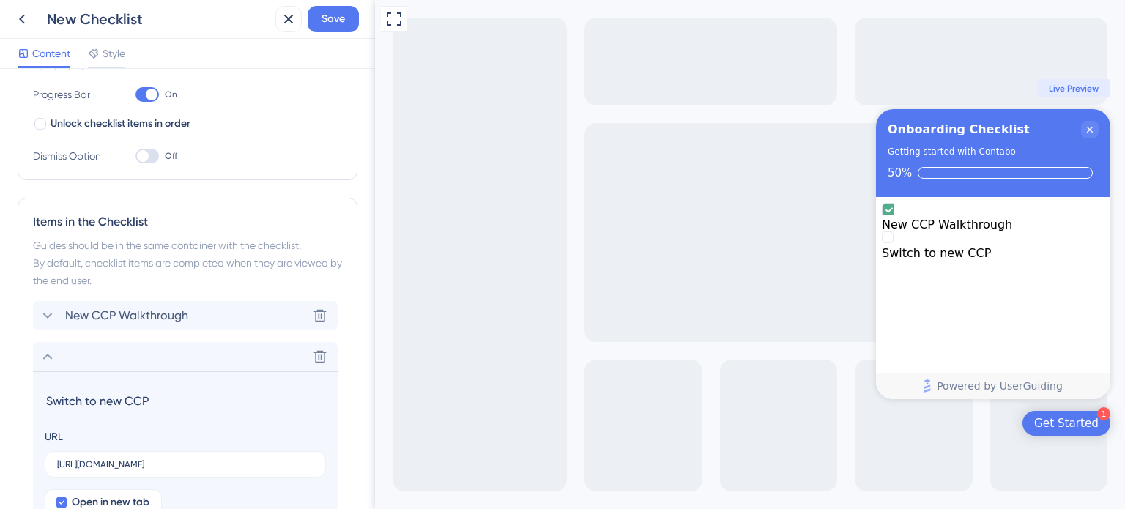
scroll to position [234, 0]
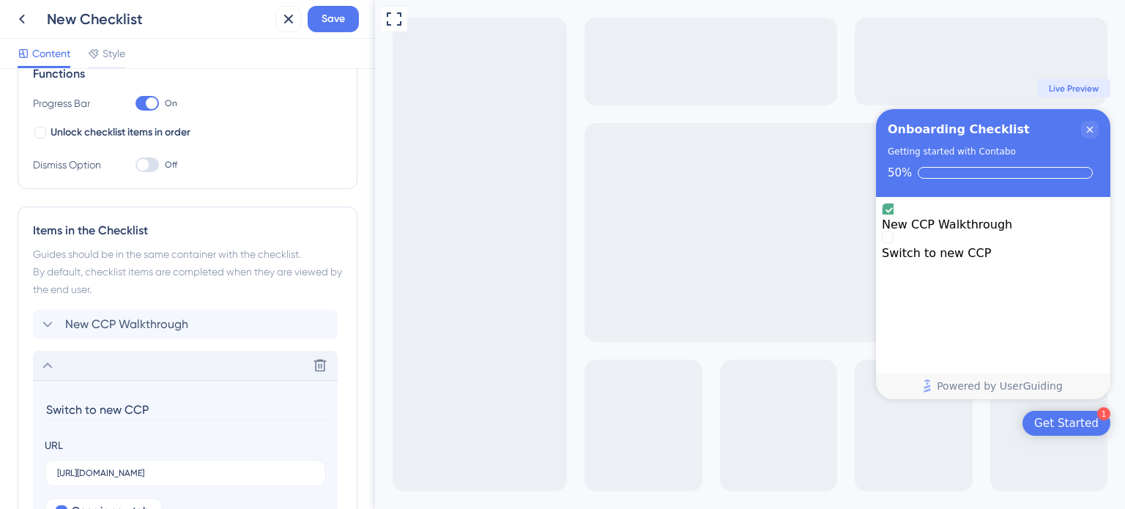
click at [47, 368] on icon at bounding box center [48, 366] width 18 height 18
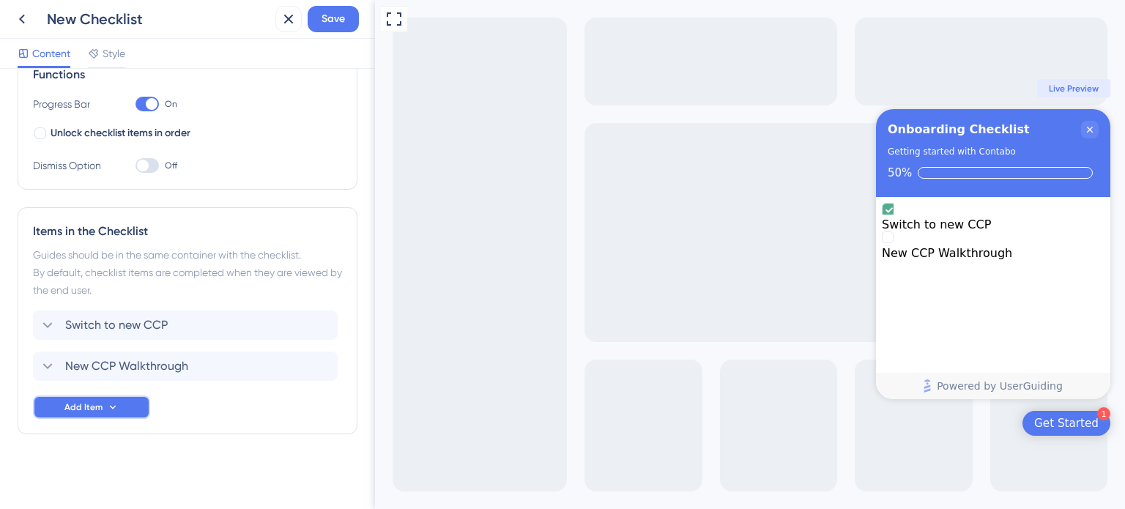
click at [84, 408] on span "Add Item" at bounding box center [83, 407] width 38 height 12
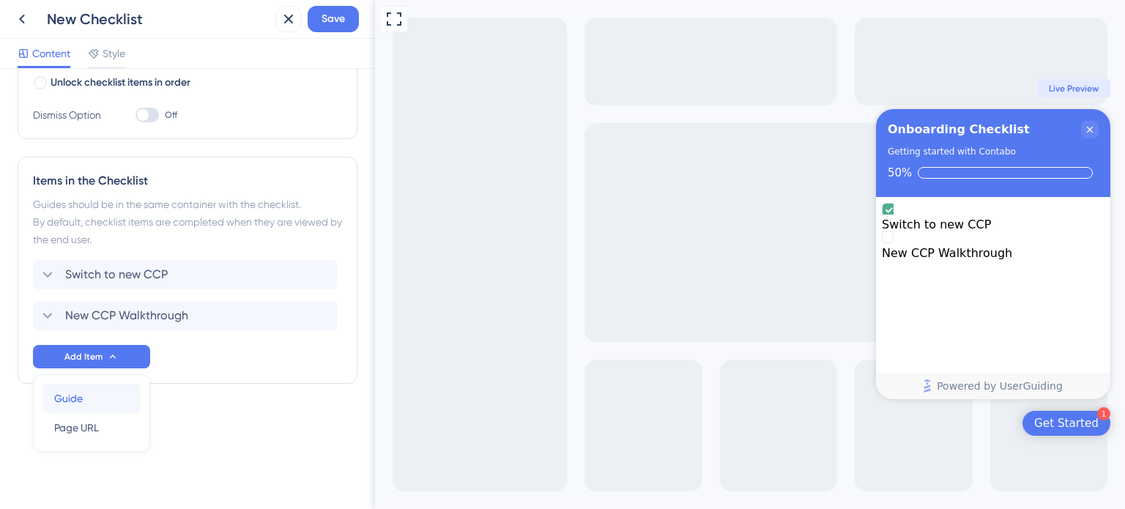
click at [94, 398] on div "Guide Guide" at bounding box center [91, 398] width 75 height 29
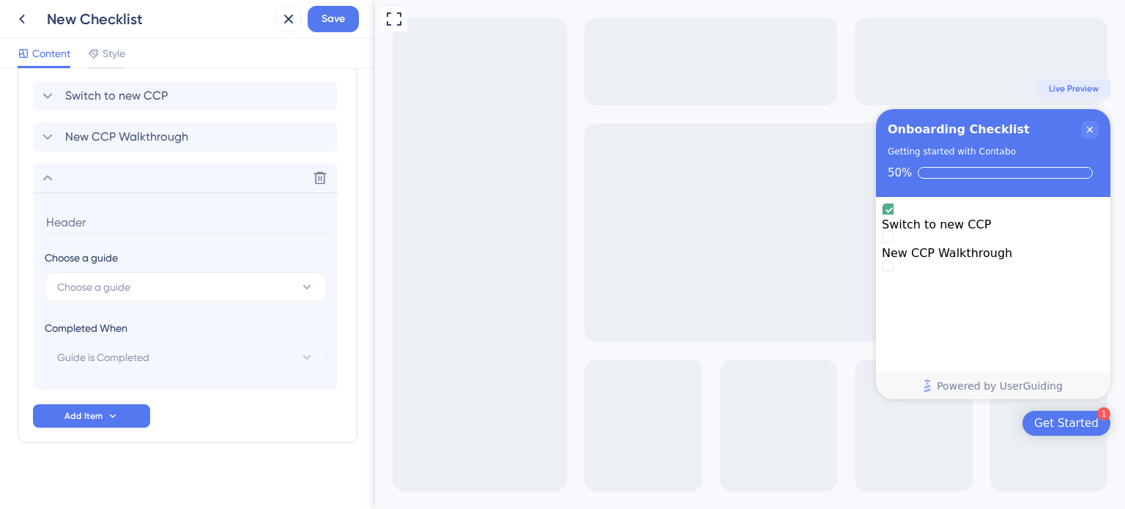
scroll to position [472, 0]
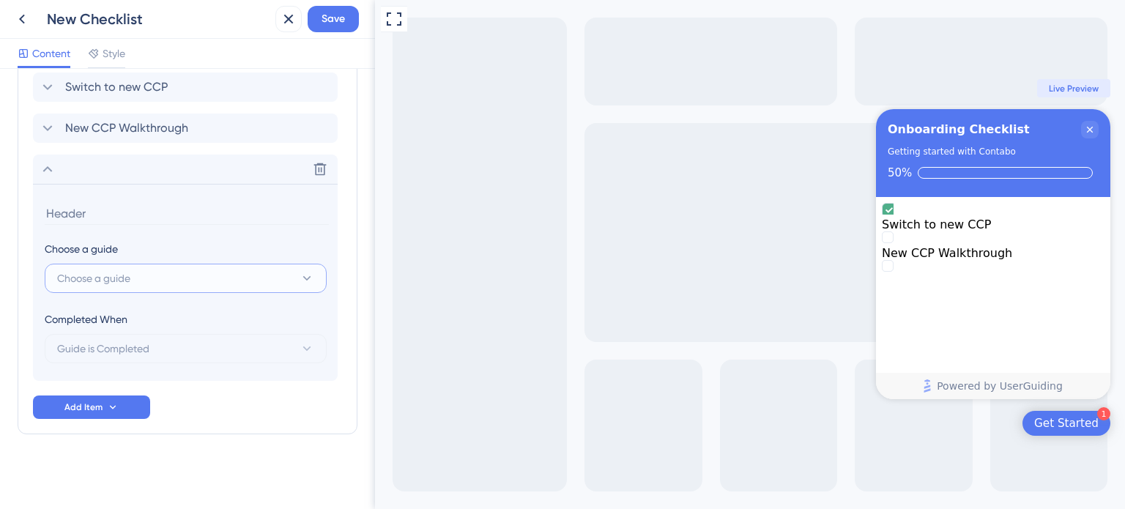
click at [146, 284] on button "Choose a guide" at bounding box center [186, 278] width 282 height 29
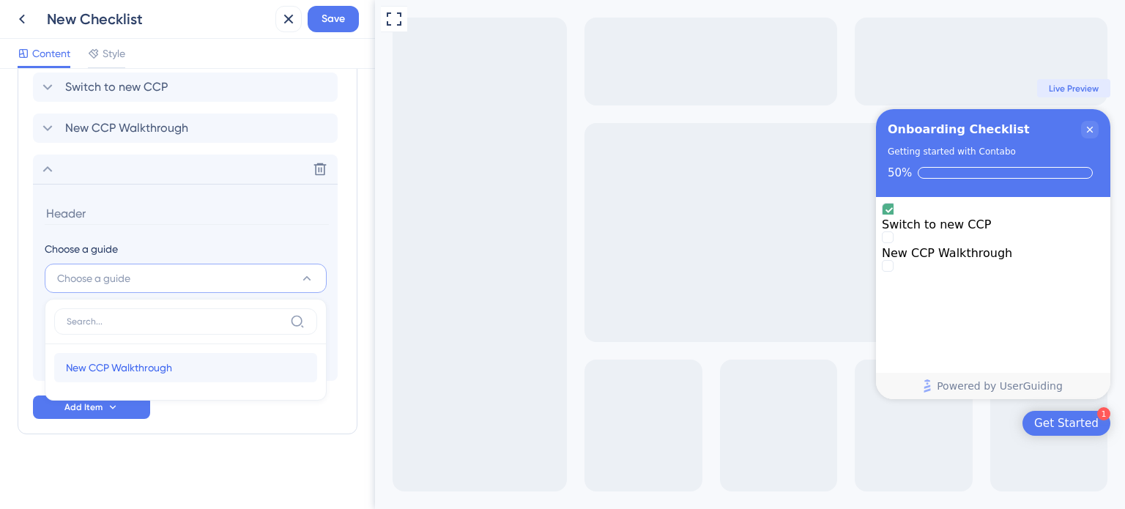
click at [129, 368] on span "New CCP Walkthrough" at bounding box center [119, 368] width 106 height 18
type input "New CCP Walkthrough"
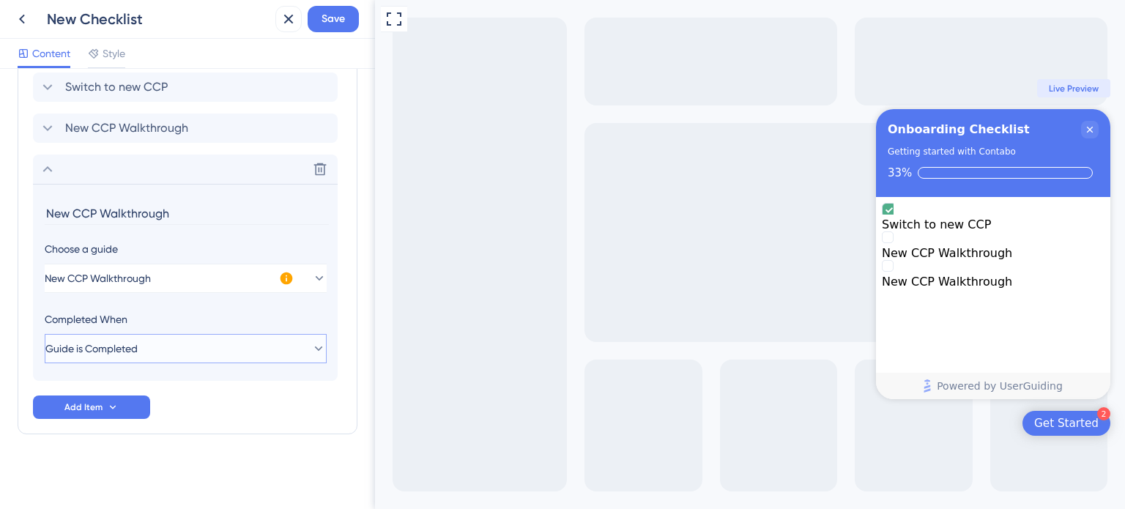
click at [127, 344] on span "Guide is Completed" at bounding box center [91, 349] width 92 height 18
click at [133, 346] on span "Guide is Completed" at bounding box center [103, 349] width 92 height 18
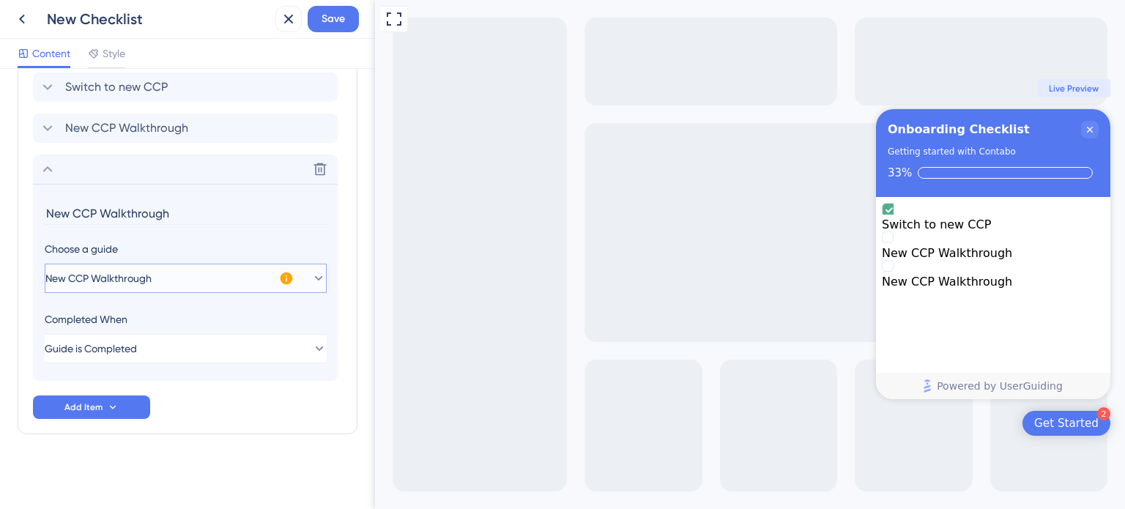
click at [176, 273] on button "New CCP Walkthrough" at bounding box center [186, 278] width 282 height 29
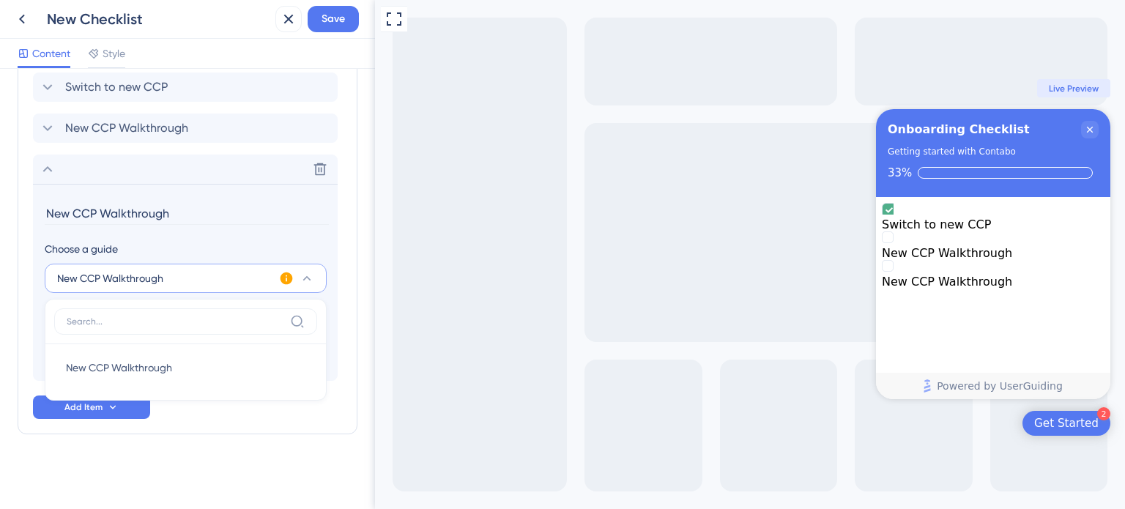
click at [176, 273] on button "New CCP Walkthrough" at bounding box center [186, 278] width 282 height 29
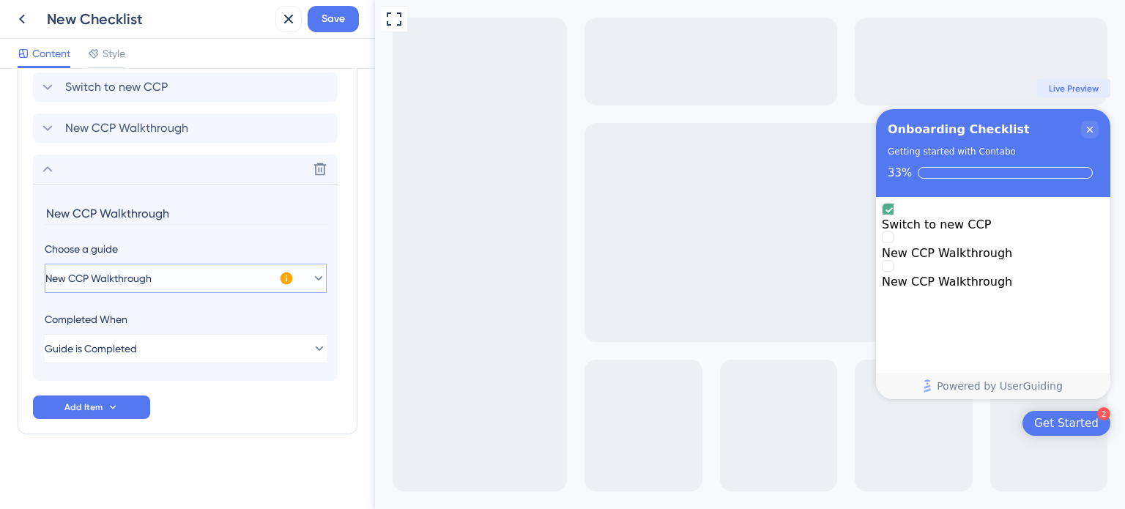
click at [236, 280] on button "New CCP Walkthrough" at bounding box center [186, 278] width 282 height 29
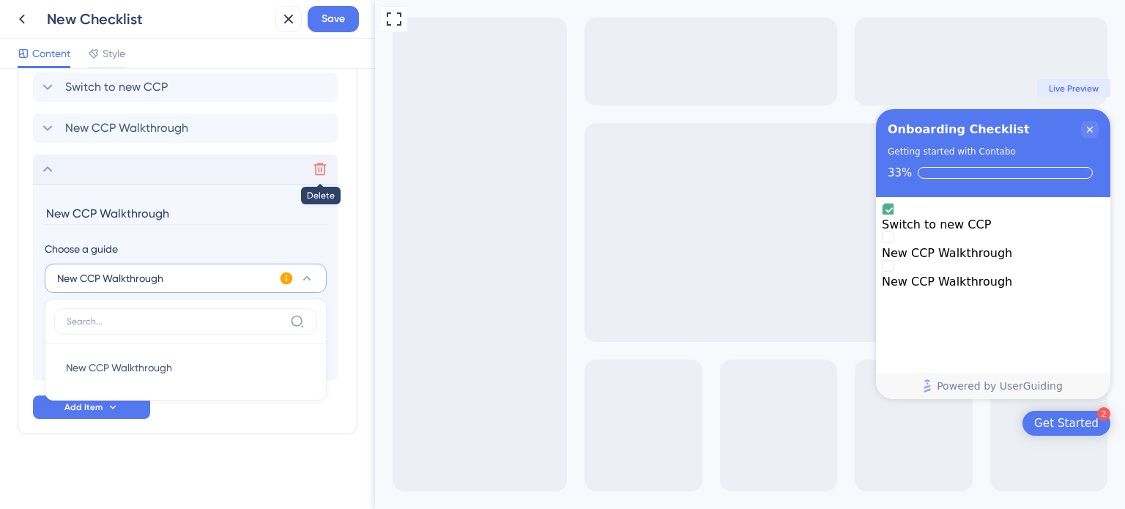
click at [327, 166] on button at bounding box center [319, 168] width 23 height 23
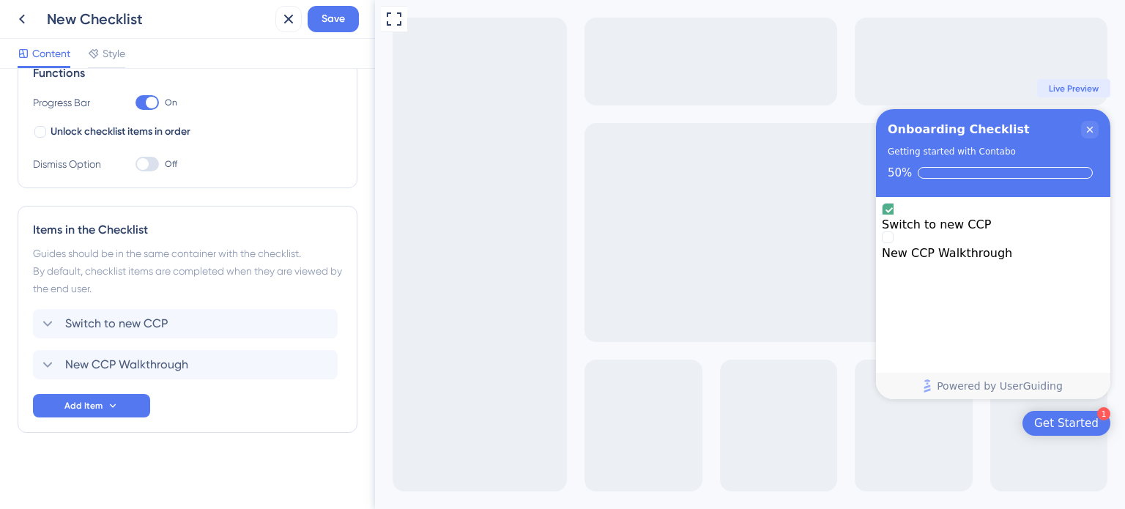
scroll to position [234, 0]
click at [107, 406] on icon at bounding box center [113, 407] width 12 height 12
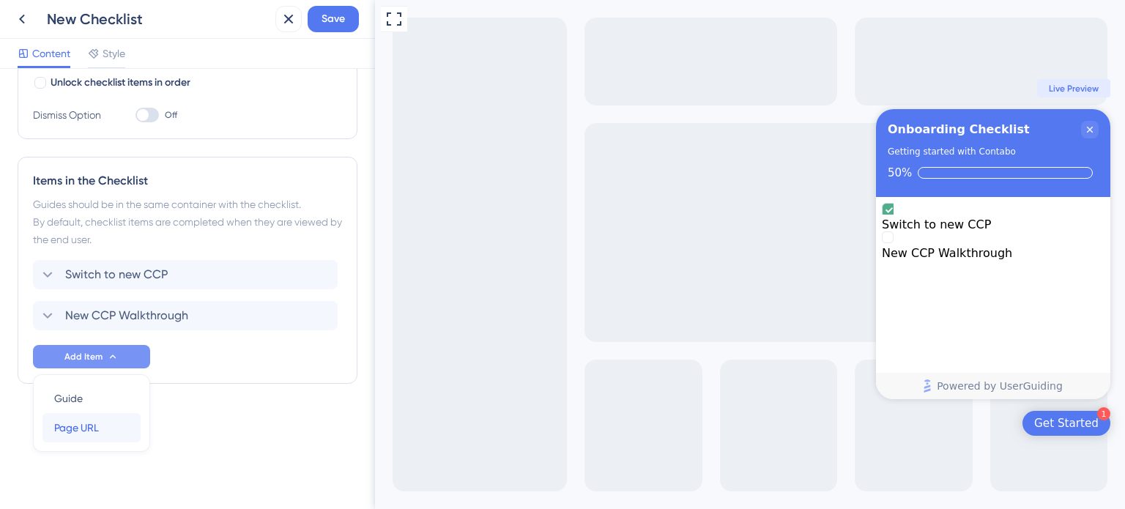
click at [85, 420] on span "Page URL" at bounding box center [76, 428] width 45 height 18
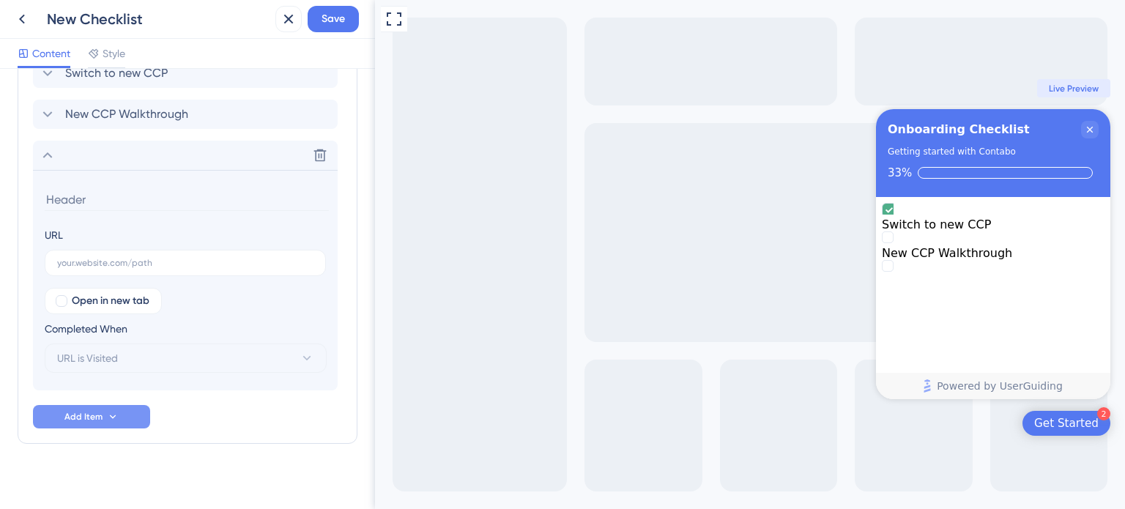
scroll to position [495, 0]
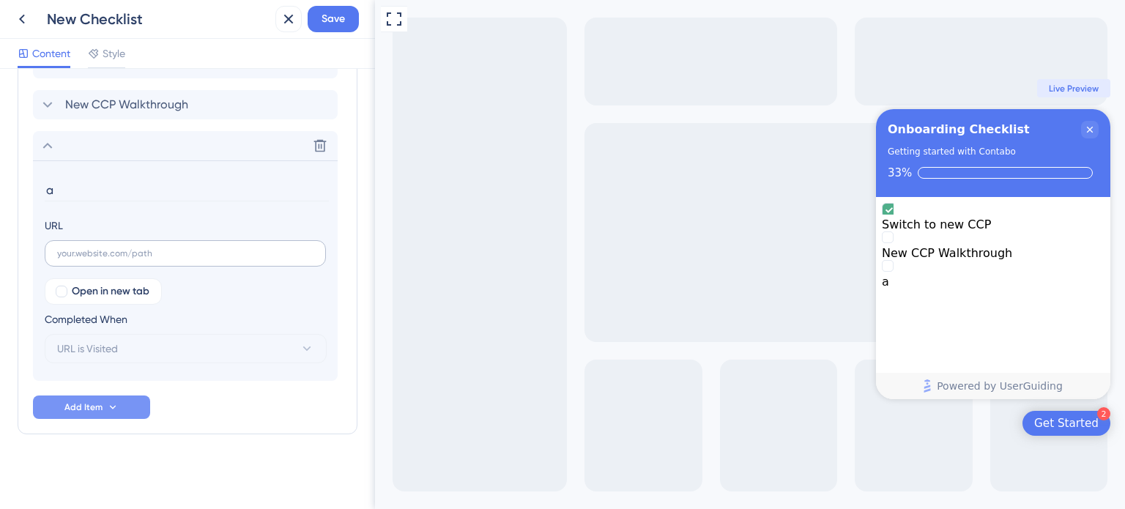
type input "a"
click at [153, 258] on label at bounding box center [185, 253] width 281 height 26
click at [153, 258] on input "text" at bounding box center [185, 253] width 256 height 10
type input "Adding 2FA"
click at [175, 339] on button "URL is Visited" at bounding box center [186, 348] width 282 height 29
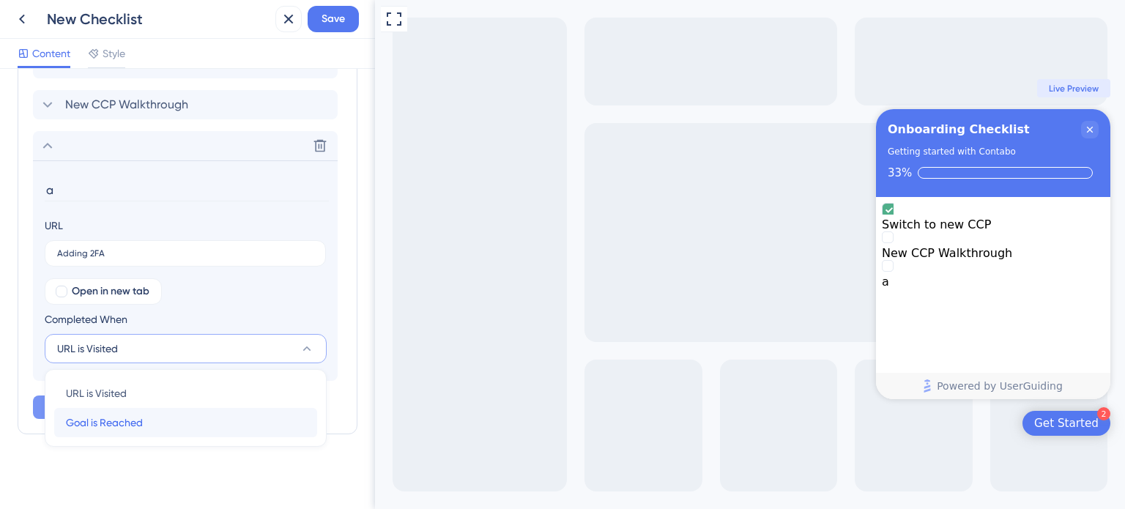
click at [144, 420] on div "Goal is Reached Goal is Reached" at bounding box center [185, 422] width 239 height 29
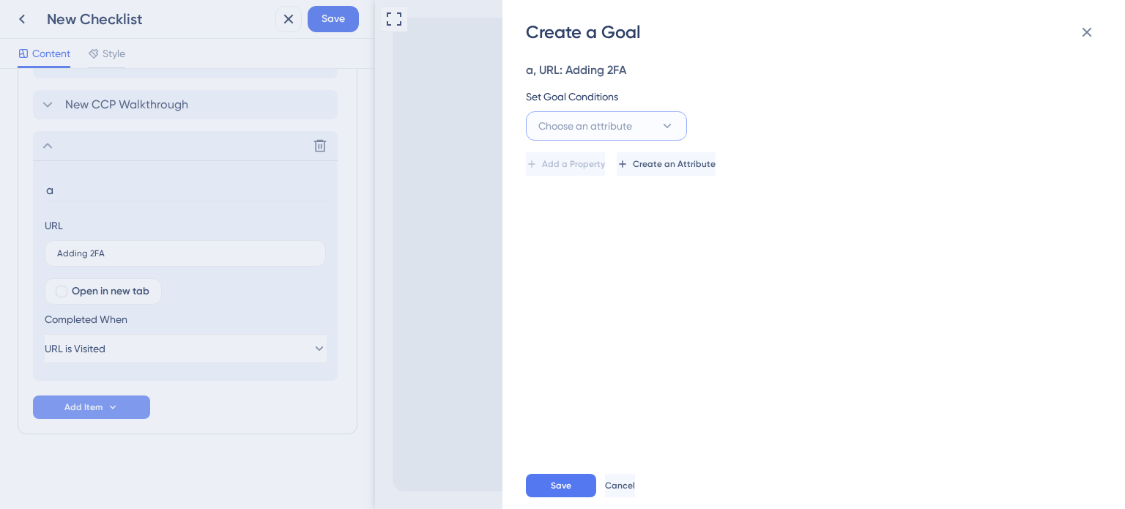
click at [617, 128] on span "Choose an attribute" at bounding box center [585, 126] width 94 height 18
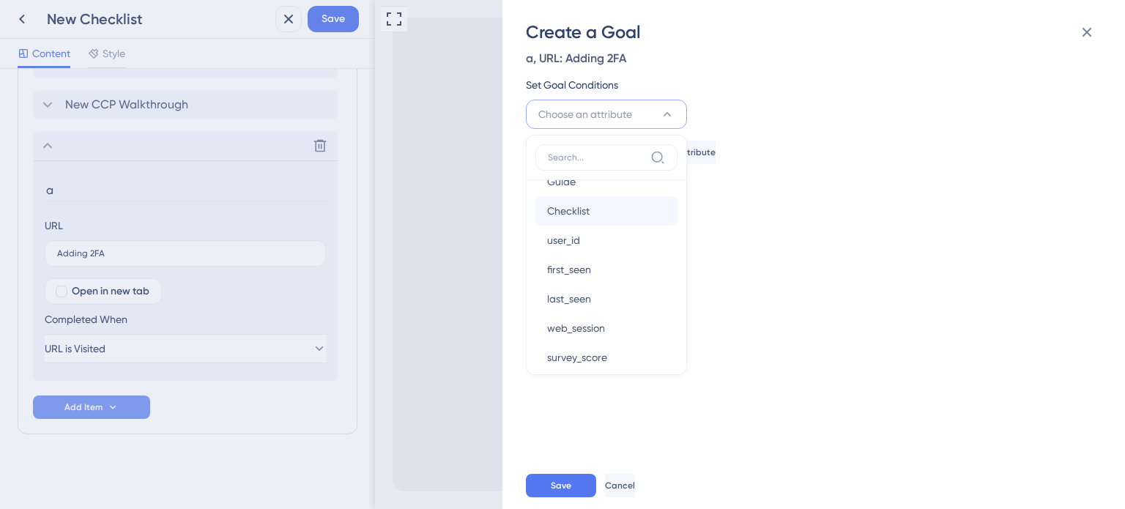
scroll to position [0, 0]
click at [628, 206] on div "Visited Page Visited Page" at bounding box center [606, 203] width 119 height 29
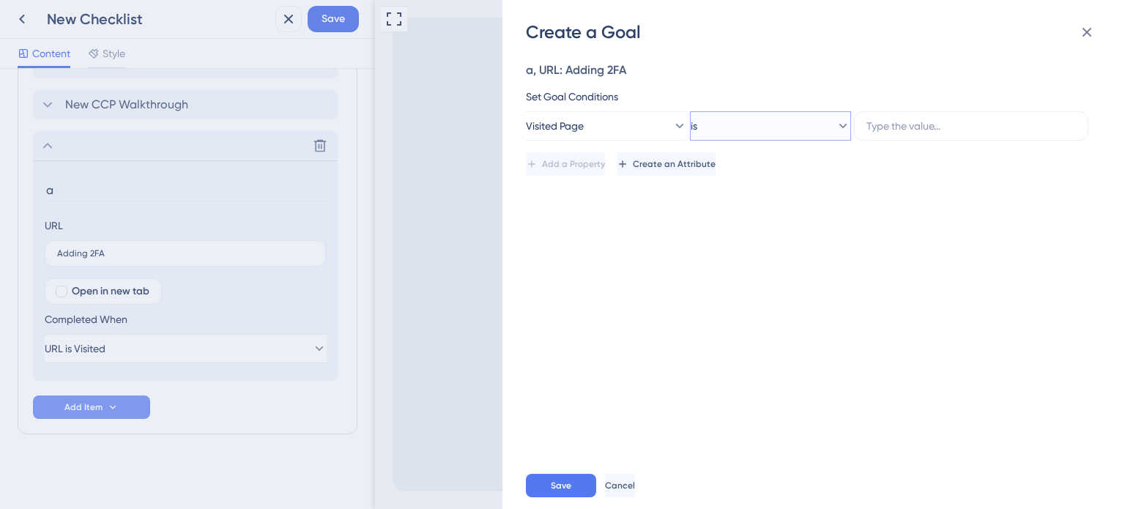
click at [757, 124] on button "is" at bounding box center [770, 125] width 161 height 29
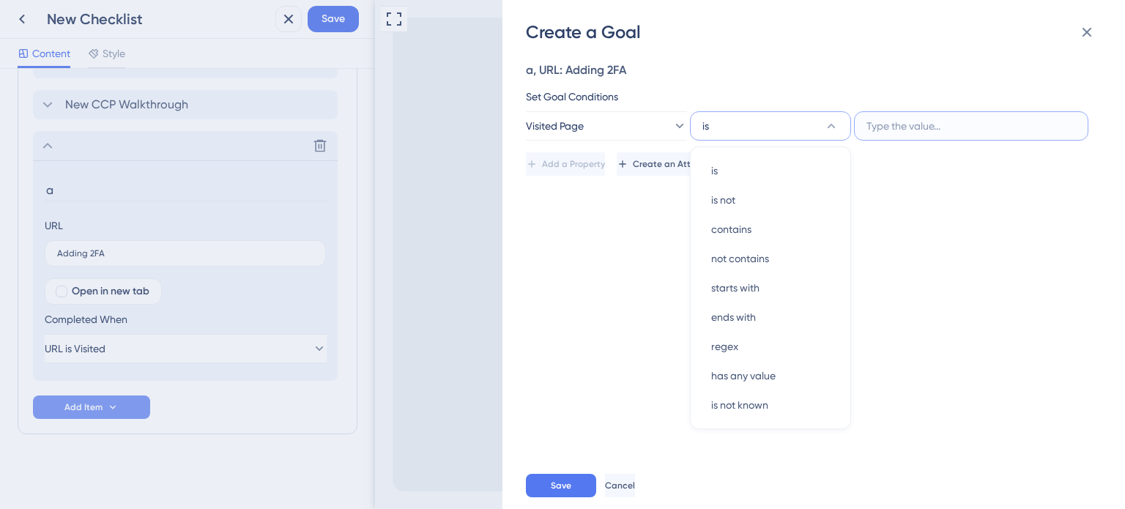
click at [917, 131] on input "text" at bounding box center [970, 126] width 209 height 16
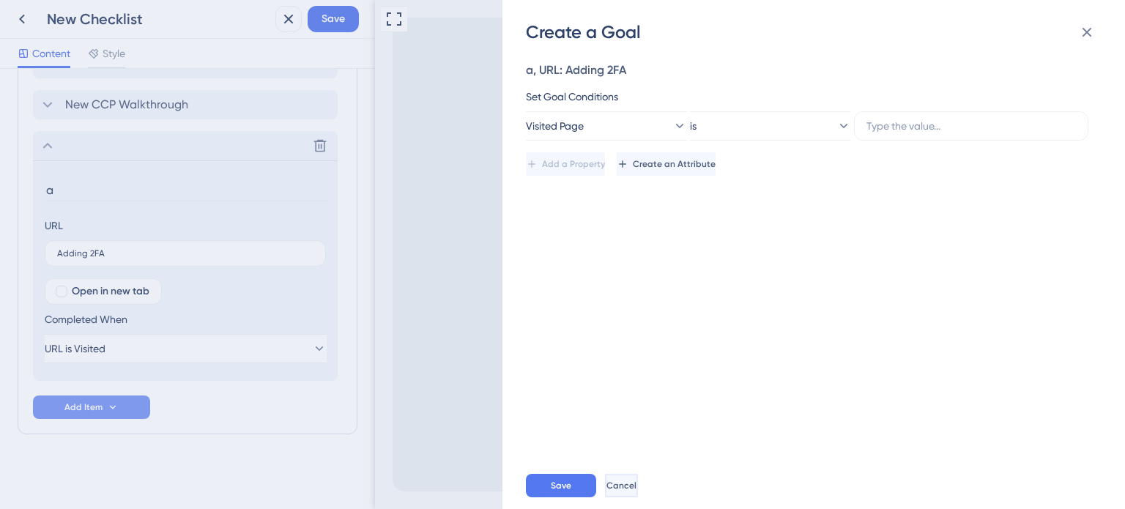
click at [636, 483] on span "Cancel" at bounding box center [621, 486] width 30 height 12
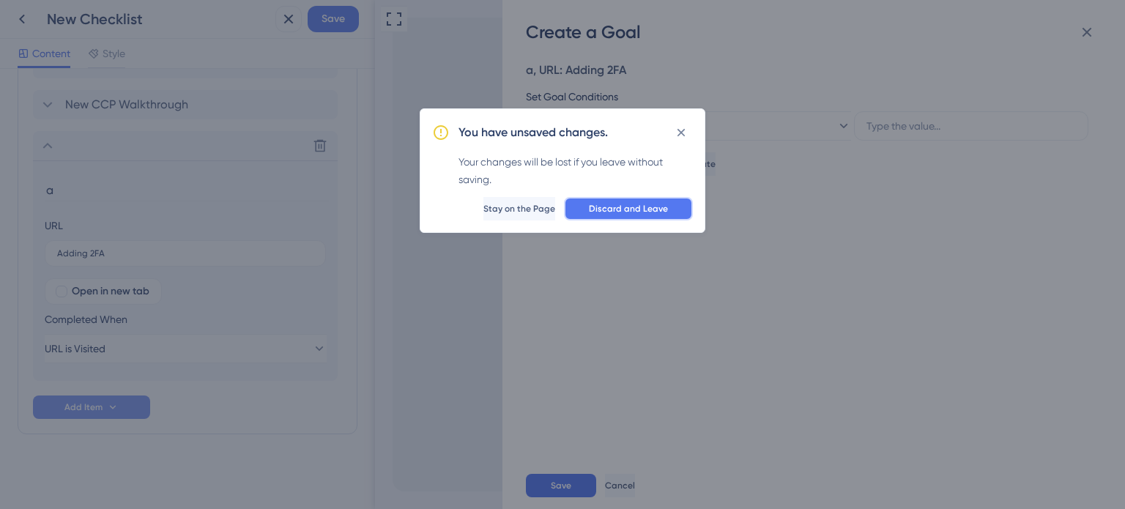
drag, startPoint x: 586, startPoint y: 207, endPoint x: 210, endPoint y: 209, distance: 375.7
click at [586, 207] on button "Discard and Leave" at bounding box center [628, 208] width 129 height 23
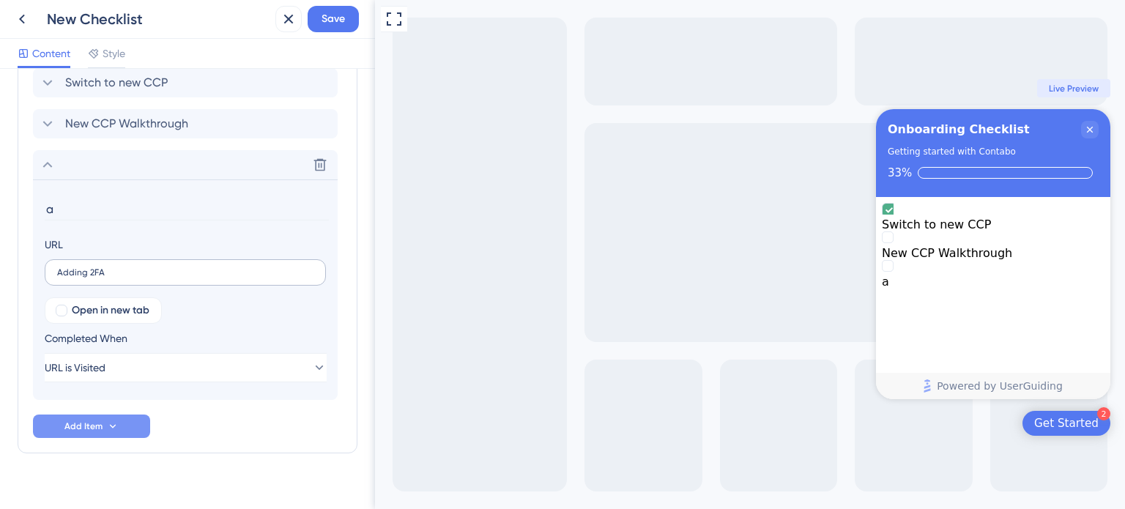
scroll to position [422, 0]
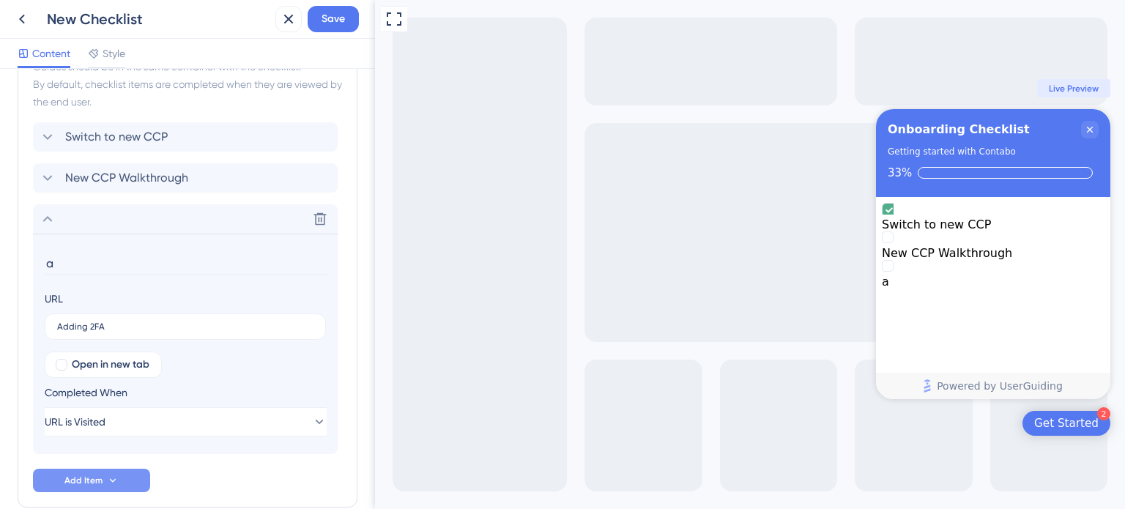
click at [118, 268] on input "a" at bounding box center [187, 263] width 284 height 23
click at [73, 319] on label "Adding 2FA" at bounding box center [185, 326] width 281 height 26
click at [73, 321] on input "Adding 2FA" at bounding box center [185, 326] width 256 height 10
click at [73, 319] on label "Adding 2FA" at bounding box center [185, 326] width 281 height 26
click at [73, 321] on input "Adding 2FA" at bounding box center [185, 326] width 256 height 10
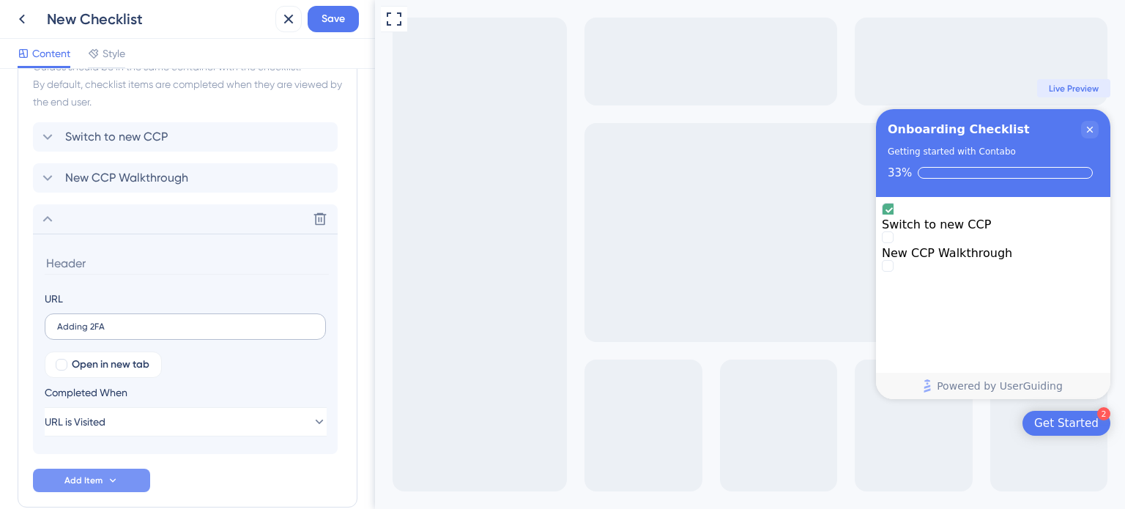
click at [73, 319] on label "Adding 2FA" at bounding box center [185, 326] width 281 height 26
click at [73, 321] on input "Adding 2FA" at bounding box center [185, 326] width 256 height 10
drag, startPoint x: 97, startPoint y: 324, endPoint x: 29, endPoint y: 316, distance: 67.9
click at [29, 326] on div "Items in the Checklist Guides should be in the same container with the checklis…" at bounding box center [188, 263] width 340 height 488
click at [64, 261] on input at bounding box center [187, 263] width 284 height 23
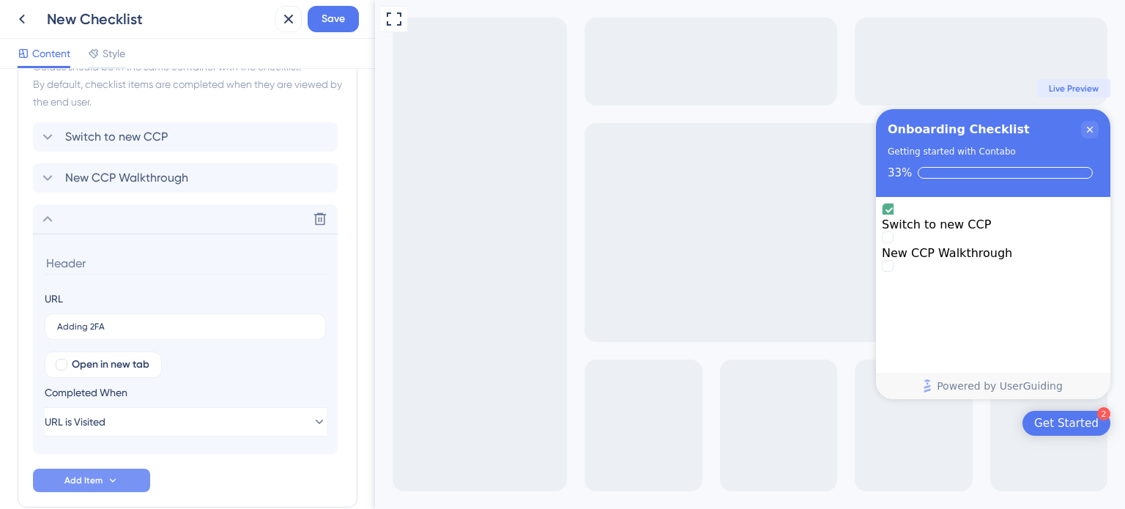
paste input "Adding 2FA"
type input "Adding 2FA"
click at [113, 315] on label "Adding 2FA" at bounding box center [185, 326] width 281 height 26
click at [113, 321] on input "Adding 2FA" at bounding box center [185, 326] width 256 height 10
click at [113, 315] on label "Adding 2FA" at bounding box center [185, 326] width 281 height 26
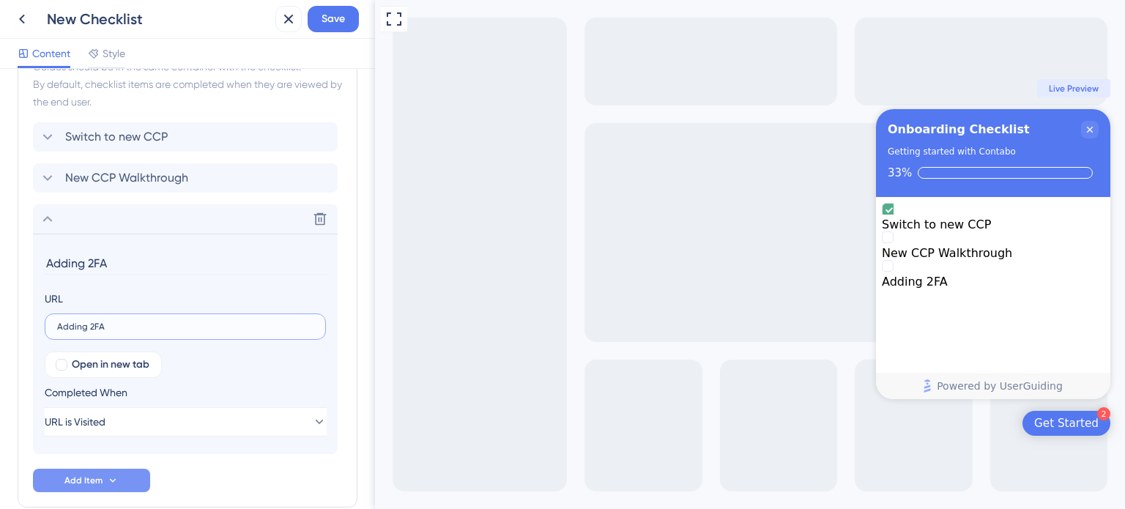
click at [113, 321] on input "Adding 2FA" at bounding box center [185, 326] width 256 height 10
click at [113, 315] on label "Adding 2FA" at bounding box center [185, 326] width 281 height 26
click at [113, 321] on input "Adding 2FA" at bounding box center [185, 326] width 256 height 10
paste input "https://new.contabo.com/account/security"
type input "https://new.contabo.com/account/security"
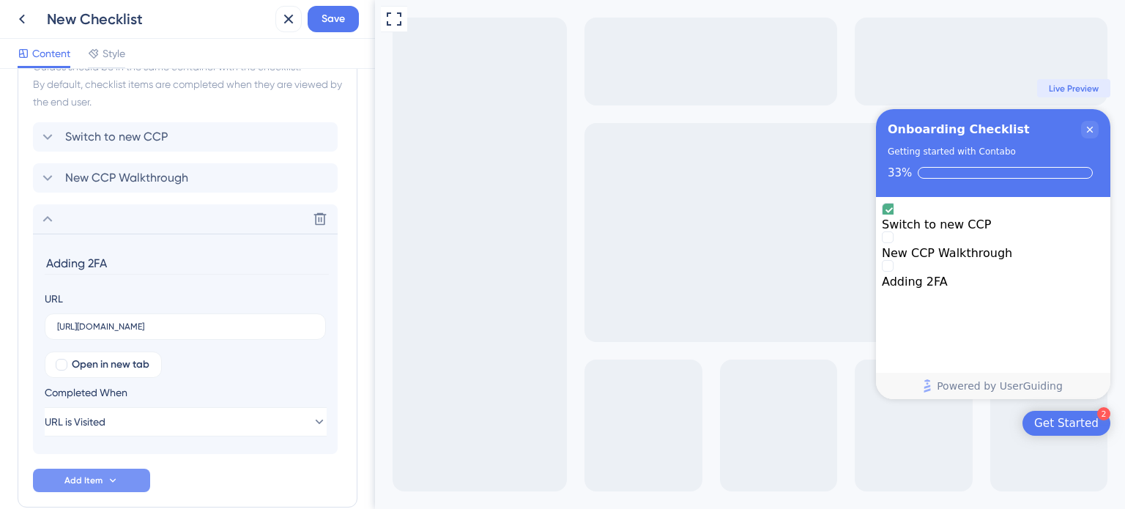
click at [234, 480] on div "Switch to new CCP New CCP Walkthrough Delete Adding 2FA URL https://new.contabo…" at bounding box center [187, 307] width 309 height 370
click at [196, 486] on div "Switch to new CCP New CCP Walkthrough Delete Adding 2FA URL https://new.contabo…" at bounding box center [187, 307] width 309 height 370
click at [328, 26] on span "Save" at bounding box center [332, 19] width 23 height 18
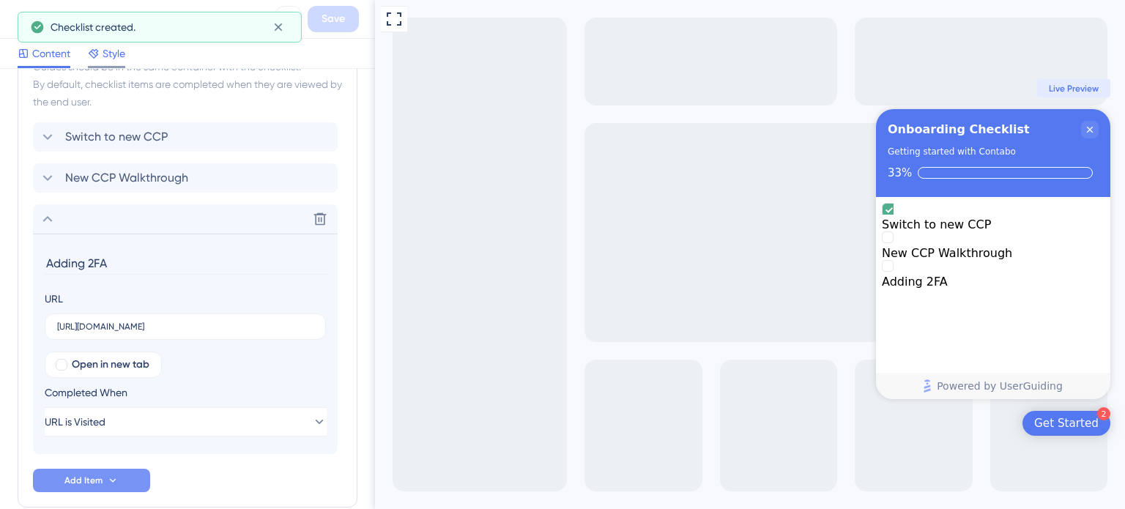
click at [114, 59] on span "Style" at bounding box center [114, 54] width 23 height 18
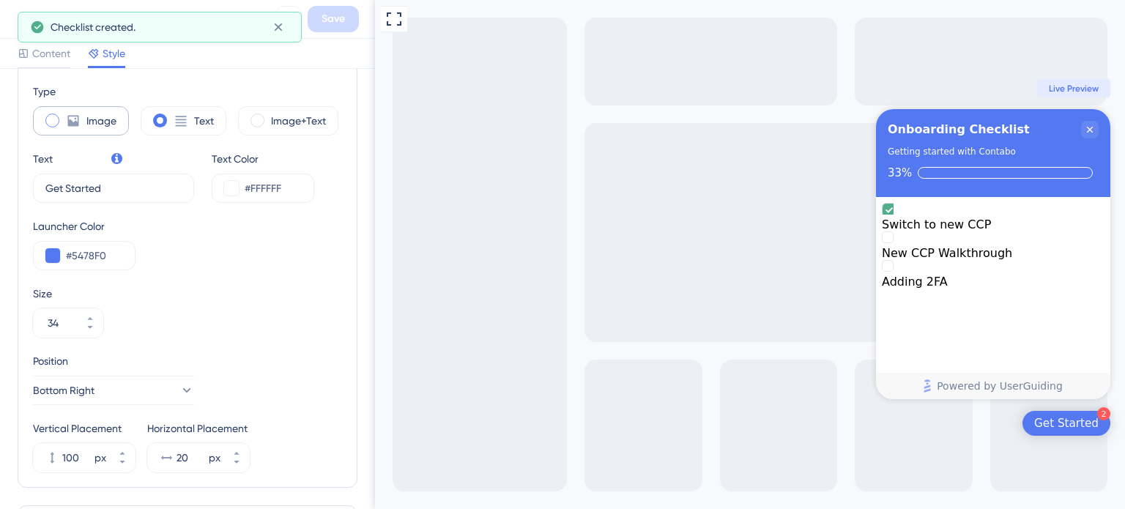
click at [82, 115] on div "Image" at bounding box center [81, 120] width 96 height 29
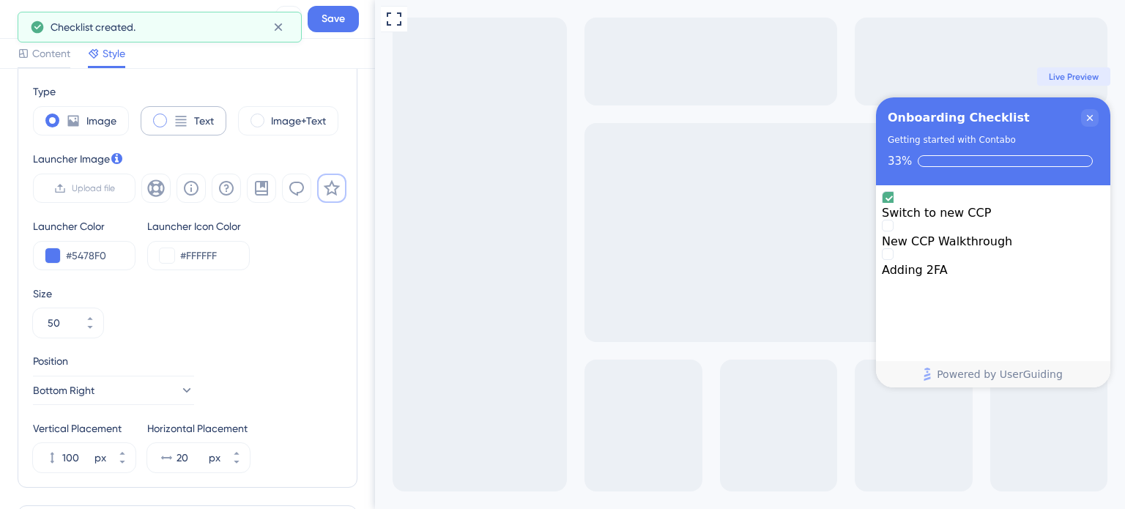
click at [158, 118] on span at bounding box center [160, 121] width 14 height 14
click at [171, 116] on input "radio" at bounding box center [171, 116] width 0 height 0
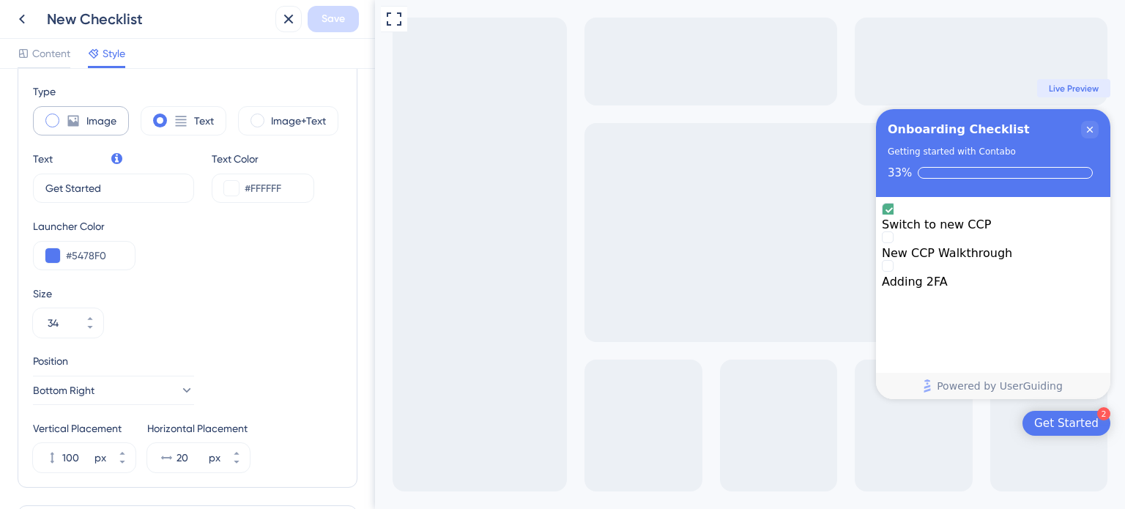
click at [59, 128] on div "Image" at bounding box center [81, 120] width 96 height 29
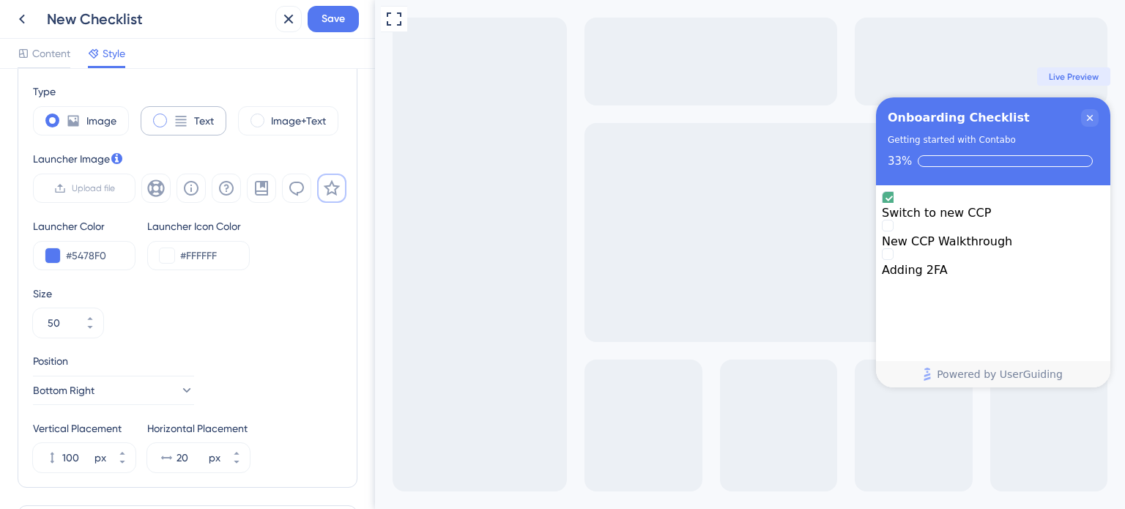
click at [155, 119] on span at bounding box center [160, 121] width 14 height 14
click at [171, 116] on input "radio" at bounding box center [171, 116] width 0 height 0
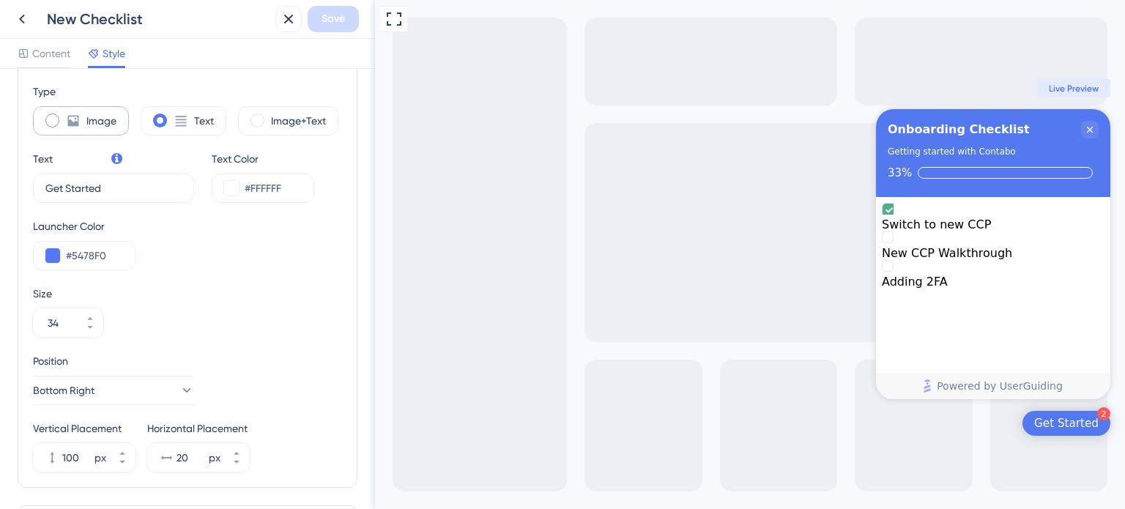
click at [69, 125] on icon at bounding box center [73, 121] width 11 height 11
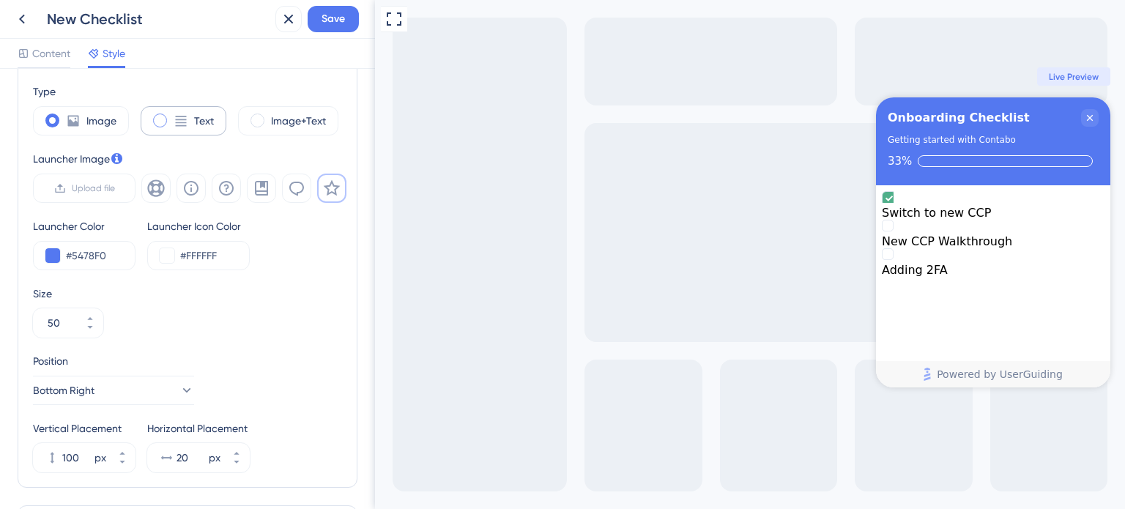
click at [176, 116] on icon at bounding box center [181, 121] width 11 height 10
type input "34"
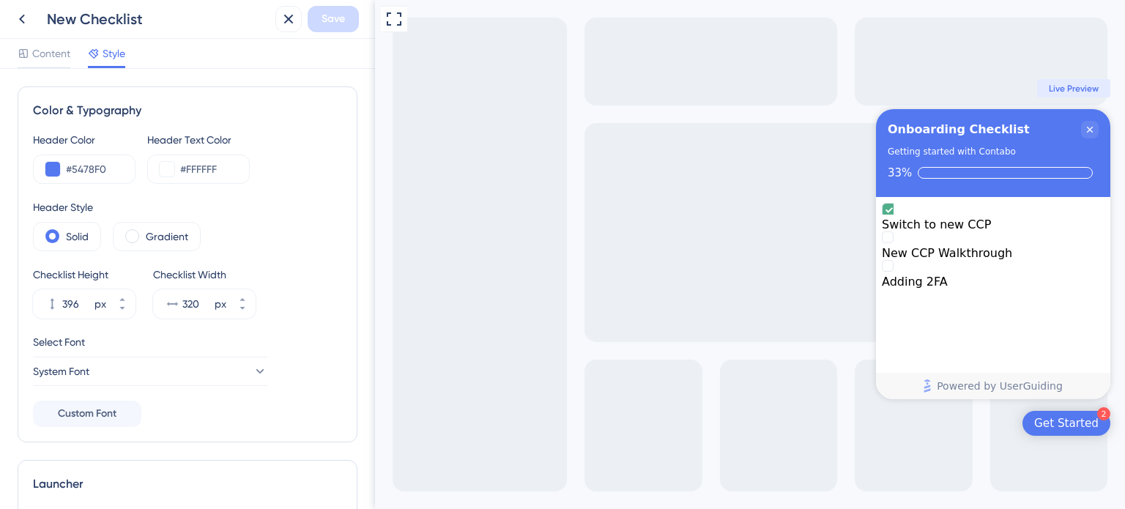
click at [1081, 89] on span "Live Preview" at bounding box center [1074, 89] width 50 height 12
click at [58, 56] on span "Content" at bounding box center [51, 54] width 38 height 18
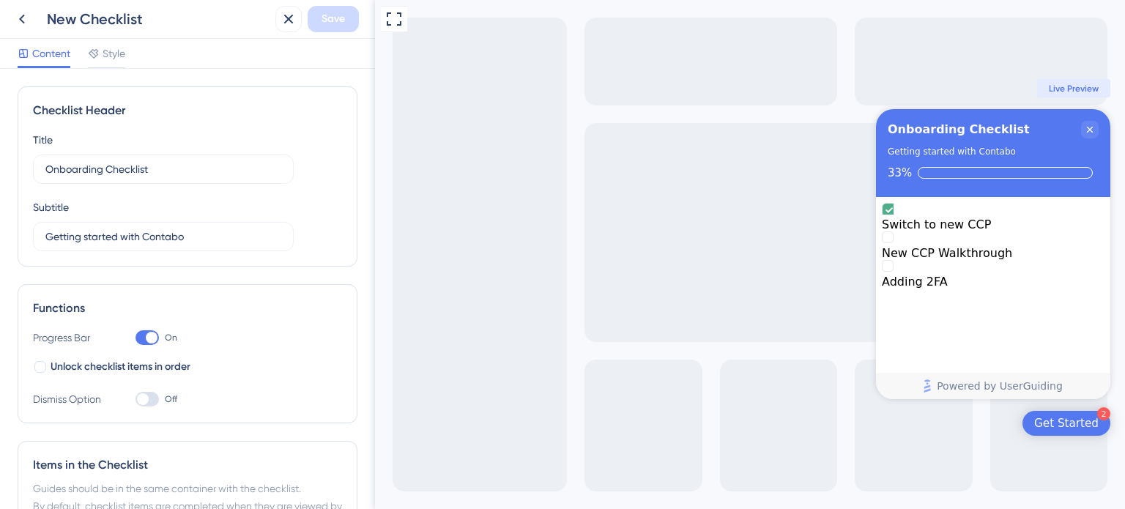
click at [114, 43] on div "Content Style" at bounding box center [187, 54] width 375 height 30
click at [108, 52] on span "Style" at bounding box center [114, 54] width 23 height 18
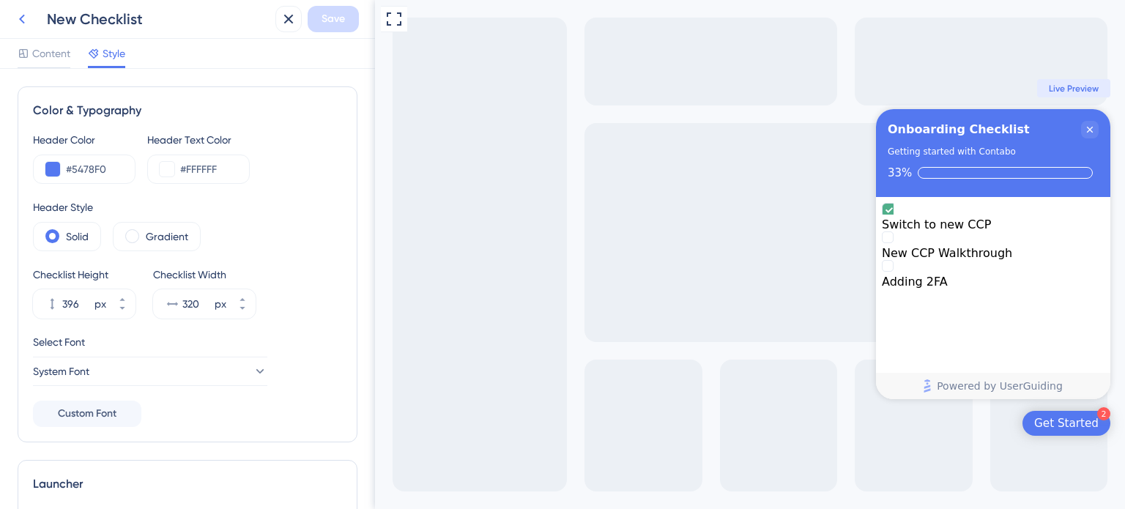
click at [21, 21] on icon at bounding box center [22, 20] width 6 height 10
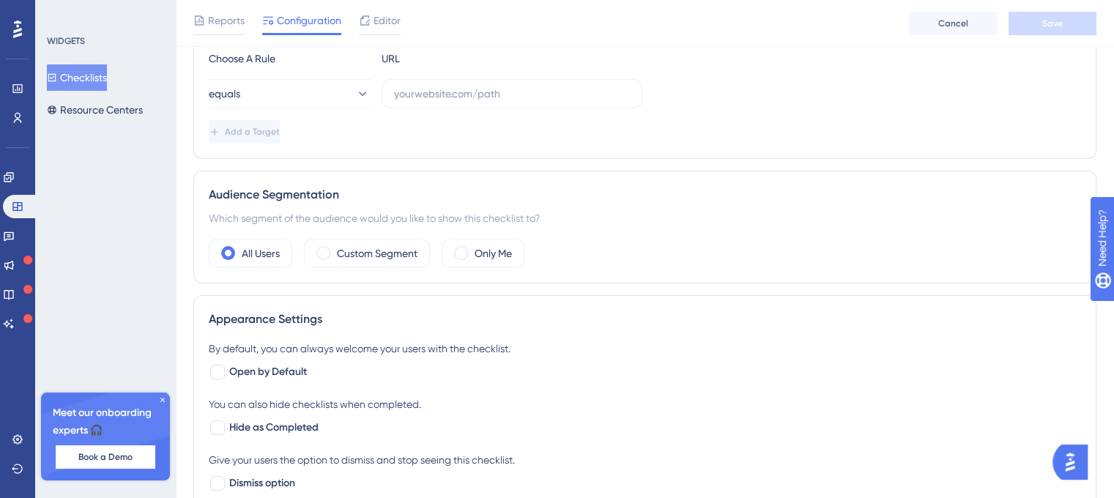
scroll to position [513, 0]
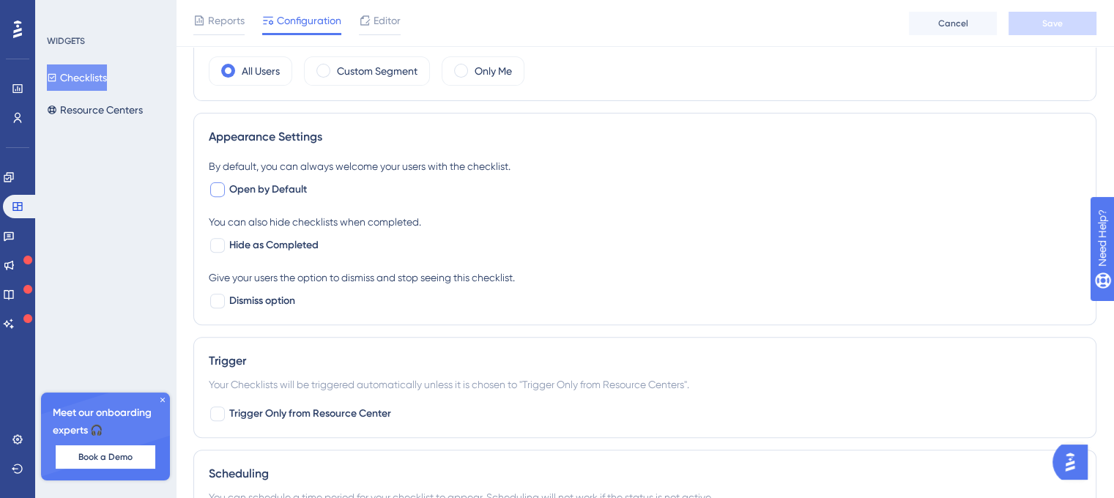
click at [215, 188] on div at bounding box center [217, 189] width 15 height 15
checkbox input "true"
click at [1041, 20] on button "Save" at bounding box center [1052, 23] width 88 height 23
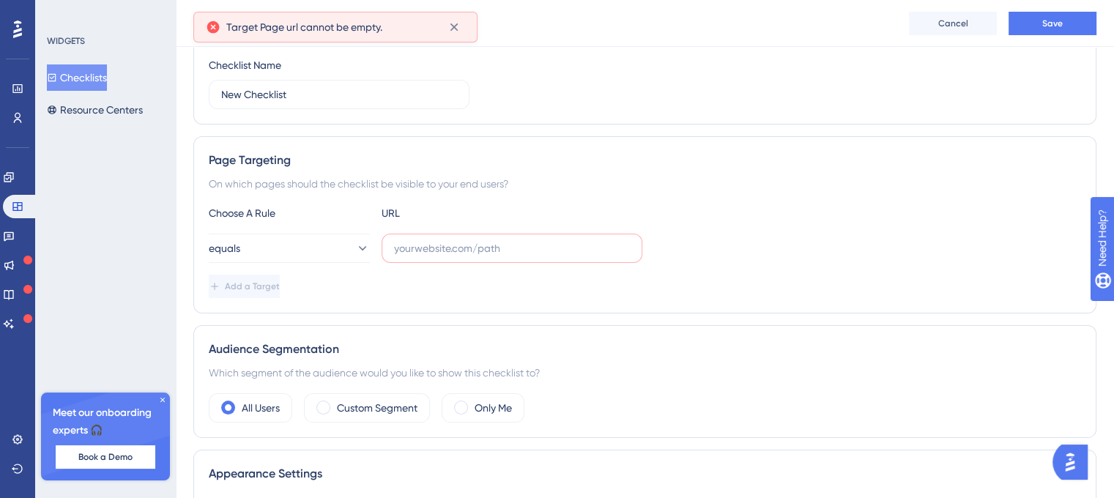
scroll to position [174, 0]
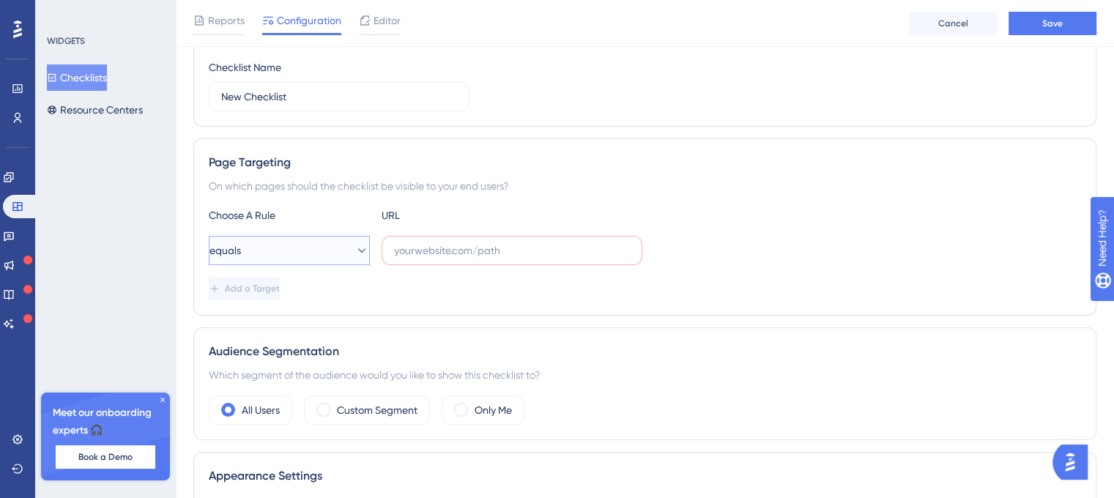
click at [307, 251] on button "equals" at bounding box center [289, 250] width 161 height 29
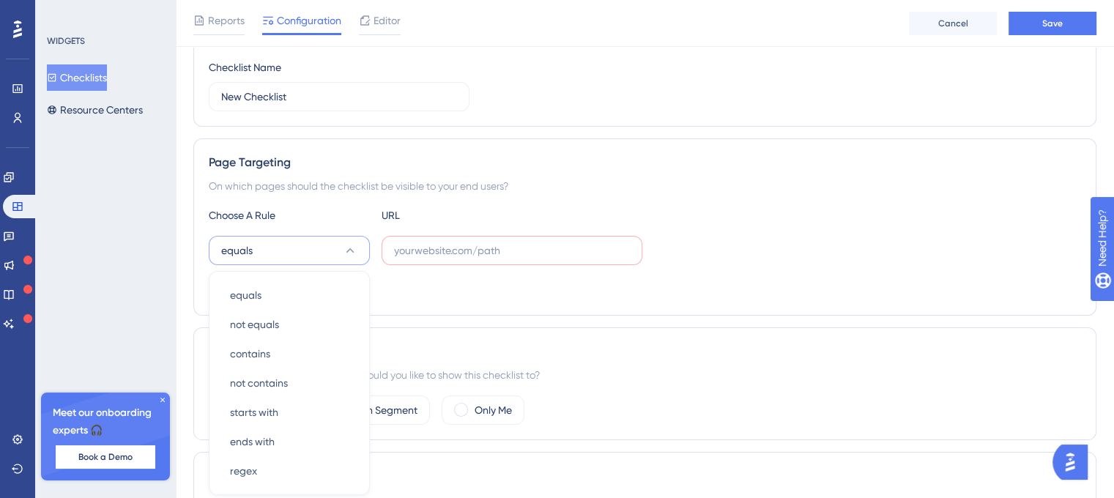
scroll to position [306, 0]
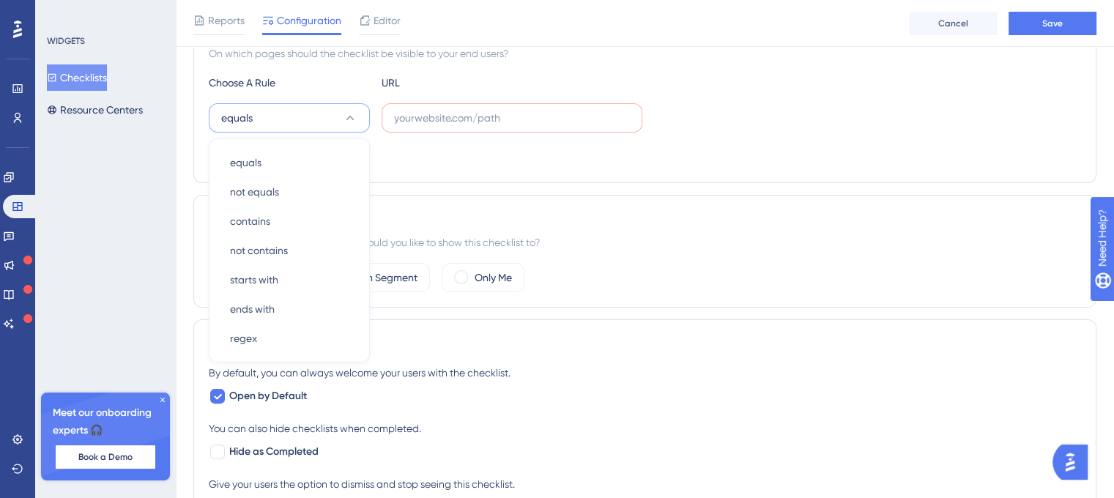
click at [445, 99] on div "Choose A Rule URL equals equals equals not equals not equals contains contains …" at bounding box center [645, 121] width 872 height 94
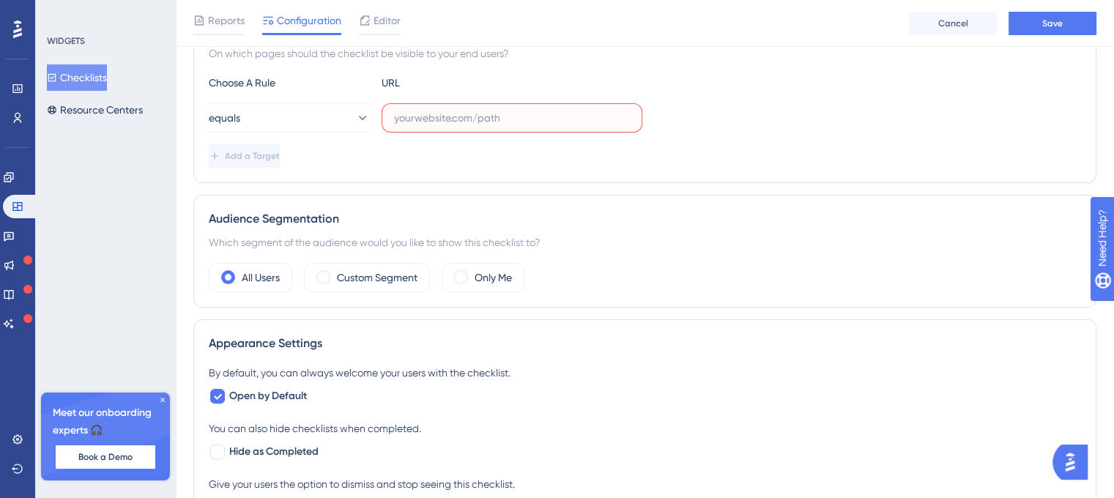
drag, startPoint x: 446, startPoint y: 108, endPoint x: 466, endPoint y: 108, distance: 20.5
click at [447, 110] on input "text" at bounding box center [512, 118] width 236 height 16
paste input "https://new.contabo.com/servers/vps"
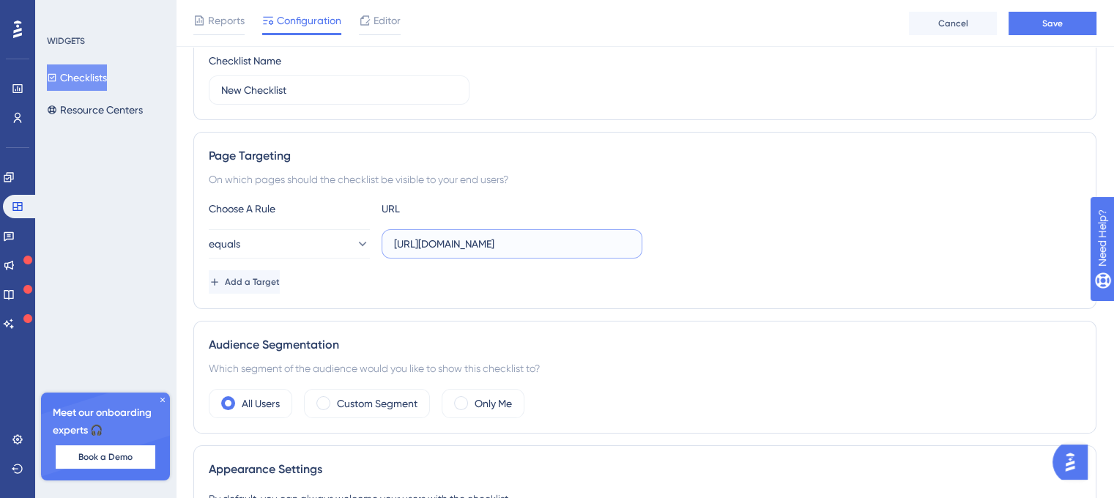
scroll to position [174, 0]
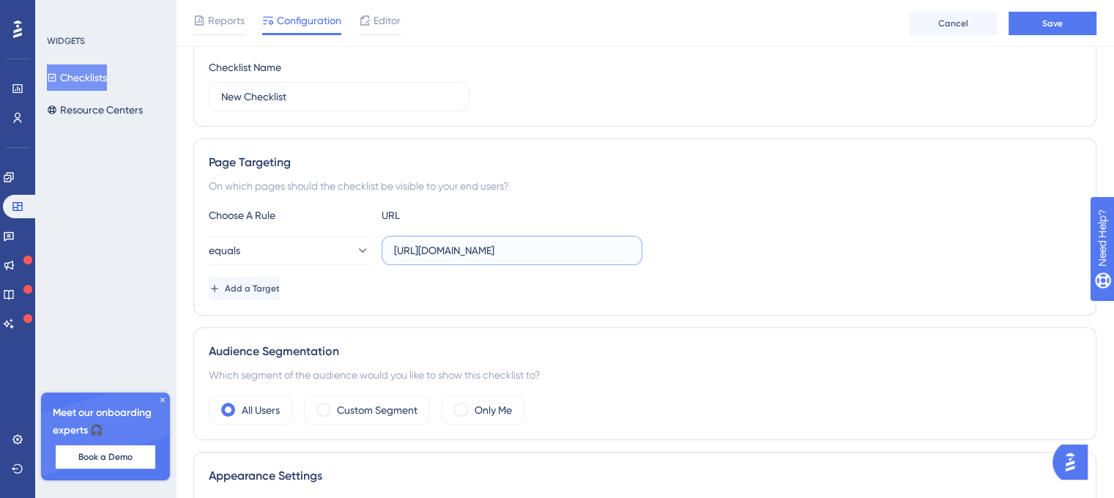
type input "https://new.contabo.com/servers/vps"
click at [675, 239] on div "equals https://new.contabo.com/servers/vps" at bounding box center [645, 250] width 872 height 29
click at [272, 286] on span "Add a Target" at bounding box center [252, 289] width 55 height 12
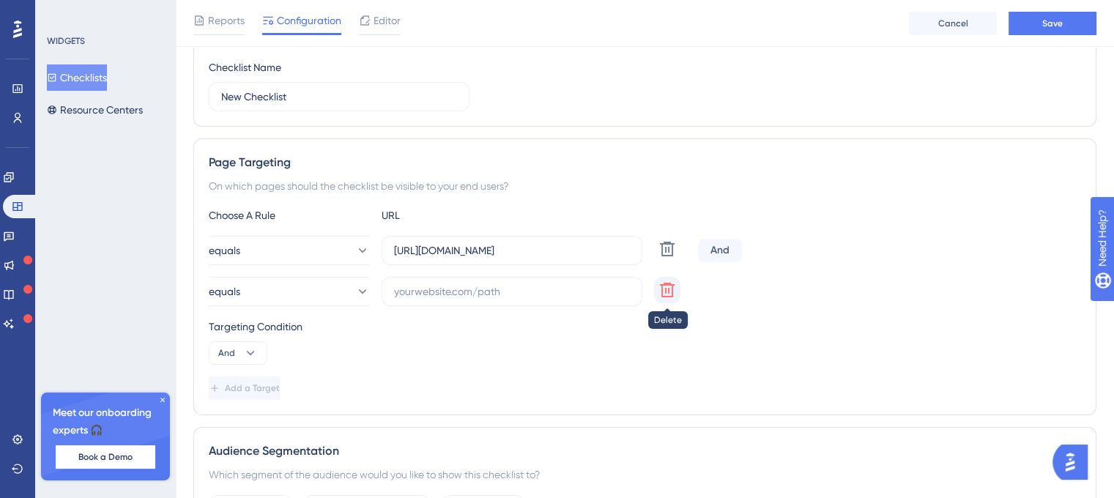
click at [672, 289] on icon at bounding box center [667, 290] width 15 height 15
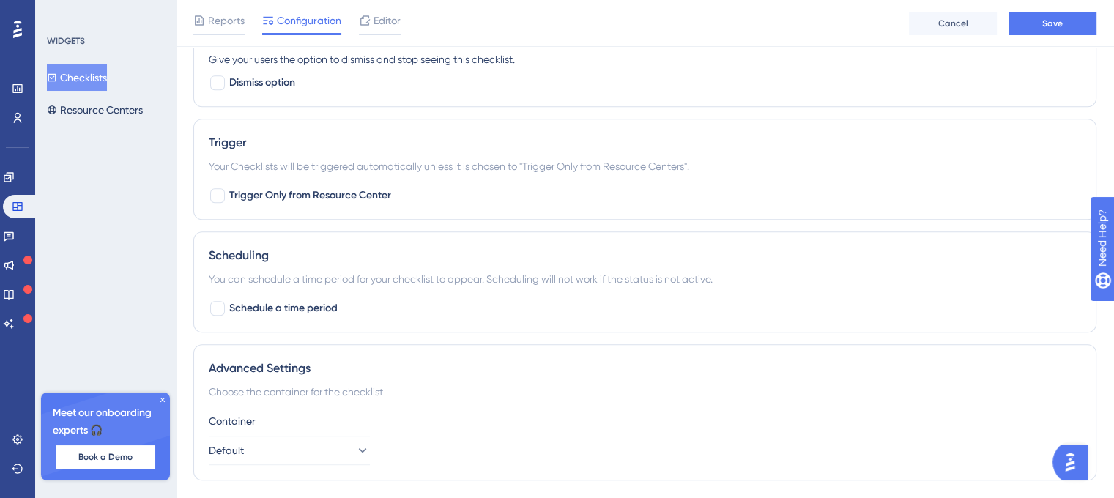
scroll to position [769, 0]
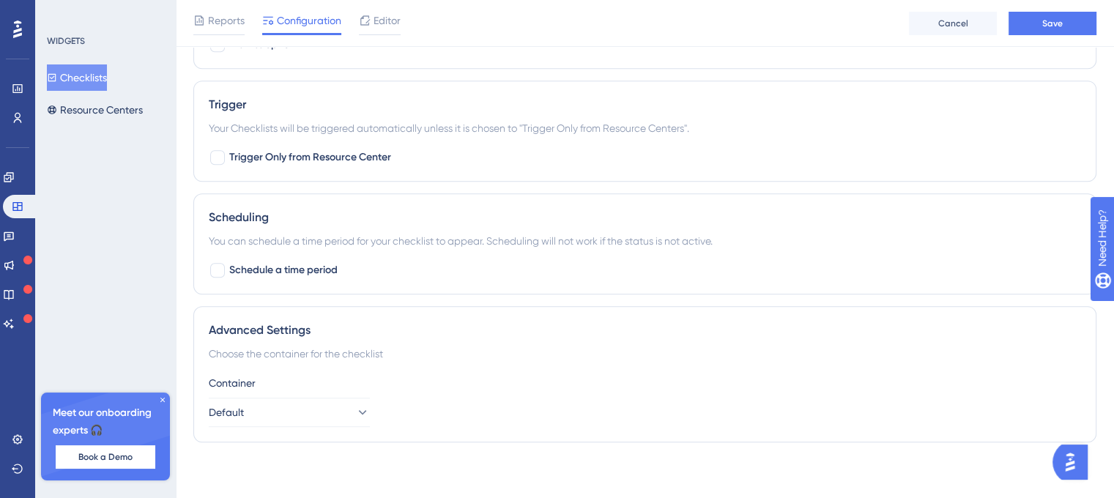
click at [300, 383] on div "Container" at bounding box center [645, 383] width 872 height 18
click at [297, 409] on button "Default" at bounding box center [289, 412] width 161 height 29
click at [300, 406] on button "Default" at bounding box center [289, 412] width 161 height 29
click at [1040, 23] on button "Save" at bounding box center [1052, 23] width 88 height 23
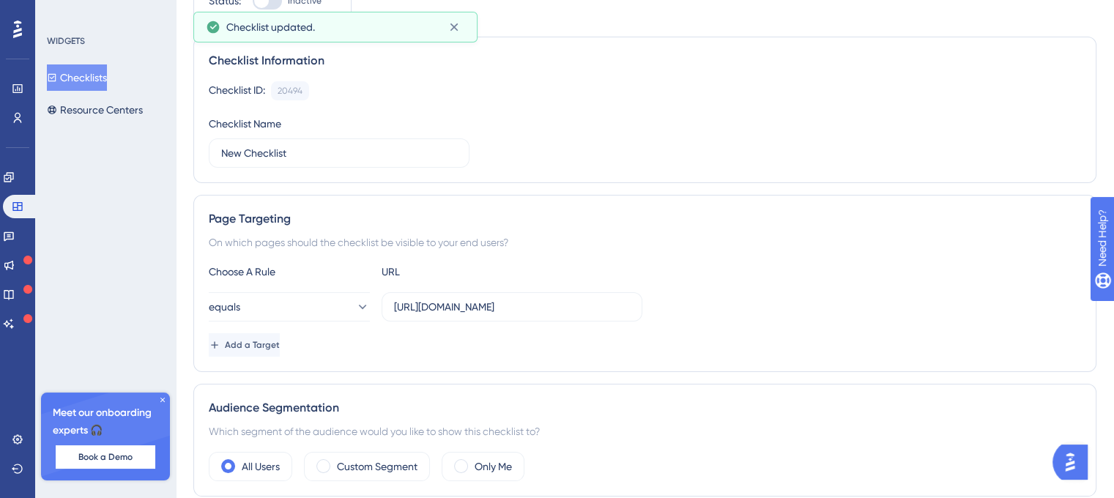
scroll to position [0, 0]
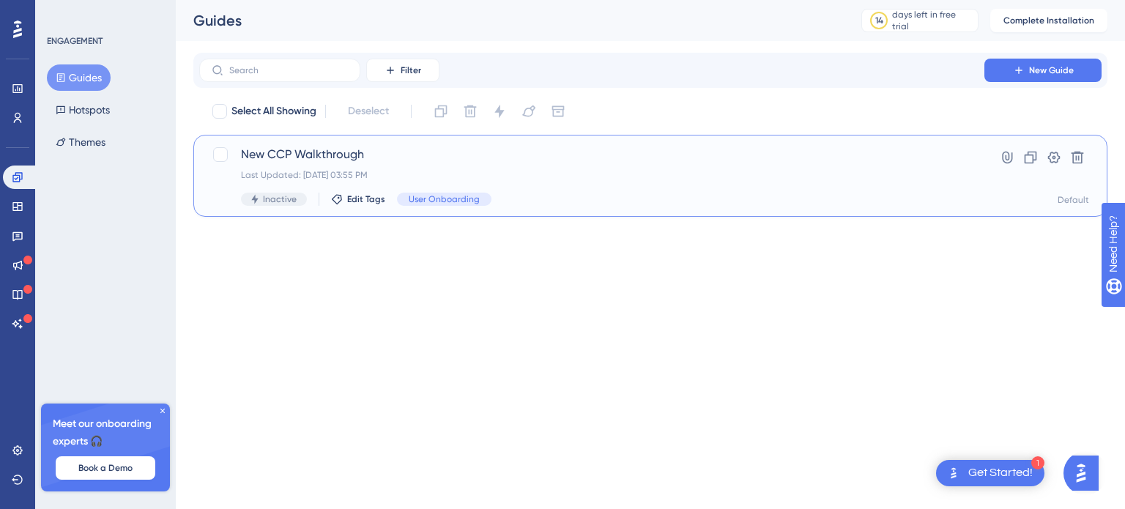
click at [470, 160] on span "New CCP Walkthrough" at bounding box center [592, 155] width 702 height 18
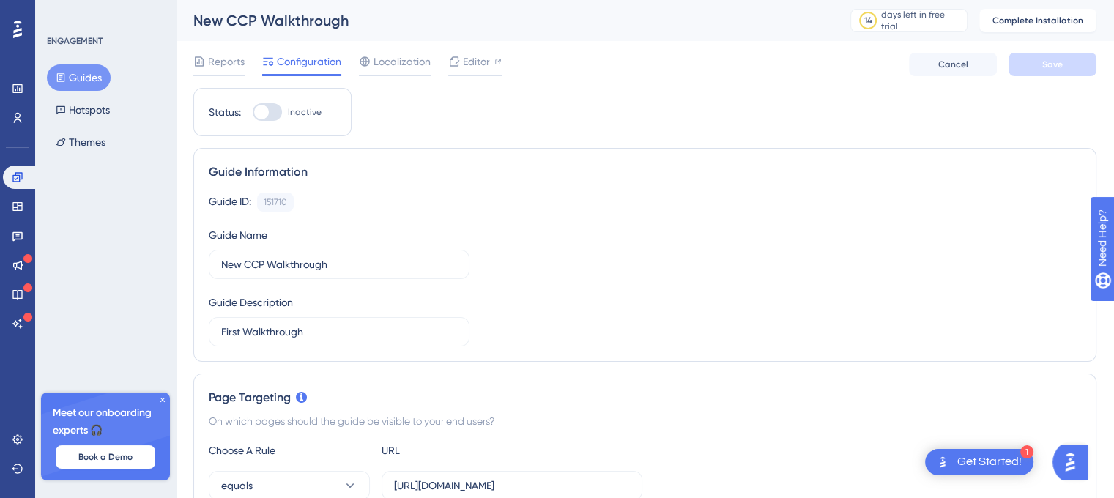
click at [980, 455] on div "Get Started!" at bounding box center [989, 462] width 64 height 16
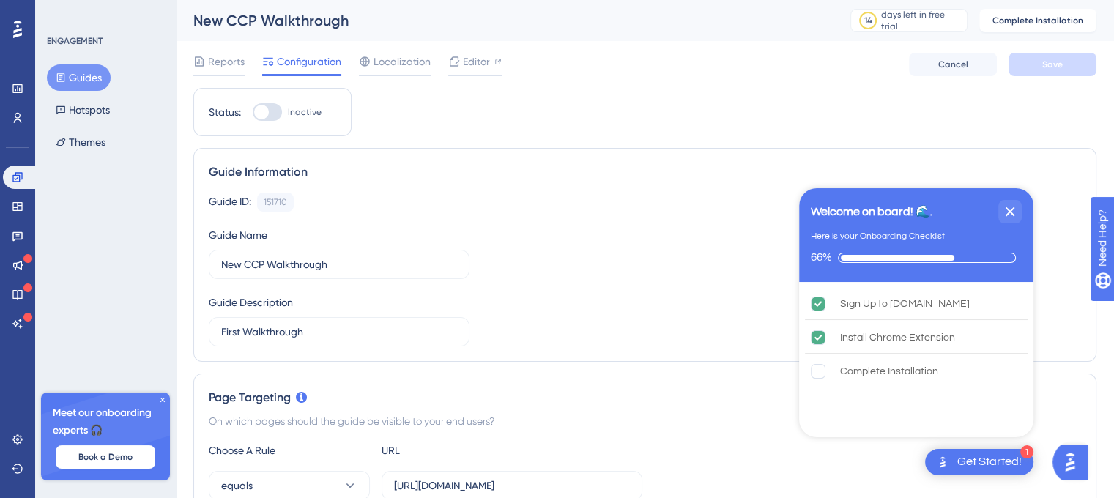
click at [987, 462] on div "Get Started!" at bounding box center [989, 462] width 64 height 16
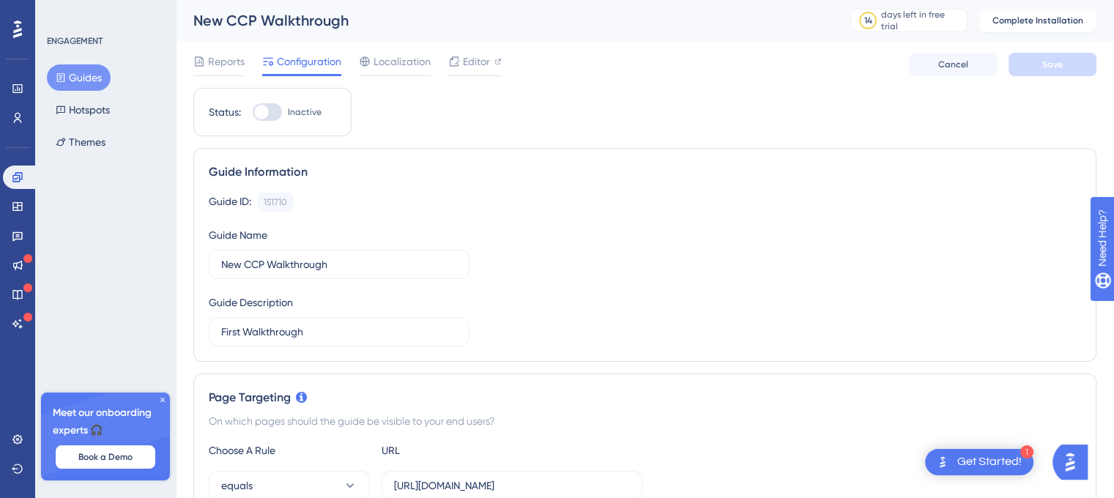
click at [1079, 456] on img "Open AI Assistant Launcher" at bounding box center [1070, 462] width 26 height 26
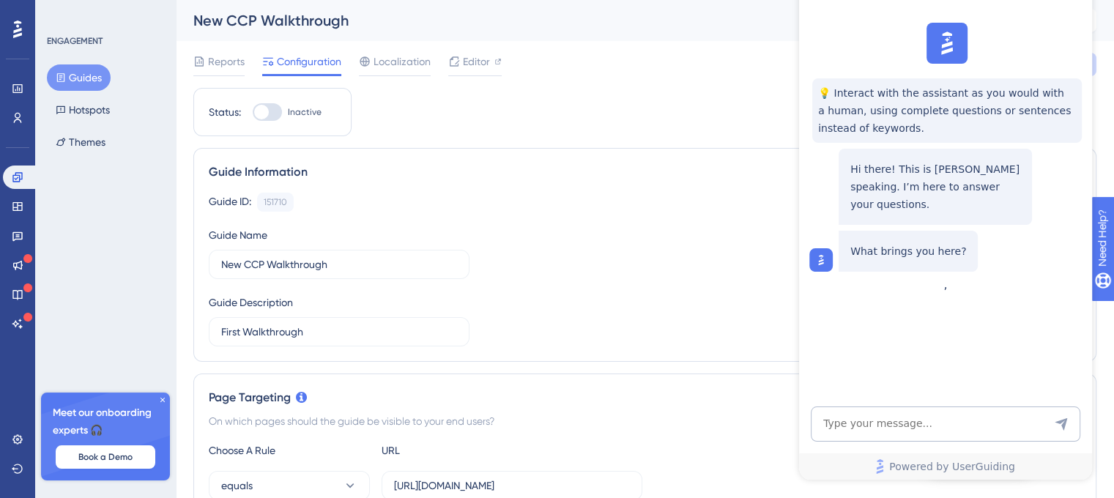
click at [665, 270] on div "Guide ID: 151710 Copy Guide Name New CCP Walkthrough Guide Description First Wa…" at bounding box center [645, 270] width 872 height 154
click at [1027, 53] on div "💡 Interact with the assistant as you would with a human, using complete questio…" at bounding box center [944, 147] width 293 height 261
drag, startPoint x: 1013, startPoint y: 340, endPoint x: 1009, endPoint y: 346, distance: 7.5
click at [1012, 278] on div "💡 Interact with the assistant as you would with a human, using complete questio…" at bounding box center [944, 147] width 293 height 261
click at [938, 411] on textarea "AI Assistant Text Input" at bounding box center [945, 423] width 269 height 35
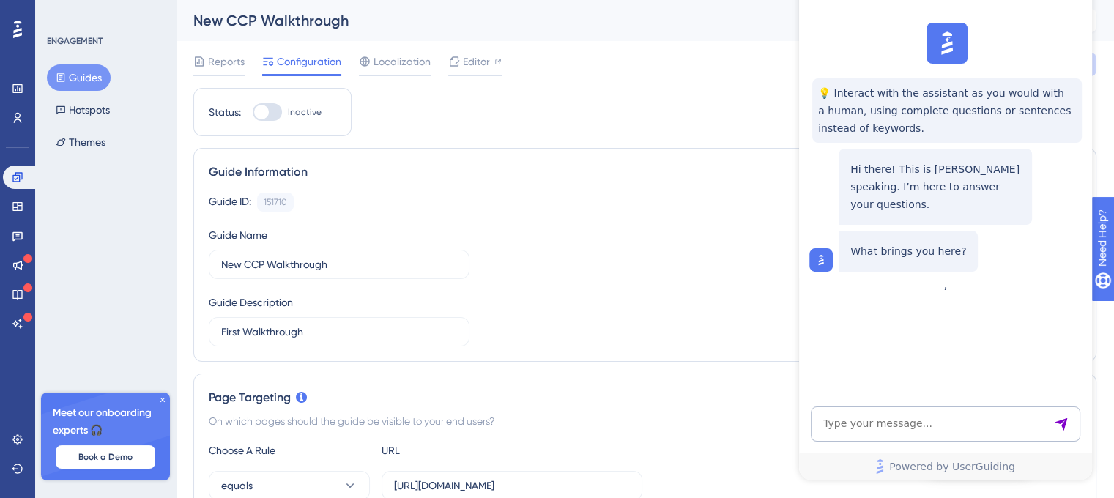
drag, startPoint x: 605, startPoint y: 356, endPoint x: 594, endPoint y: 331, distance: 27.2
click at [605, 350] on div "Guide Information Guide ID: 151710 Copy Guide Name New CCP Walkthrough Guide De…" at bounding box center [644, 255] width 903 height 214
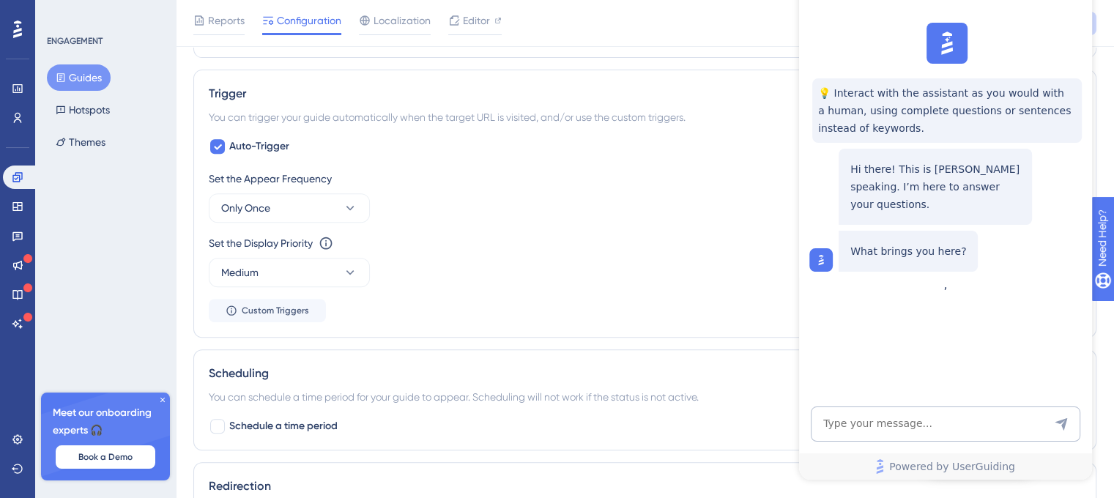
scroll to position [659, 0]
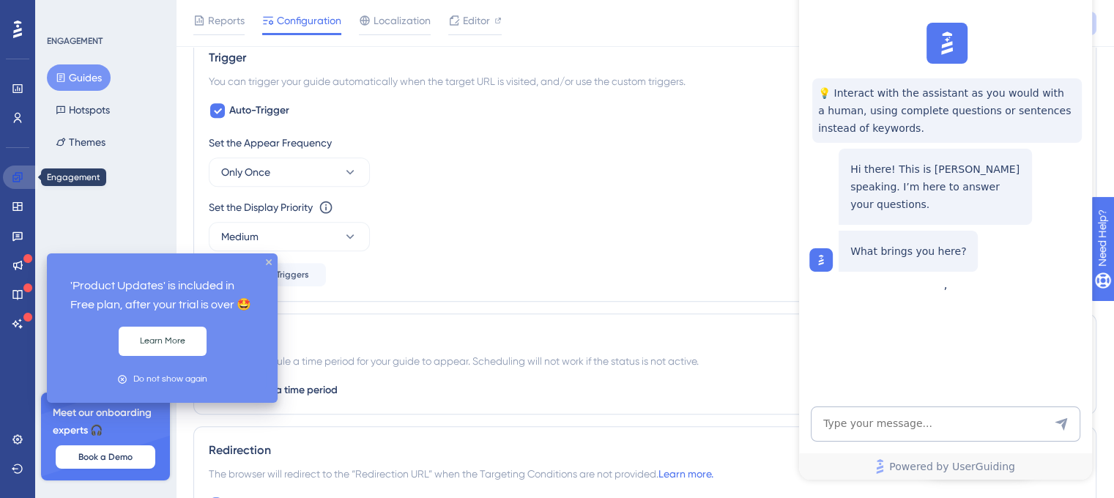
click at [10, 176] on link at bounding box center [20, 177] width 35 height 23
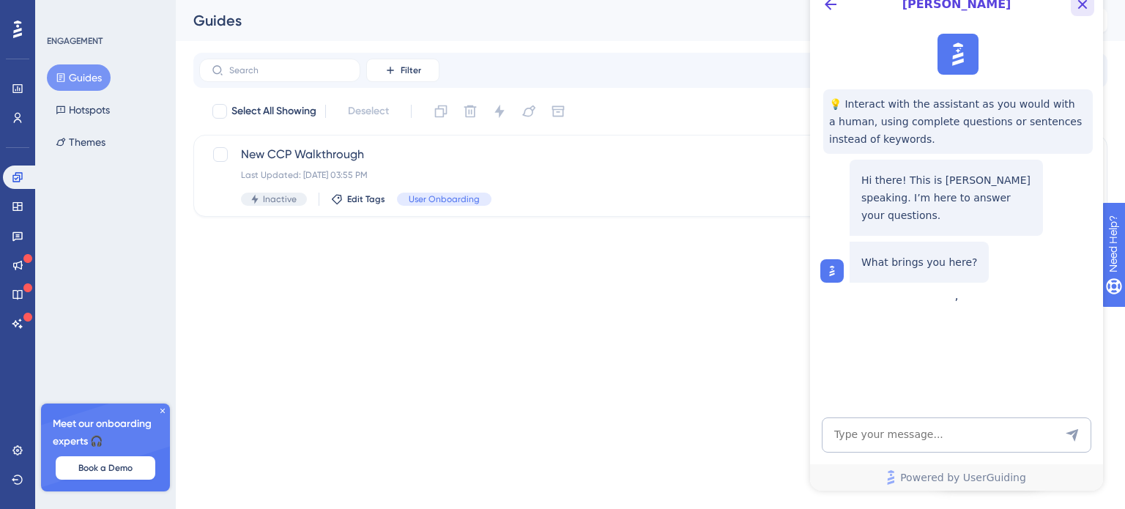
drag, startPoint x: 1077, startPoint y: 4, endPoint x: 1733, endPoint y: 133, distance: 668.0
click at [1077, 4] on icon "Close Button" at bounding box center [1083, 5] width 18 height 18
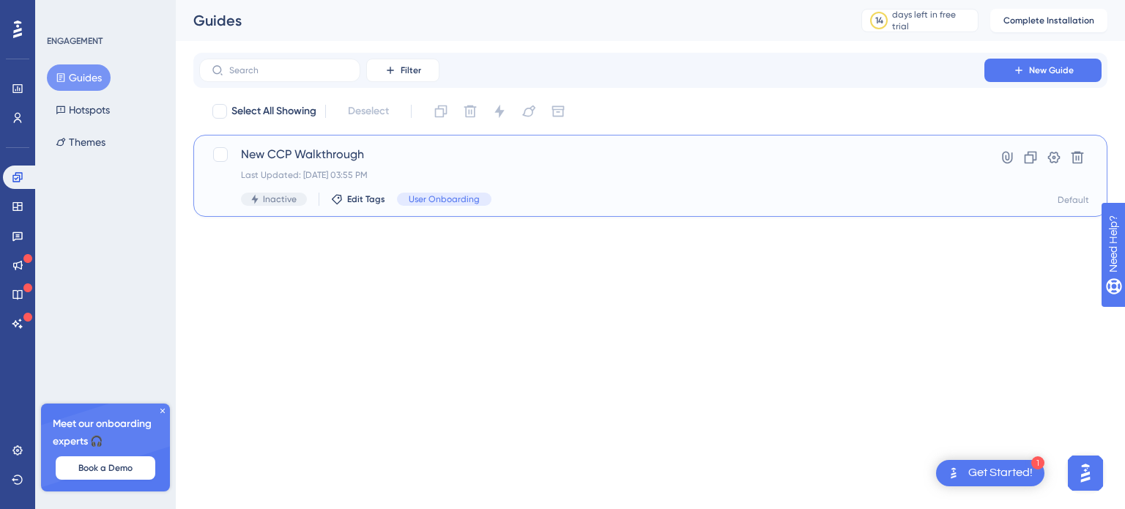
click at [316, 146] on span "New CCP Walkthrough" at bounding box center [592, 155] width 702 height 18
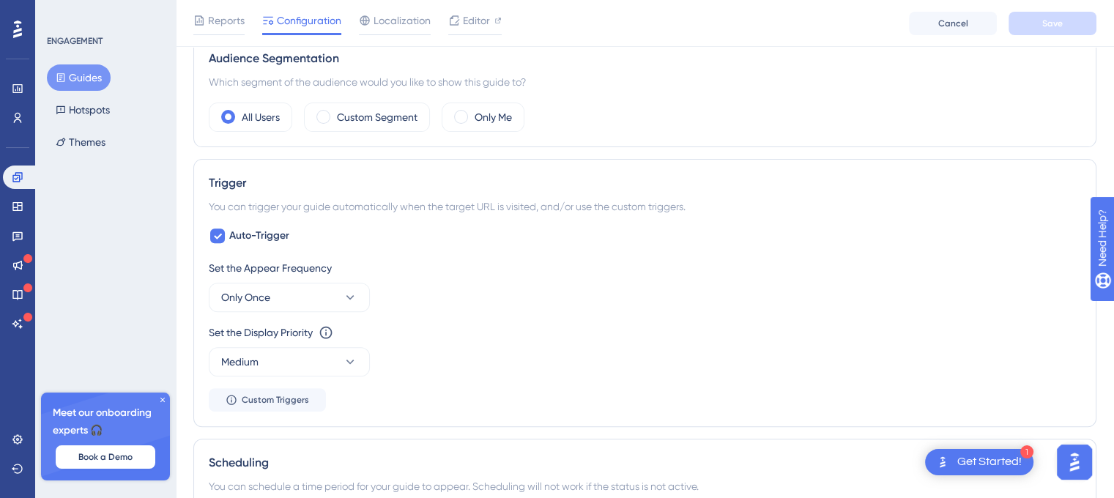
scroll to position [0, 11]
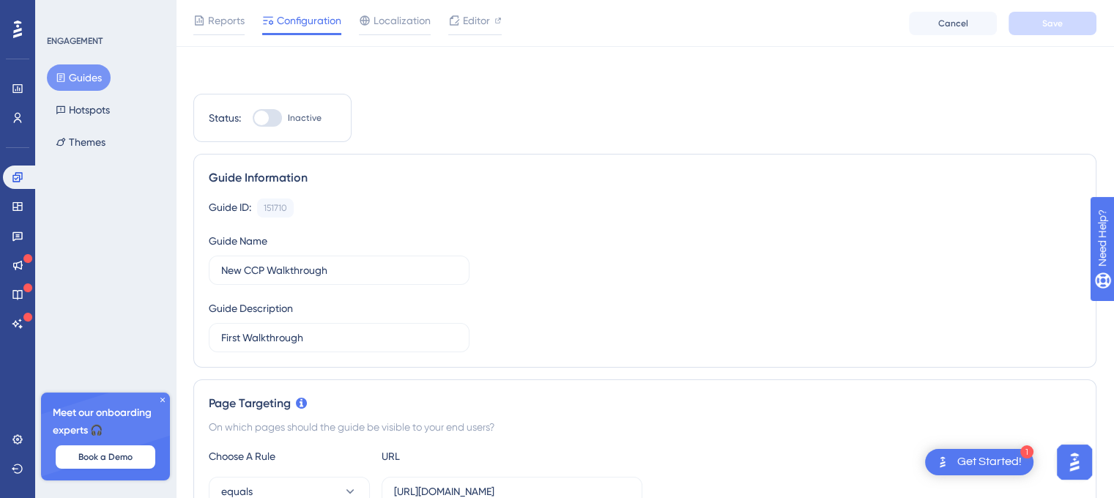
drag, startPoint x: 516, startPoint y: 383, endPoint x: 560, endPoint y: 136, distance: 250.7
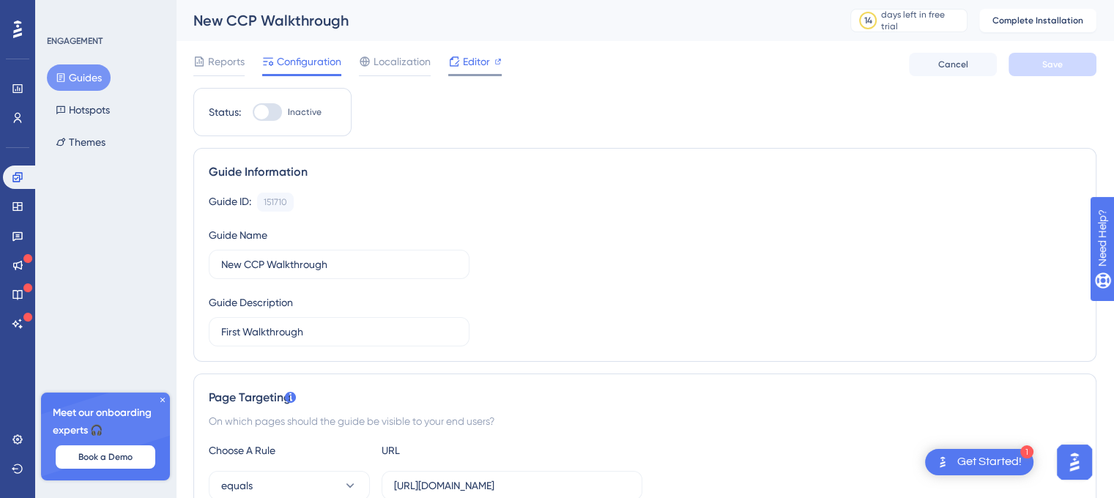
click at [463, 60] on span "Editor" at bounding box center [476, 62] width 27 height 18
click at [22, 207] on icon at bounding box center [17, 206] width 10 height 9
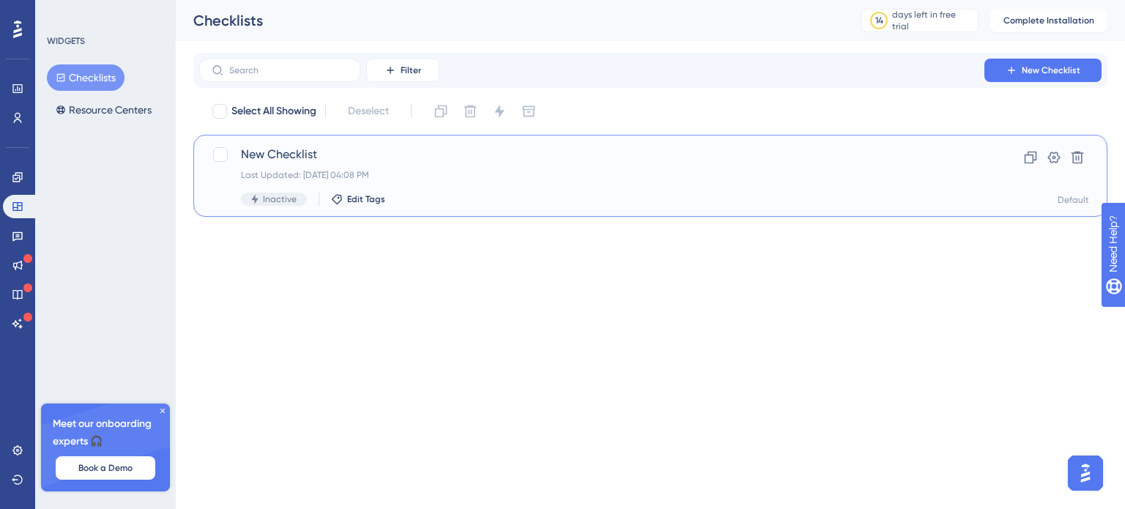
click at [521, 152] on span "New Checklist" at bounding box center [592, 155] width 702 height 18
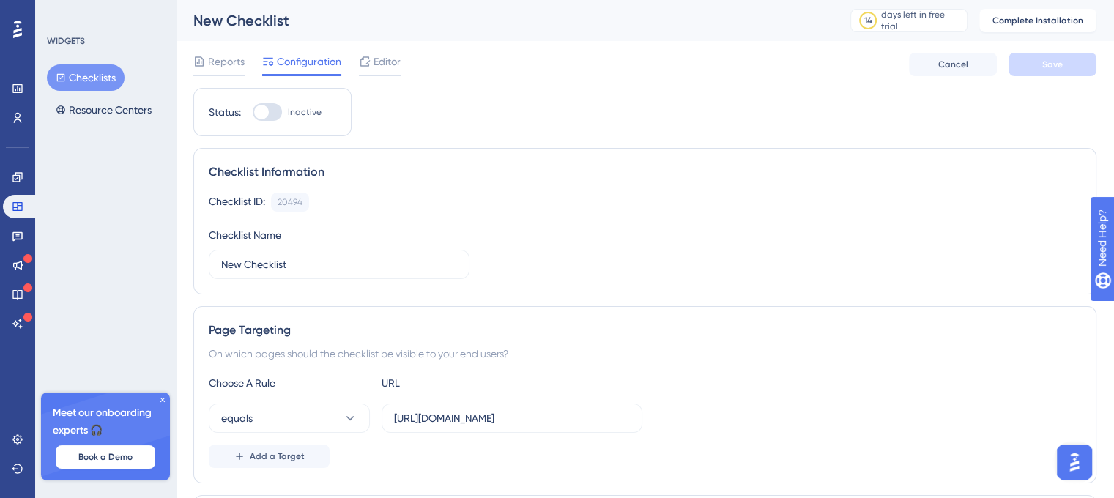
click at [269, 111] on div at bounding box center [267, 112] width 29 height 18
click at [253, 112] on input "Inactive" at bounding box center [252, 112] width 1 height 1
checkbox input "false"
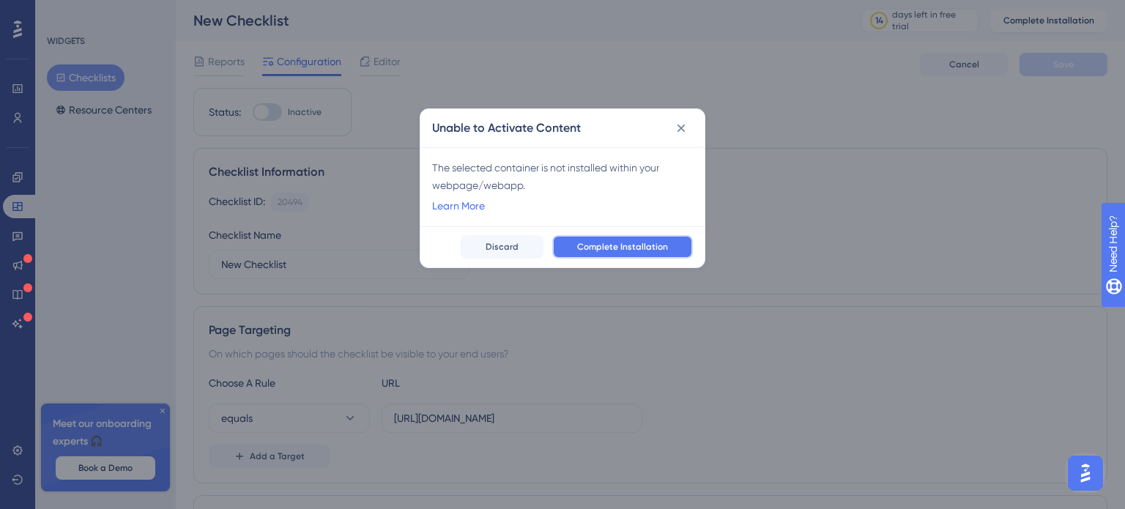
click at [601, 247] on span "Complete Installation" at bounding box center [622, 247] width 91 height 12
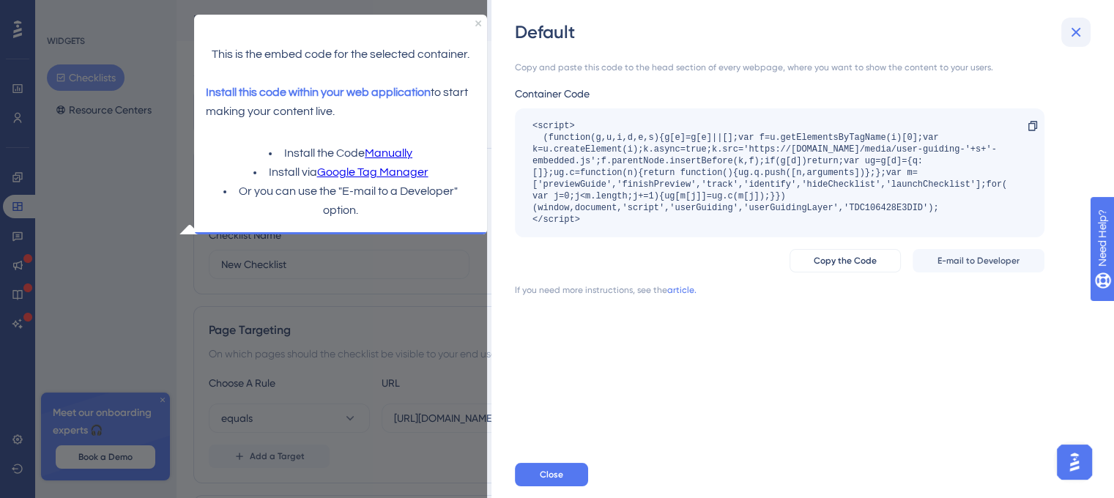
click at [1073, 31] on icon at bounding box center [1076, 33] width 10 height 10
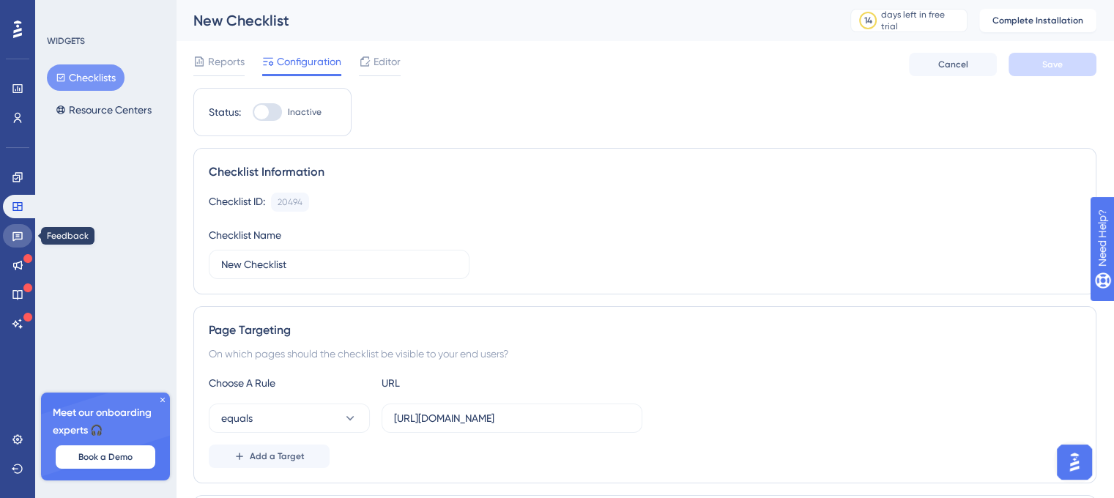
click at [19, 228] on link at bounding box center [17, 235] width 29 height 23
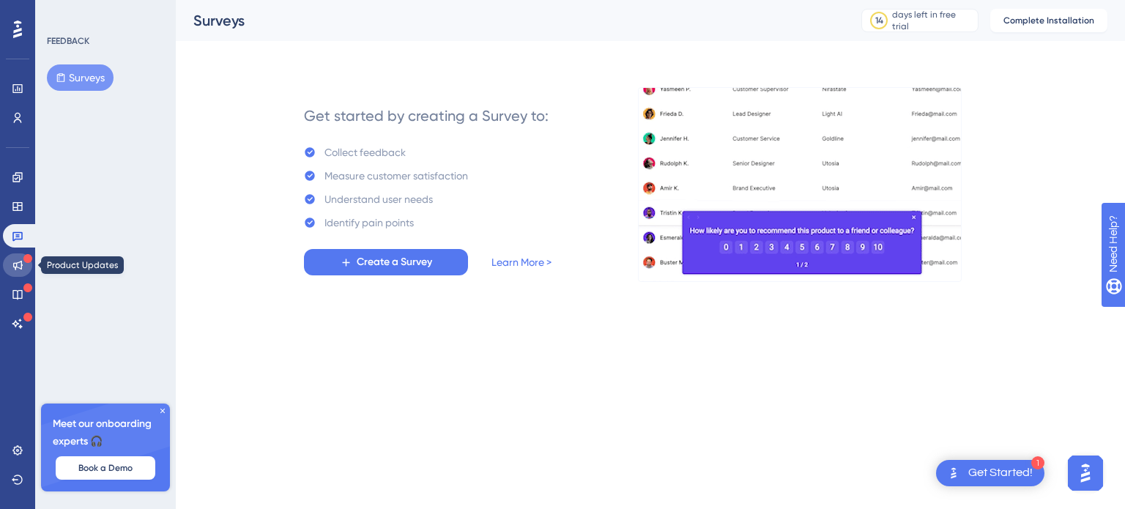
click at [21, 264] on icon at bounding box center [18, 265] width 12 height 12
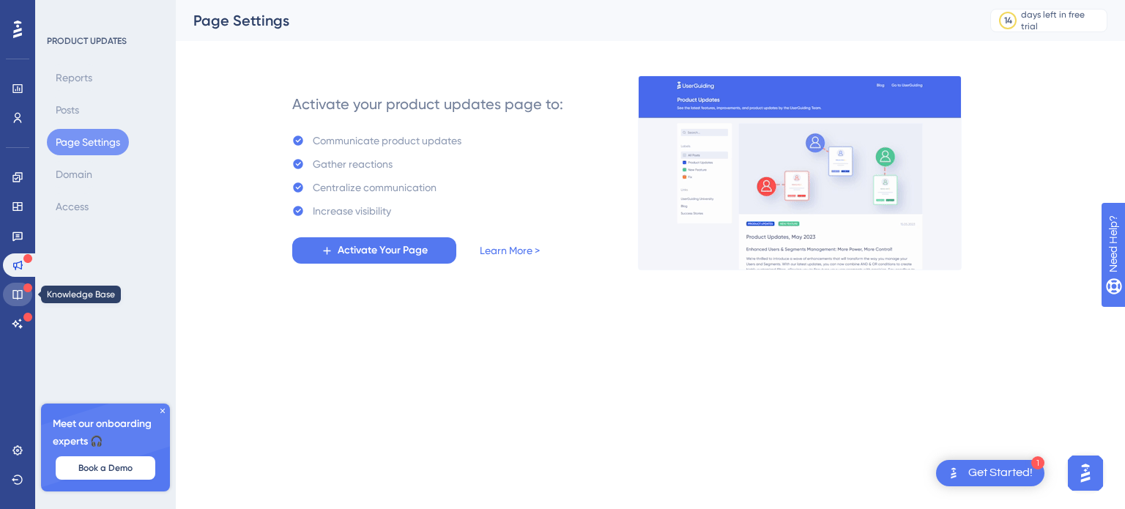
click at [21, 297] on icon at bounding box center [18, 295] width 12 height 12
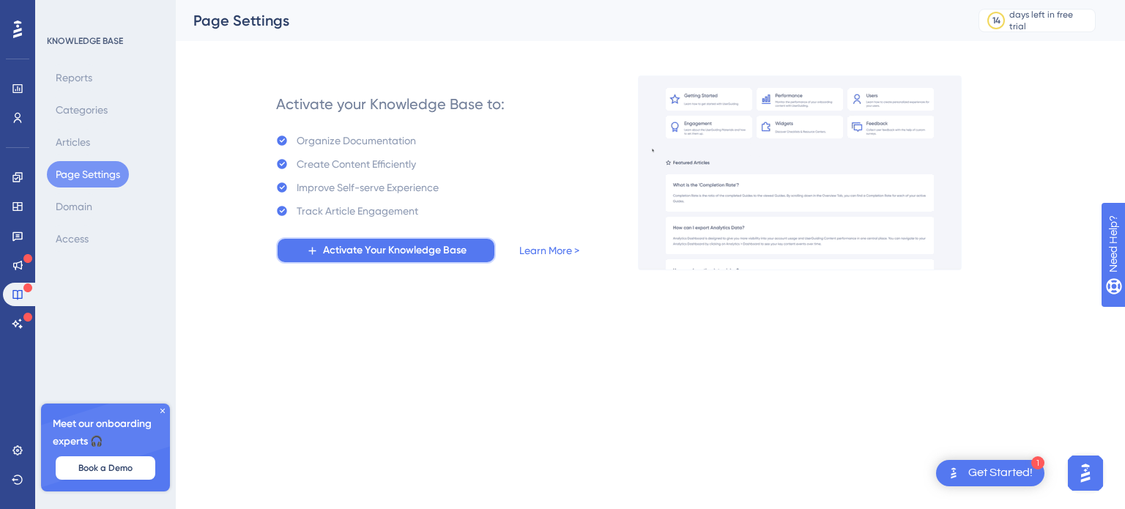
drag, startPoint x: 342, startPoint y: 254, endPoint x: 351, endPoint y: 324, distance: 70.1
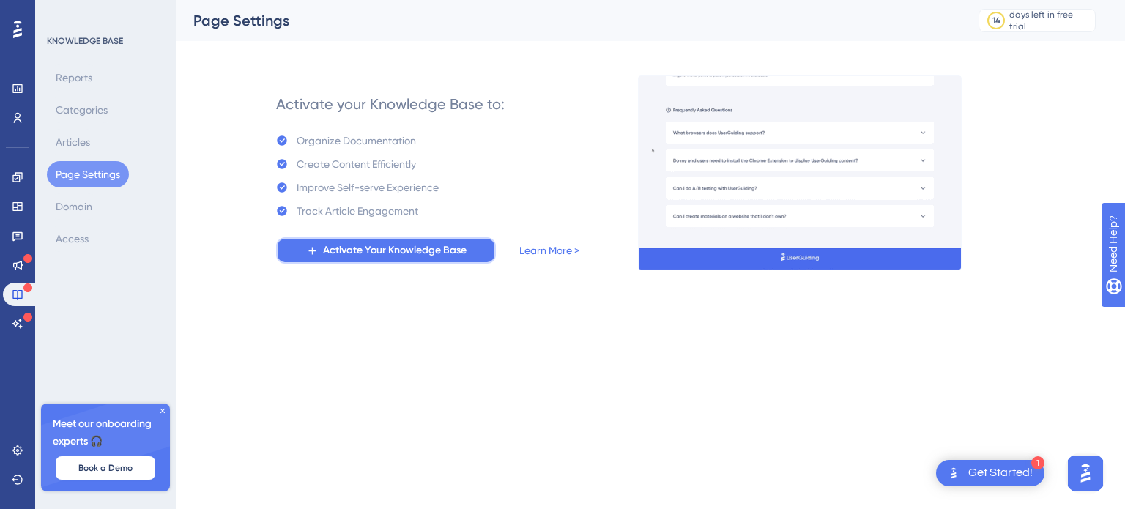
click at [351, 0] on html "1 Get Started! Performance Users Engagement Widgets Feedback Product Updates Kn…" at bounding box center [562, 0] width 1125 height 0
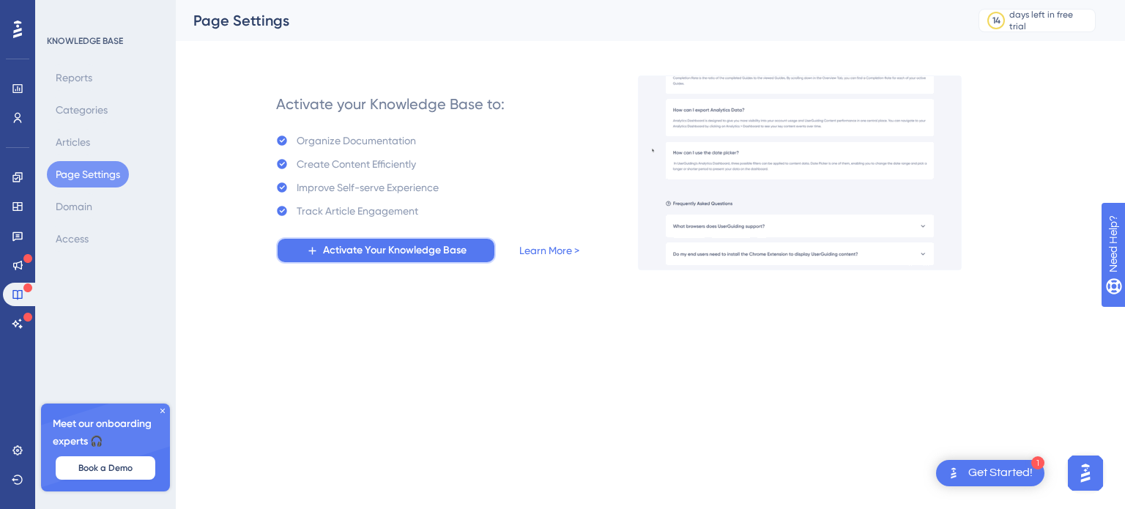
click at [296, 247] on button "Activate Your Knowledge Base" at bounding box center [386, 250] width 220 height 26
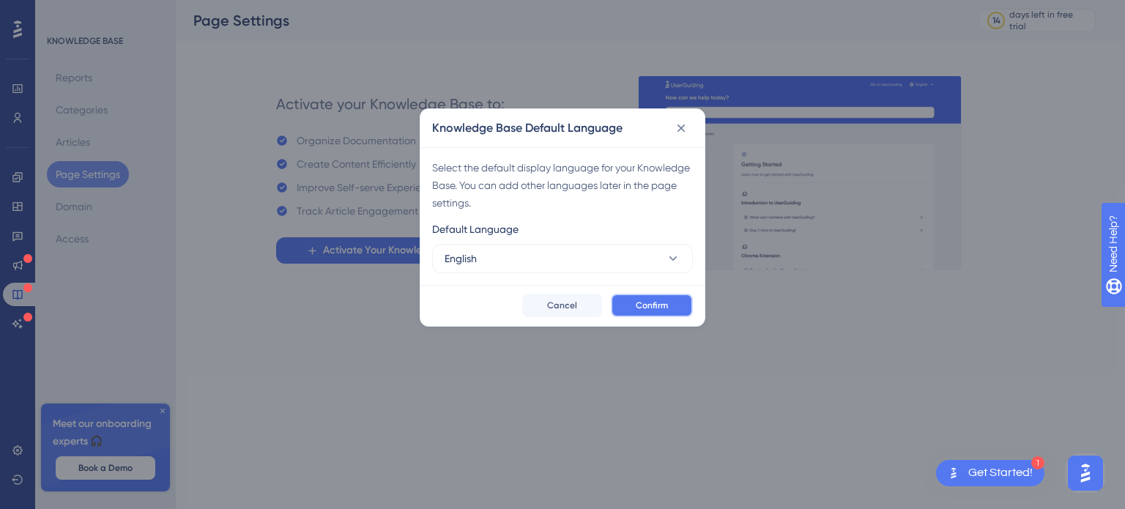
click at [663, 295] on button "Confirm" at bounding box center [652, 305] width 82 height 23
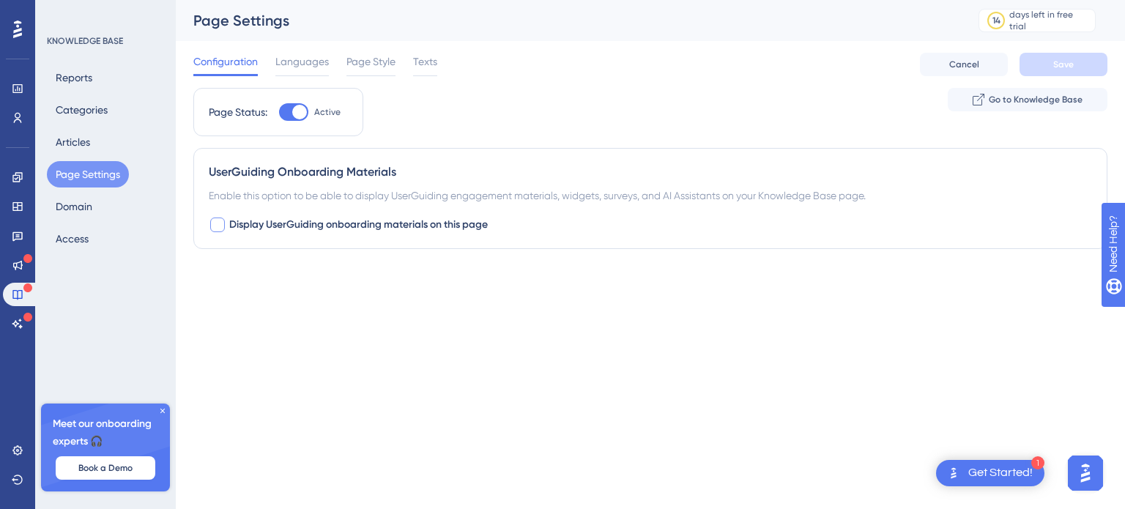
click at [331, 228] on span "Display UserGuiding onboarding materials on this page" at bounding box center [358, 225] width 259 height 18
checkbox input "true"
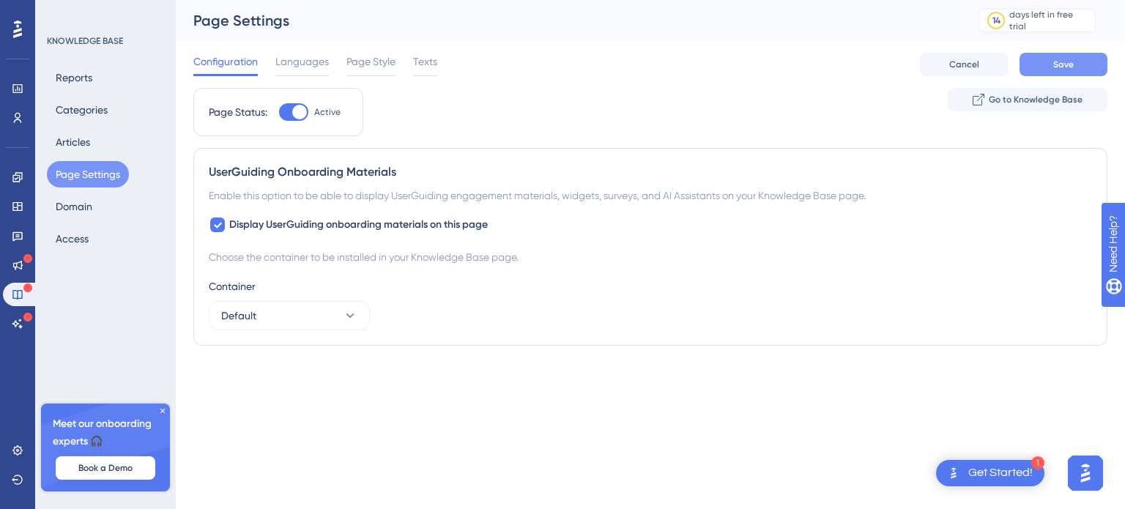
click at [1068, 60] on span "Save" at bounding box center [1063, 65] width 21 height 12
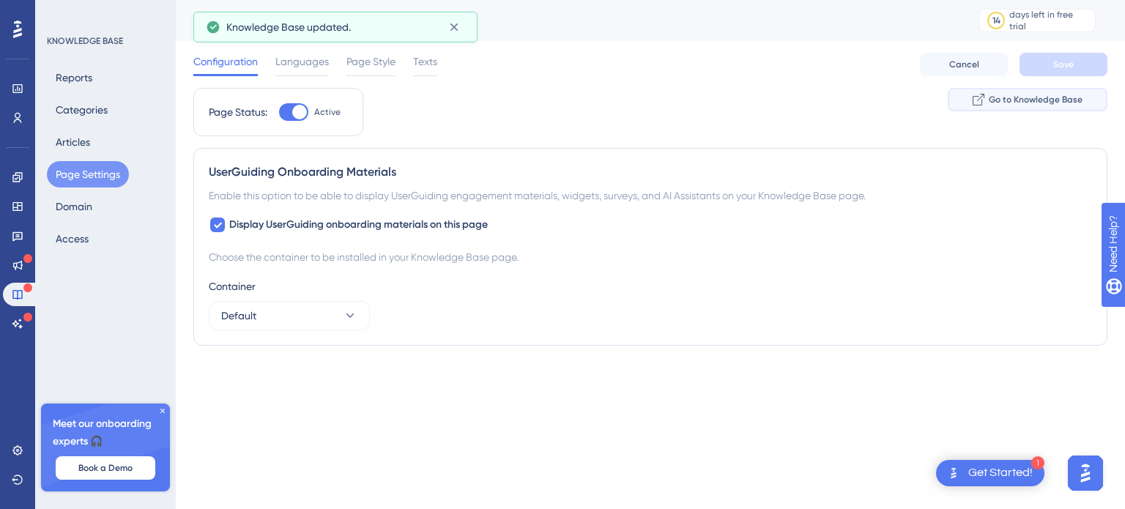
click at [1006, 101] on span "Go to Knowledge Base" at bounding box center [1036, 100] width 94 height 12
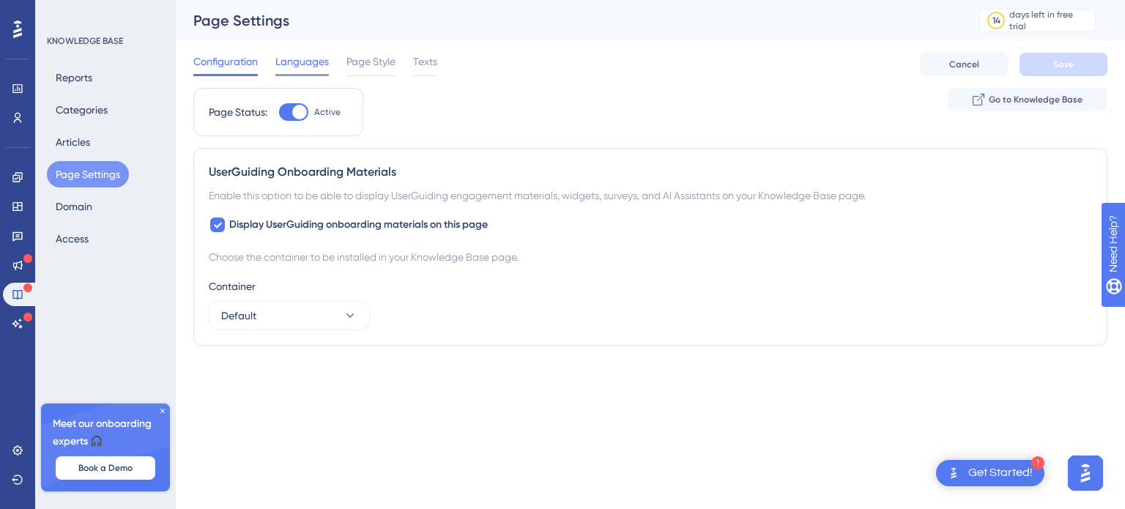
click at [317, 67] on span "Languages" at bounding box center [301, 62] width 53 height 18
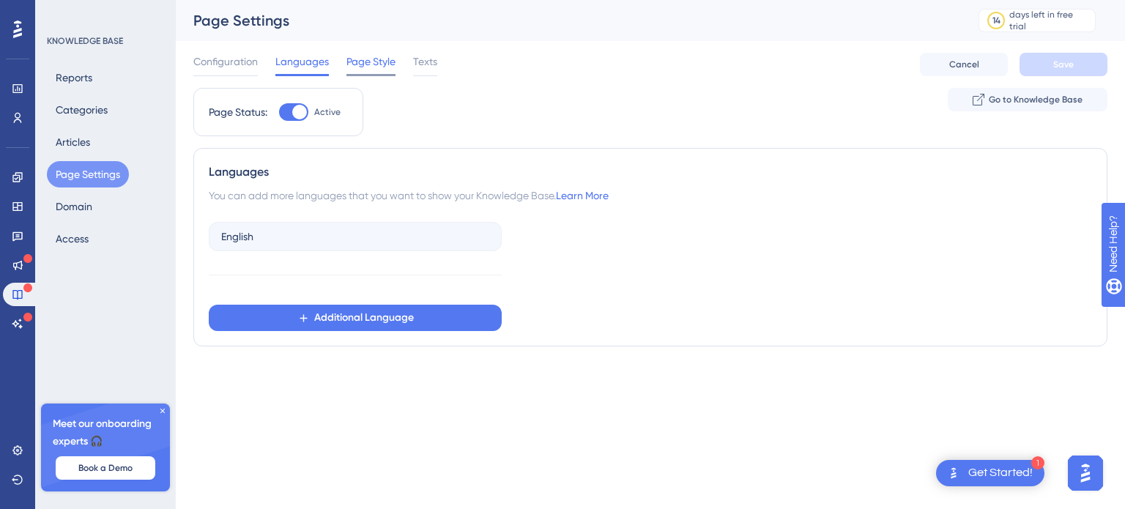
click at [385, 64] on span "Page Style" at bounding box center [370, 62] width 49 height 18
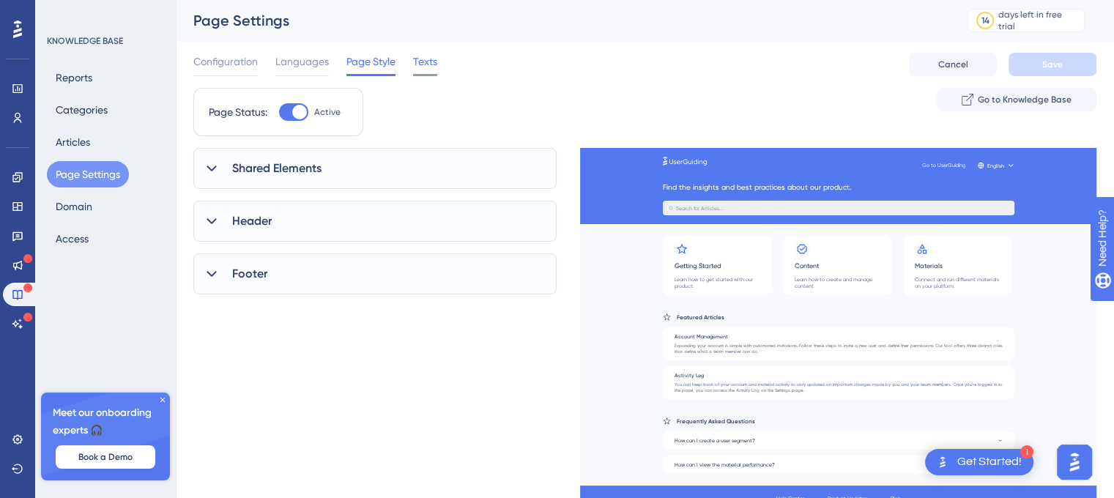
drag, startPoint x: 408, startPoint y: 66, endPoint x: 416, endPoint y: 70, distance: 8.8
click at [409, 67] on div "Configuration Languages Page Style Texts" at bounding box center [315, 64] width 244 height 23
click at [420, 70] on span "Texts" at bounding box center [425, 62] width 24 height 18
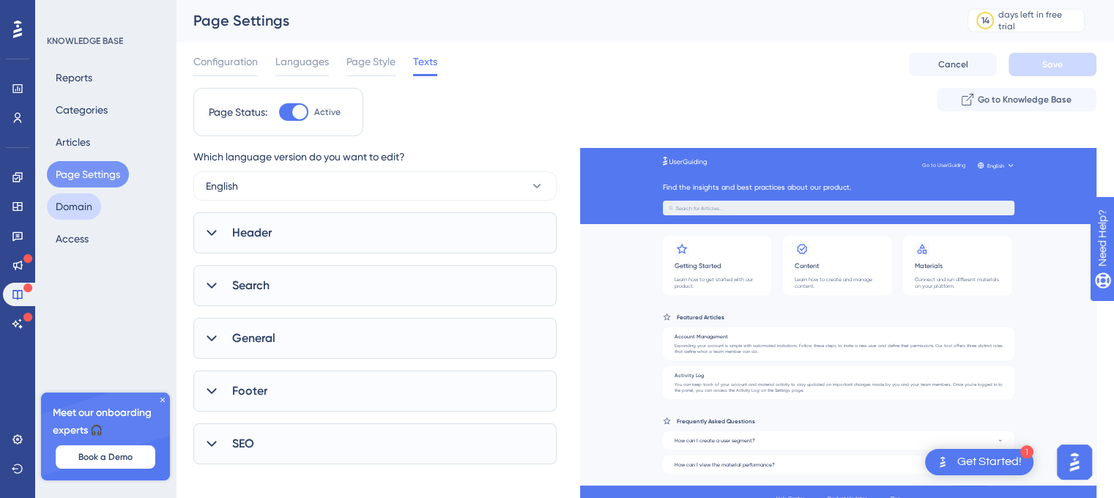
click at [91, 204] on button "Domain" at bounding box center [74, 206] width 54 height 26
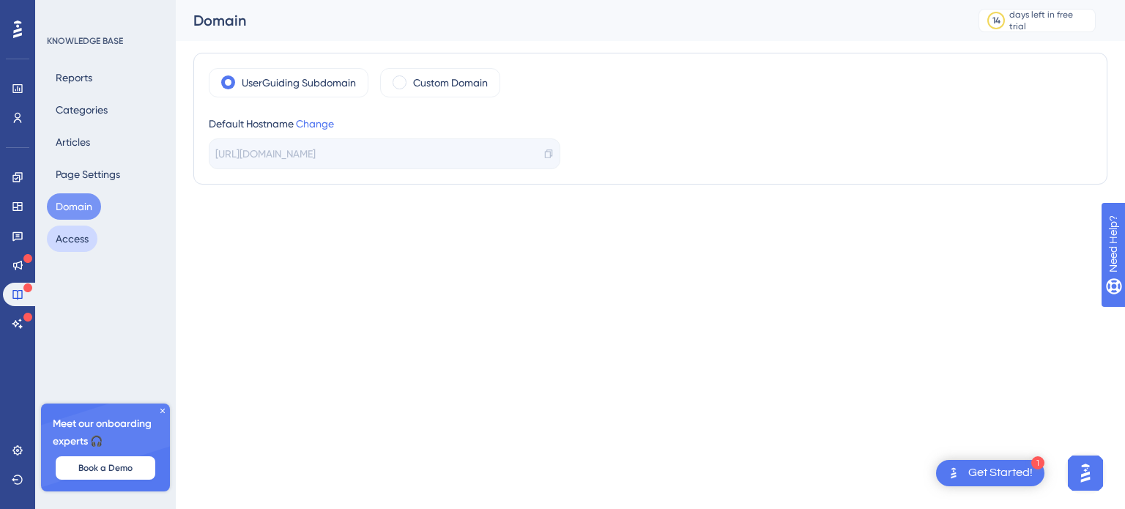
click at [83, 235] on button "Access" at bounding box center [72, 239] width 51 height 26
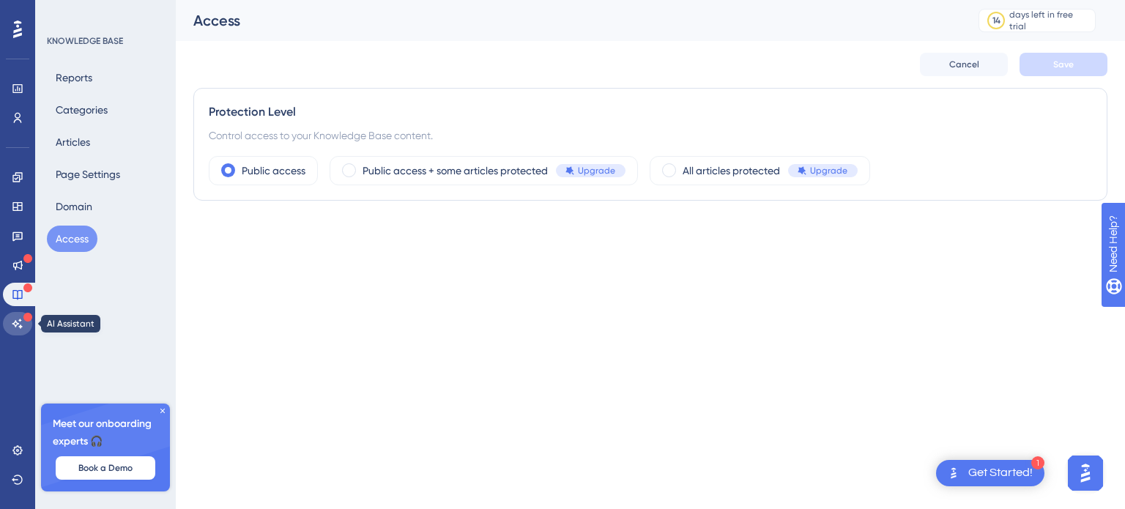
click at [15, 327] on icon at bounding box center [18, 324] width 12 height 12
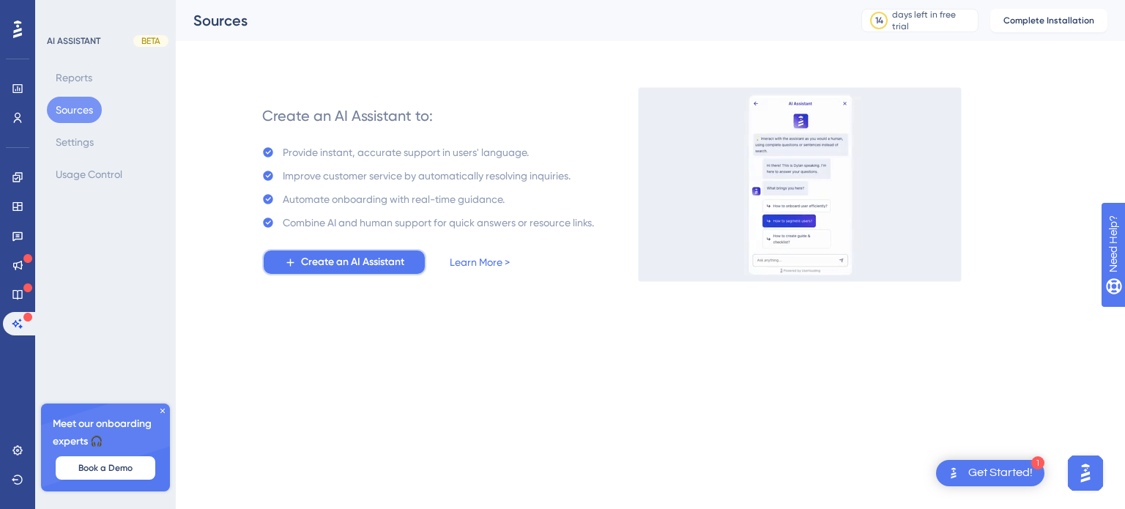
click at [361, 269] on span "Create an AI Assistant" at bounding box center [352, 262] width 103 height 18
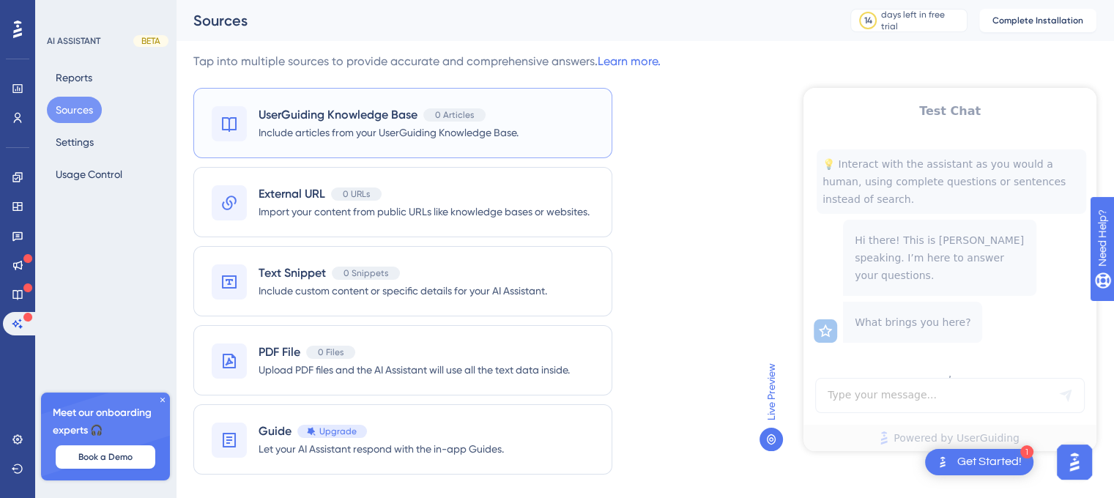
click at [395, 108] on span "UserGuiding Knowledge Base" at bounding box center [338, 115] width 159 height 18
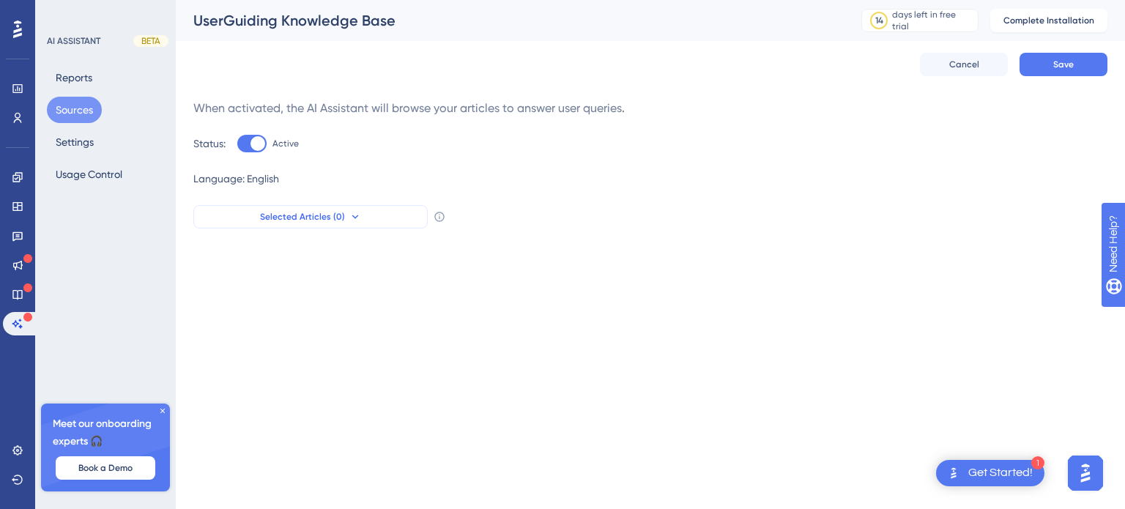
click at [346, 215] on button "Selected Articles (0)" at bounding box center [310, 216] width 234 height 23
click at [360, 248] on label at bounding box center [340, 257] width 274 height 26
click at [360, 251] on input at bounding box center [329, 257] width 228 height 12
click at [373, 165] on div "When activated, the AI Assistant will browse your articles to answer user queri…" at bounding box center [650, 164] width 914 height 129
click at [972, 67] on span "Cancel" at bounding box center [964, 65] width 30 height 12
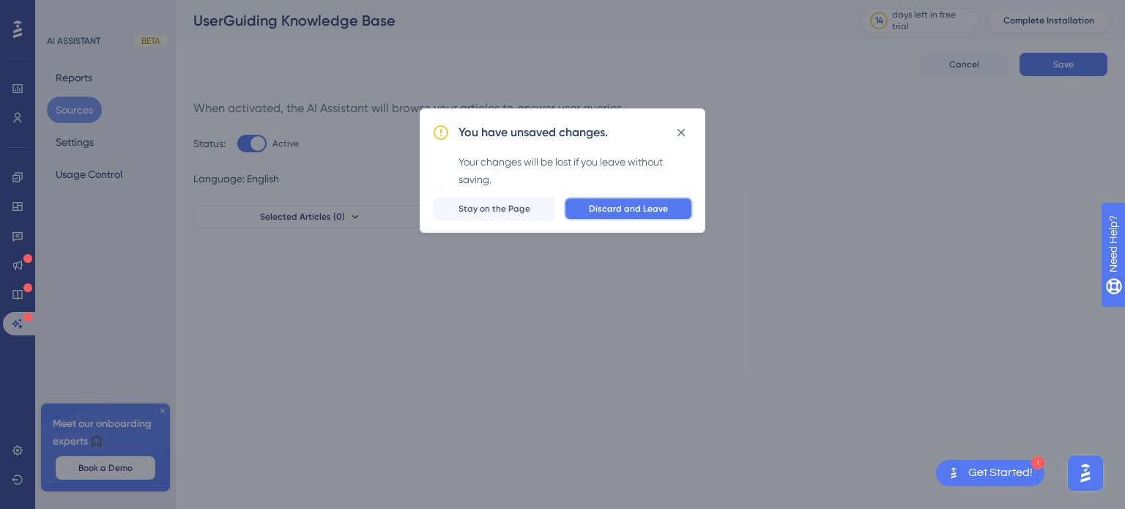
click at [633, 198] on button "Discard and Leave" at bounding box center [628, 208] width 129 height 23
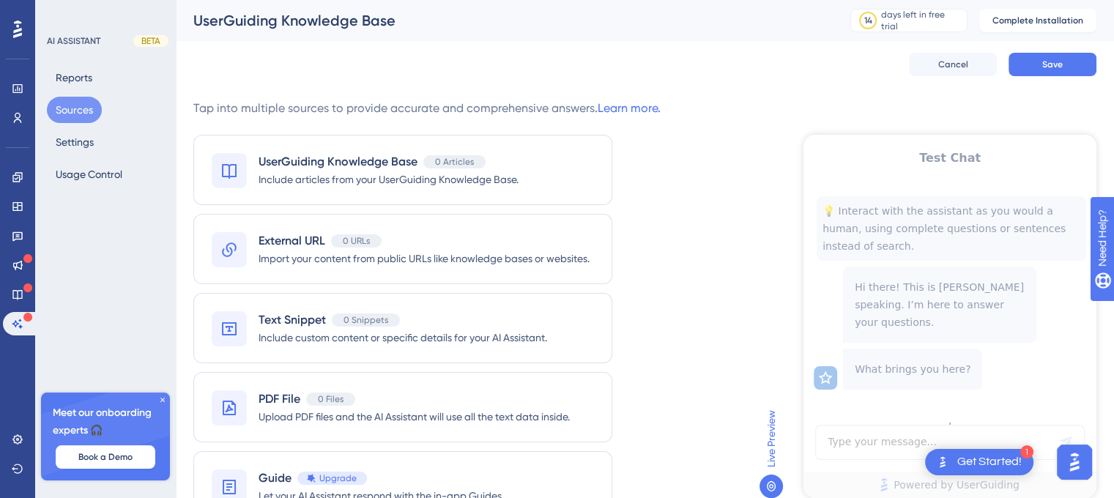
click at [524, 164] on div "UserGuiding Knowledge Base 0 Articles Include articles from your UserGuiding Kn…" at bounding box center [402, 170] width 419 height 70
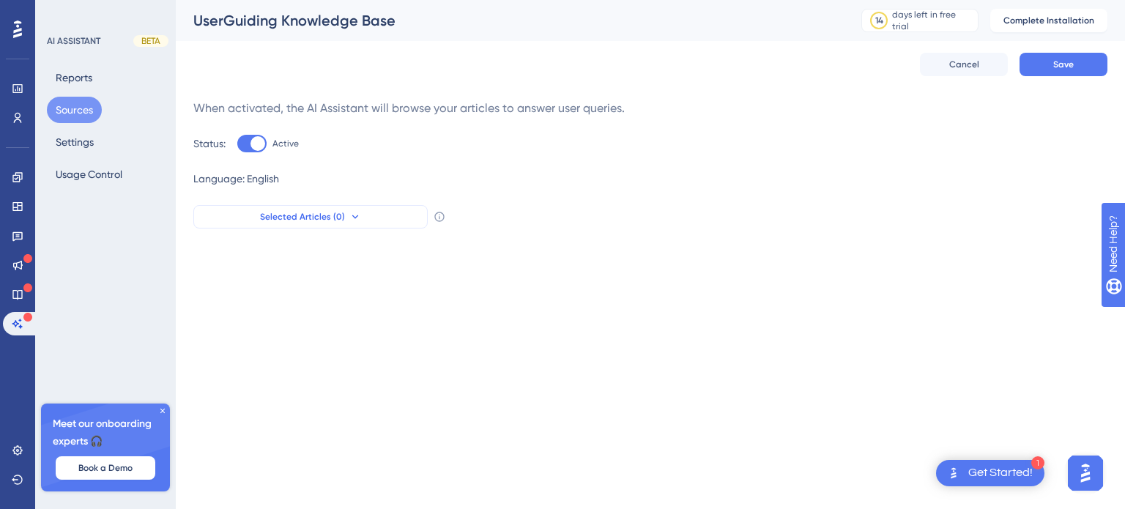
click at [316, 209] on button "Selected Articles (0)" at bounding box center [310, 216] width 234 height 23
click at [308, 255] on input at bounding box center [329, 257] width 228 height 12
click at [431, 203] on div "When activated, the AI Assistant will browse your articles to answer user queri…" at bounding box center [650, 164] width 914 height 129
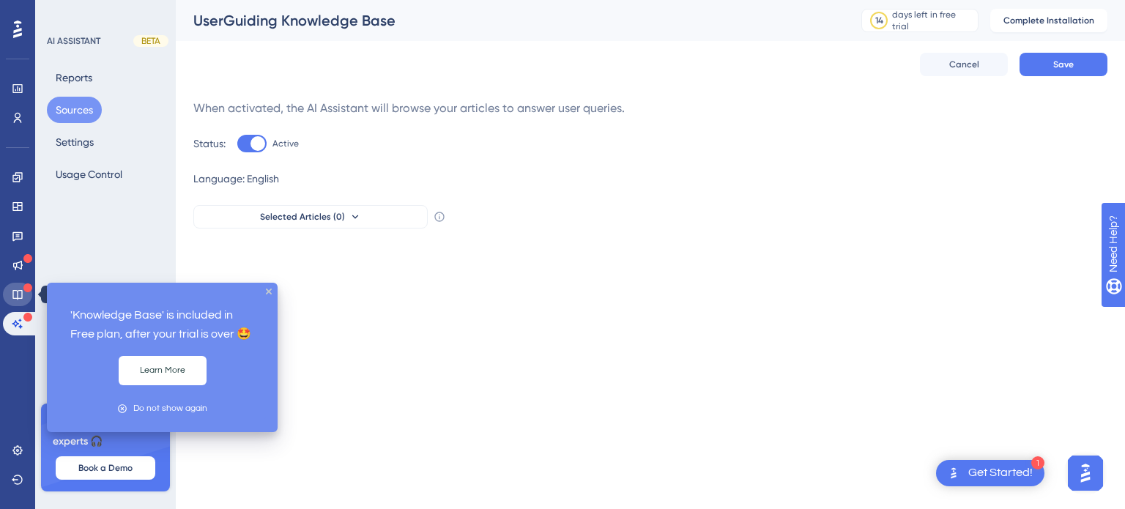
click at [15, 290] on icon at bounding box center [17, 295] width 10 height 10
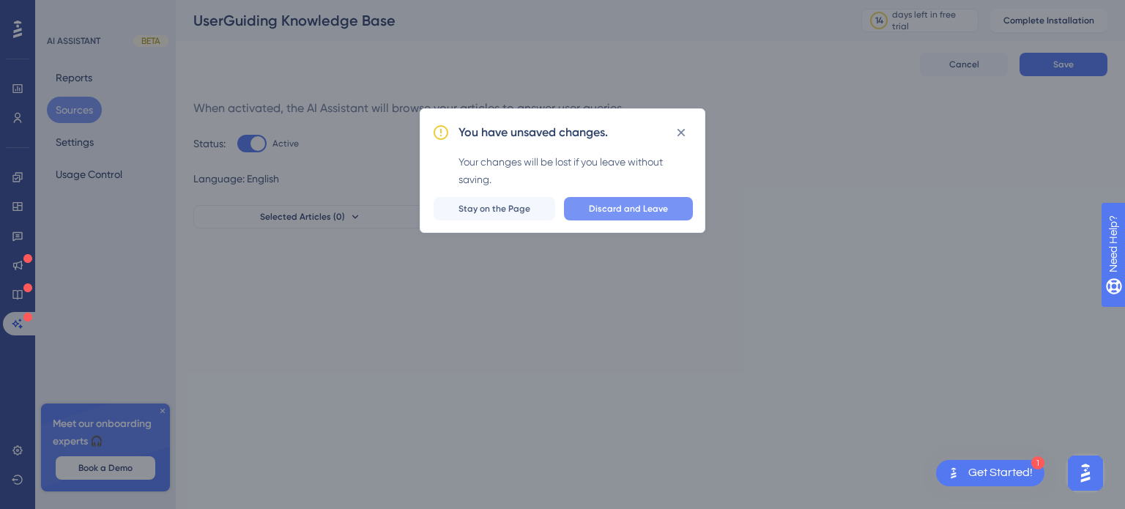
click at [603, 201] on button "Discard and Leave" at bounding box center [628, 208] width 129 height 23
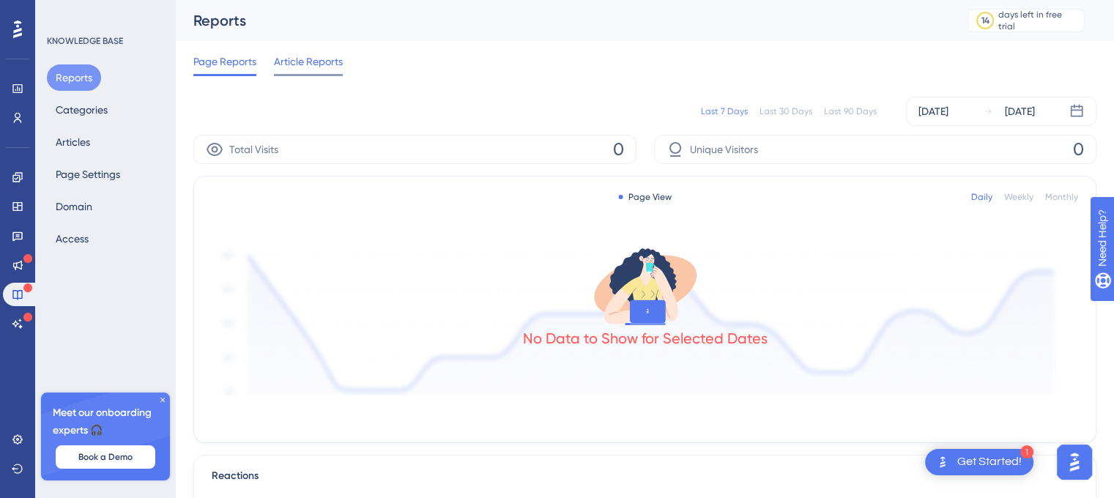
click at [302, 64] on span "Article Reports" at bounding box center [308, 62] width 69 height 18
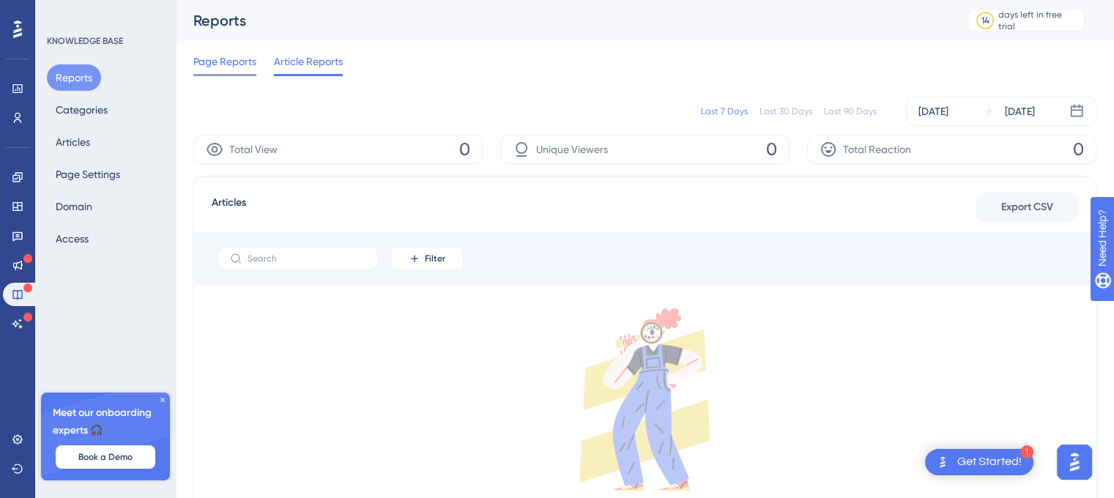
click at [220, 62] on span "Page Reports" at bounding box center [224, 62] width 63 height 18
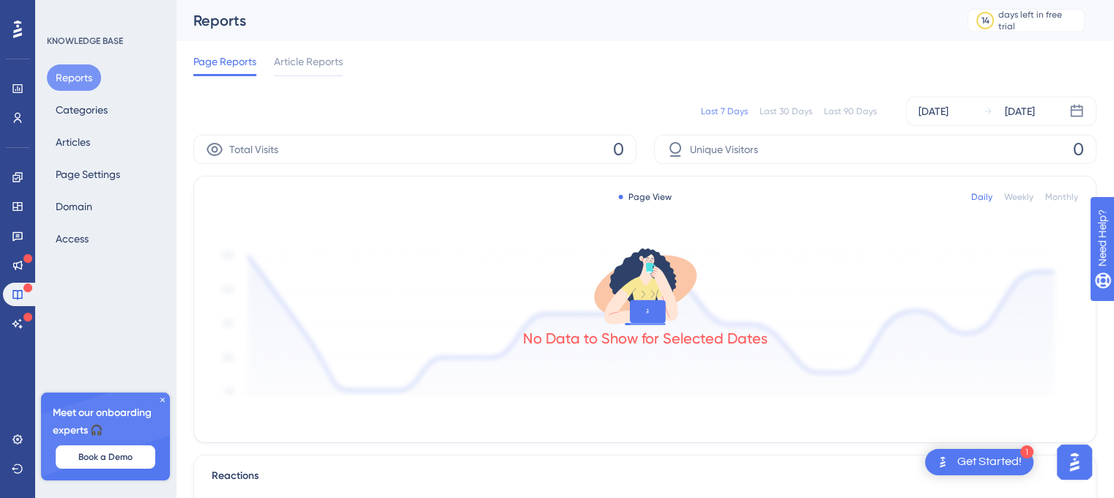
click at [680, 301] on icon at bounding box center [645, 286] width 117 height 84
click at [84, 111] on button "Categories" at bounding box center [82, 110] width 70 height 26
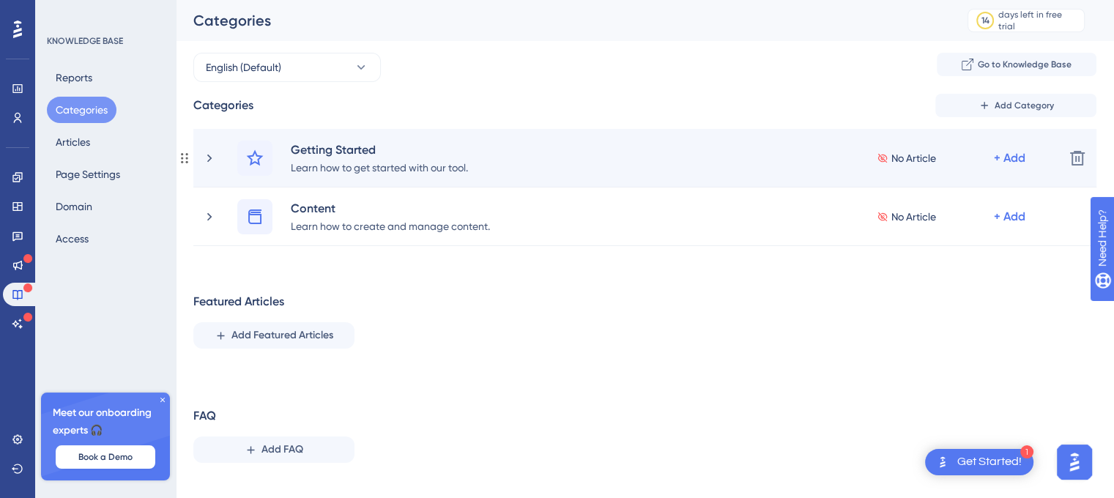
click at [495, 166] on div "Getting Started Learn how to get started with our tool. No Article + Add" at bounding box center [644, 158] width 815 height 35
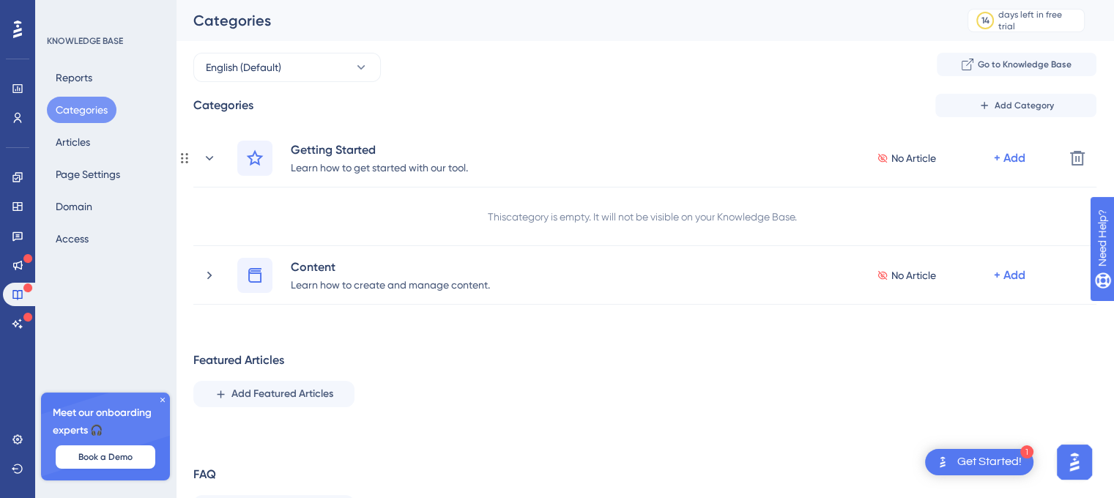
click at [609, 221] on div "This category is empty. It will not be visible on your Knowledge Base." at bounding box center [642, 217] width 309 height 18
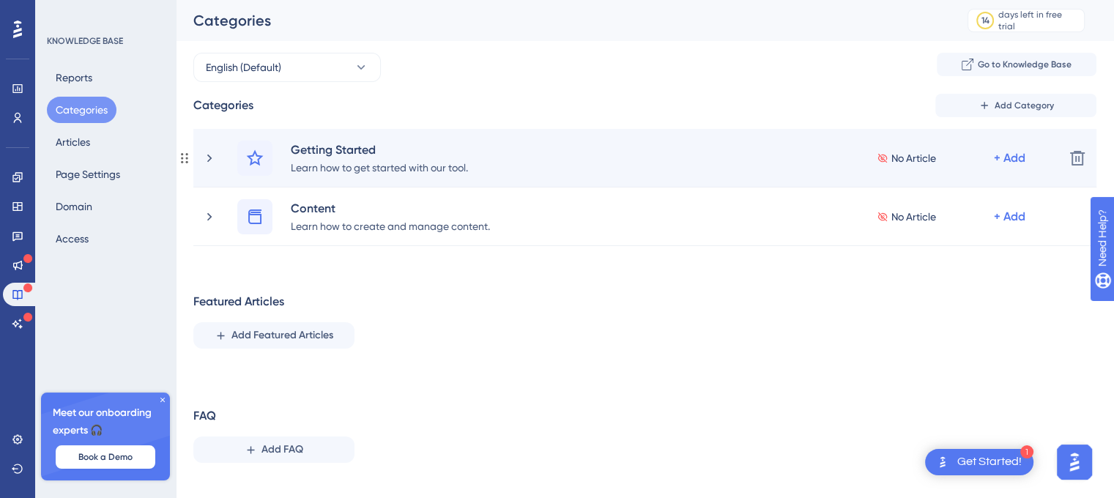
click at [1007, 166] on div "No Article + Add" at bounding box center [953, 158] width 152 height 35
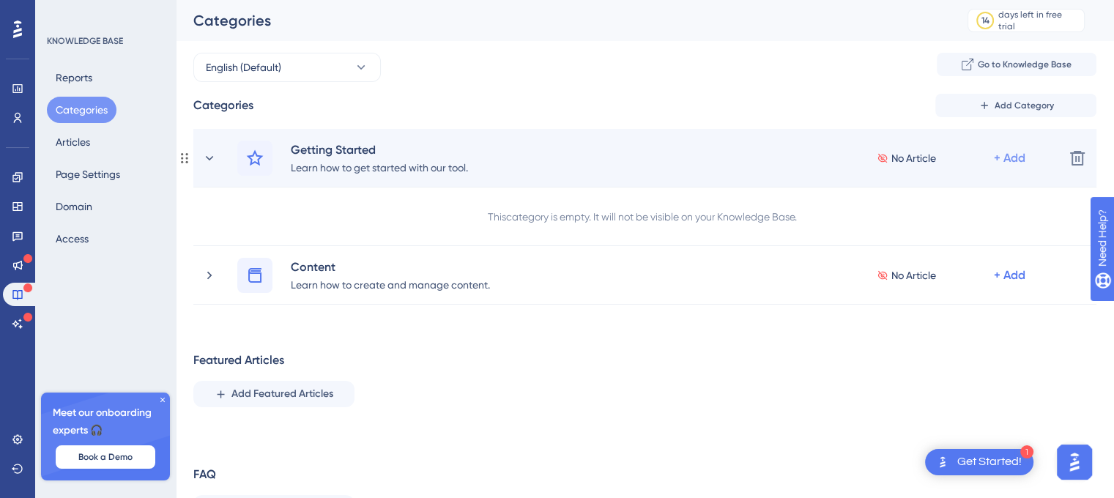
click at [1019, 157] on div "+ Add" at bounding box center [1009, 158] width 31 height 18
click at [920, 226] on span "Add Articles" at bounding box center [928, 227] width 56 height 18
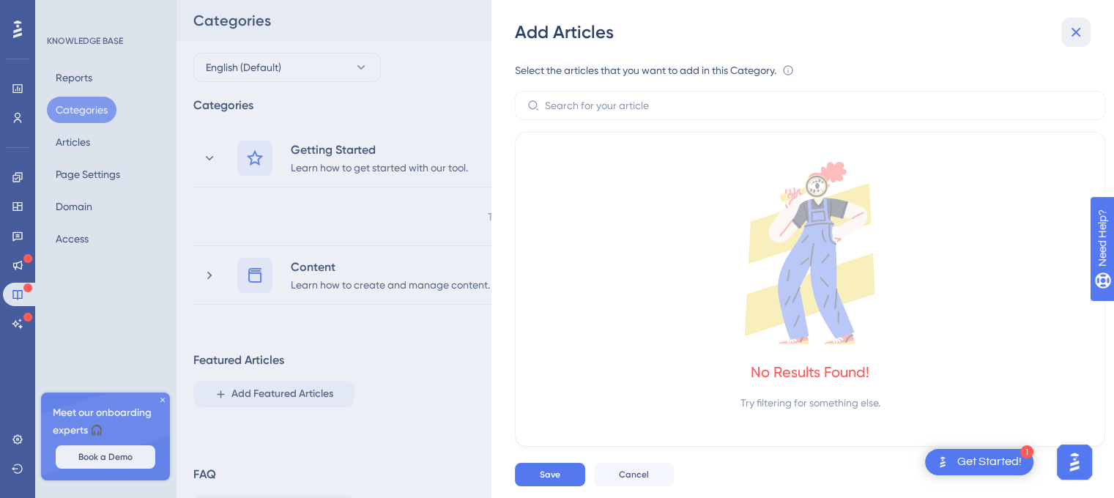
drag, startPoint x: 1071, startPoint y: 27, endPoint x: 1072, endPoint y: 37, distance: 10.3
click at [1072, 29] on icon at bounding box center [1076, 32] width 18 height 18
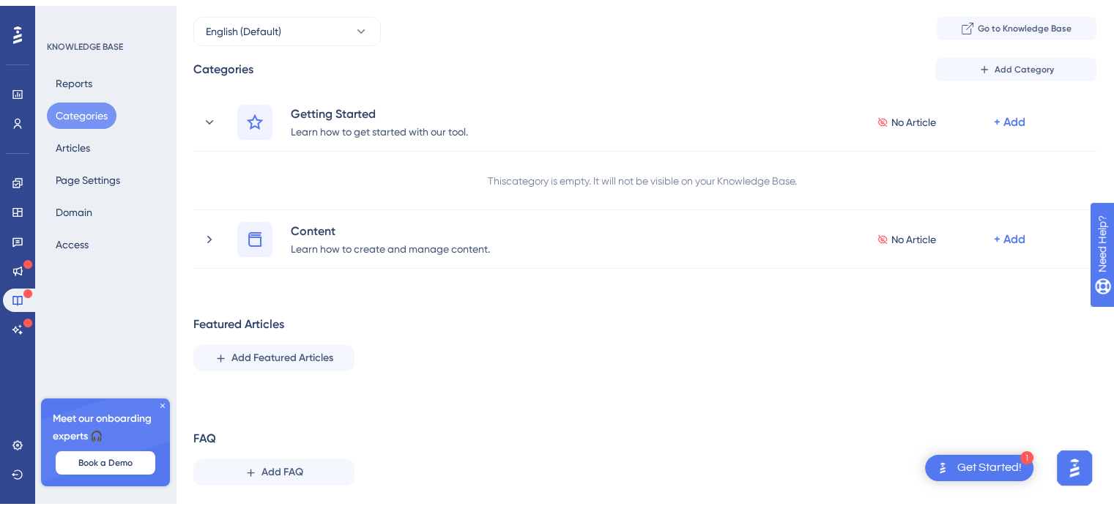
scroll to position [70, 0]
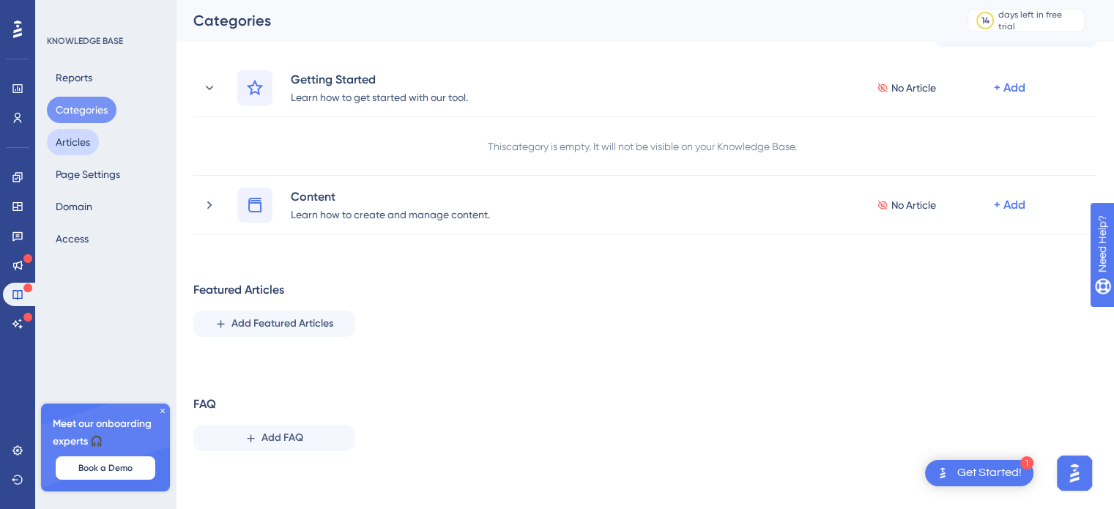
click at [94, 146] on button "Articles" at bounding box center [73, 142] width 52 height 26
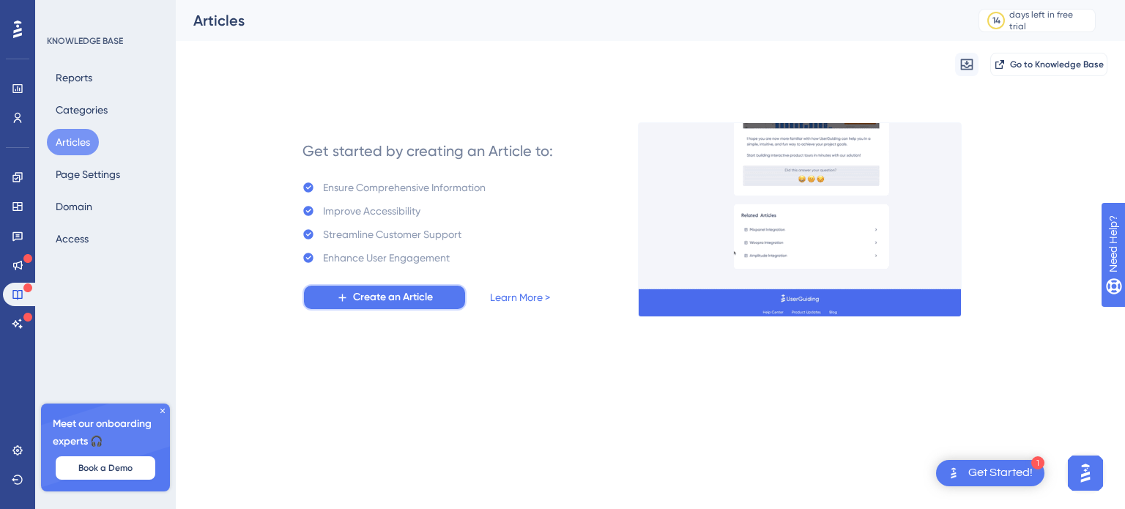
click at [384, 302] on span "Create an Article" at bounding box center [393, 298] width 80 height 18
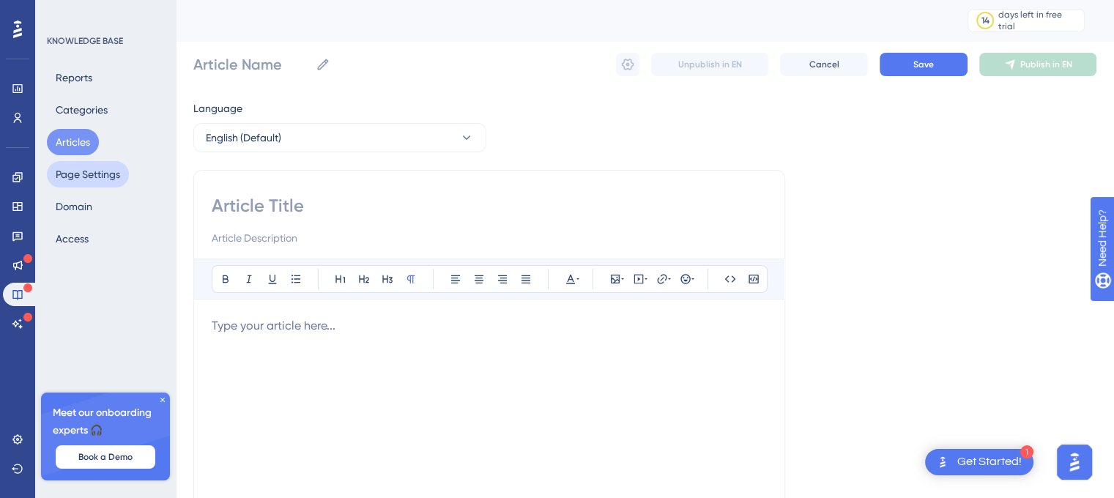
click at [78, 176] on button "Page Settings" at bounding box center [88, 174] width 82 height 26
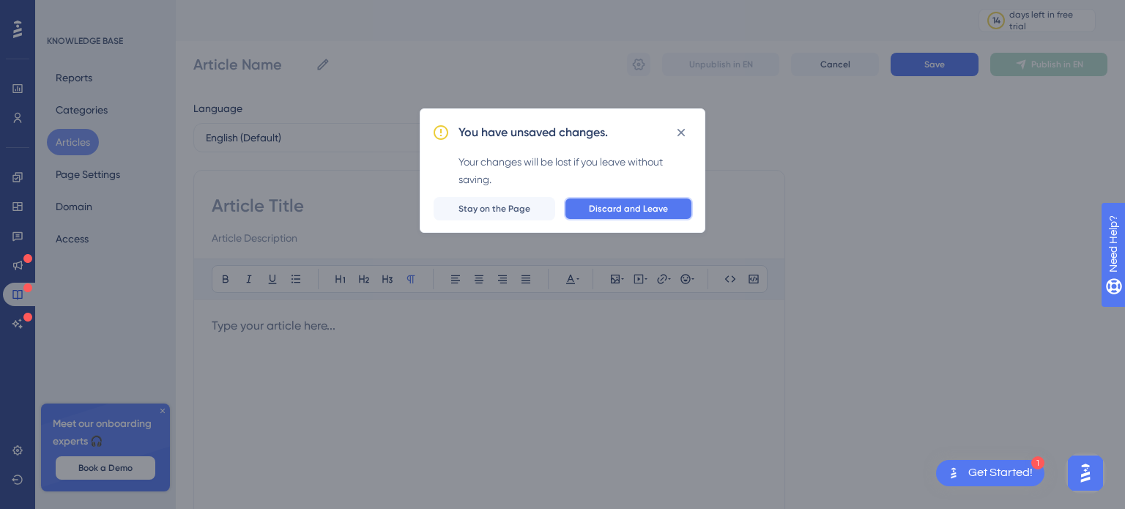
click at [644, 204] on span "Discard and Leave" at bounding box center [628, 209] width 79 height 12
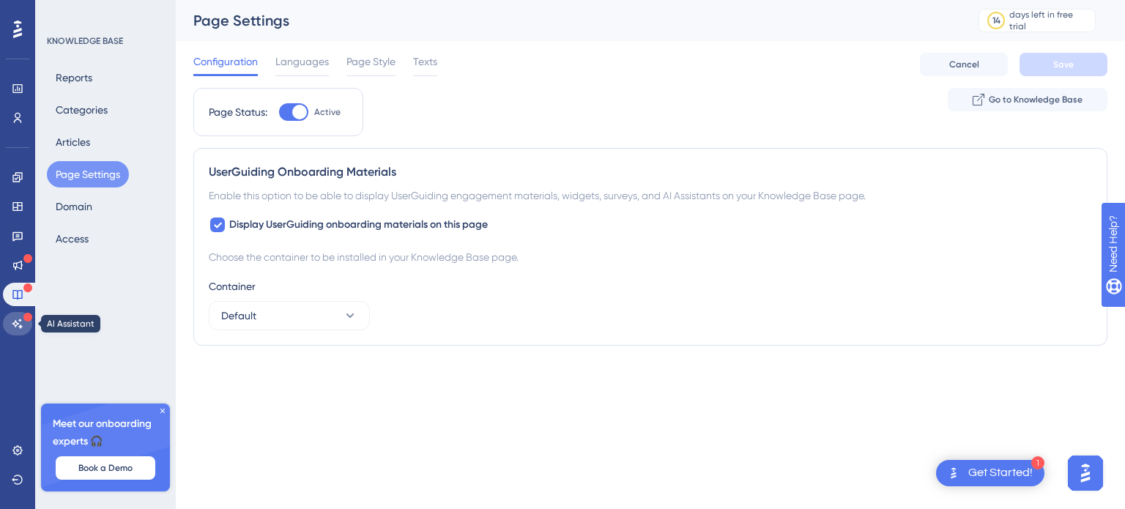
click at [12, 316] on link at bounding box center [17, 323] width 29 height 23
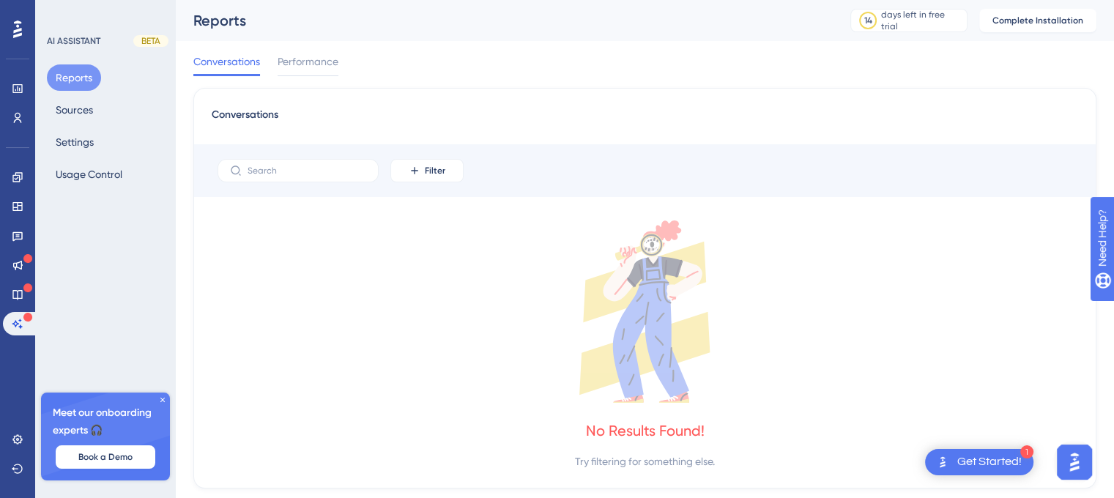
scroll to position [37, 0]
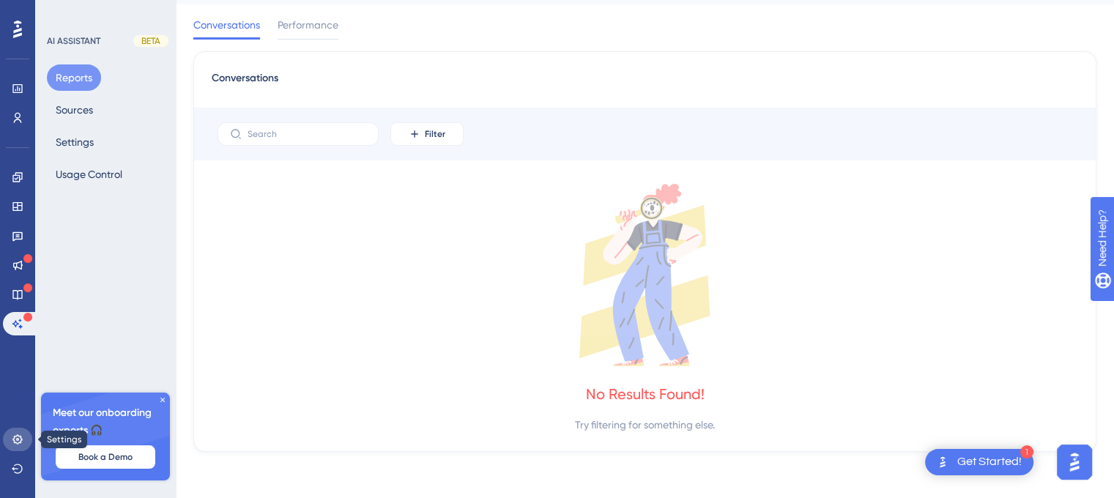
click at [21, 439] on icon at bounding box center [17, 439] width 10 height 10
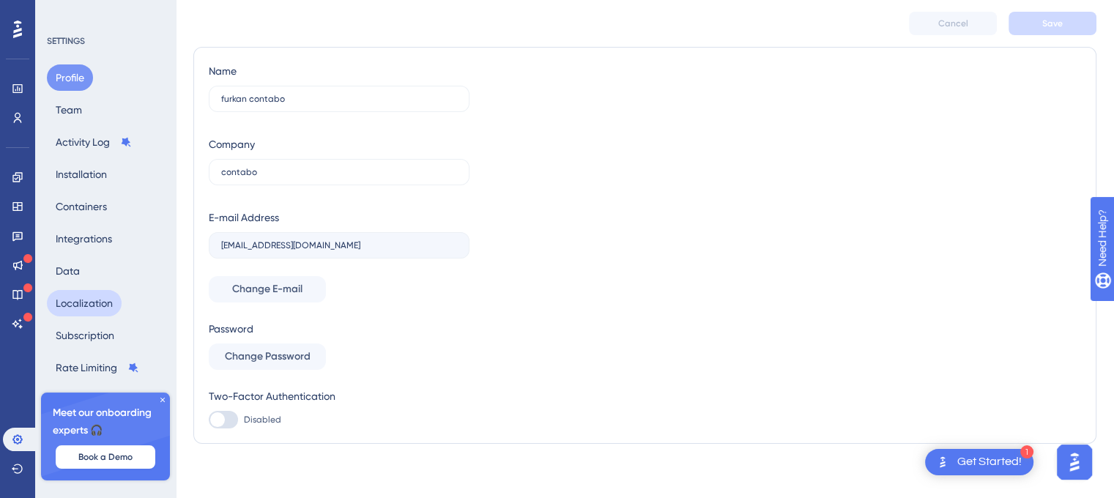
scroll to position [45, 0]
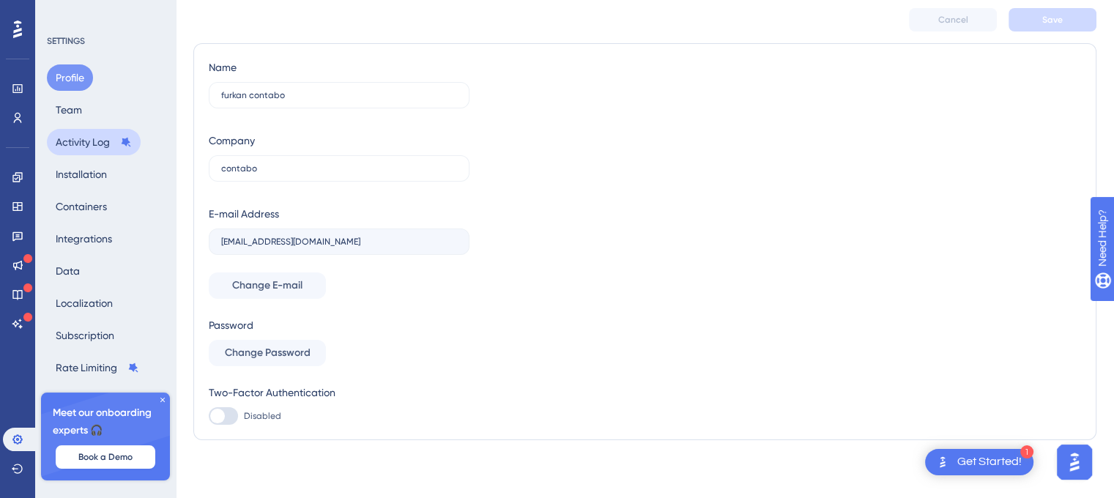
click at [84, 137] on button "Activity Log" at bounding box center [94, 142] width 94 height 26
